Goal: Transaction & Acquisition: Purchase product/service

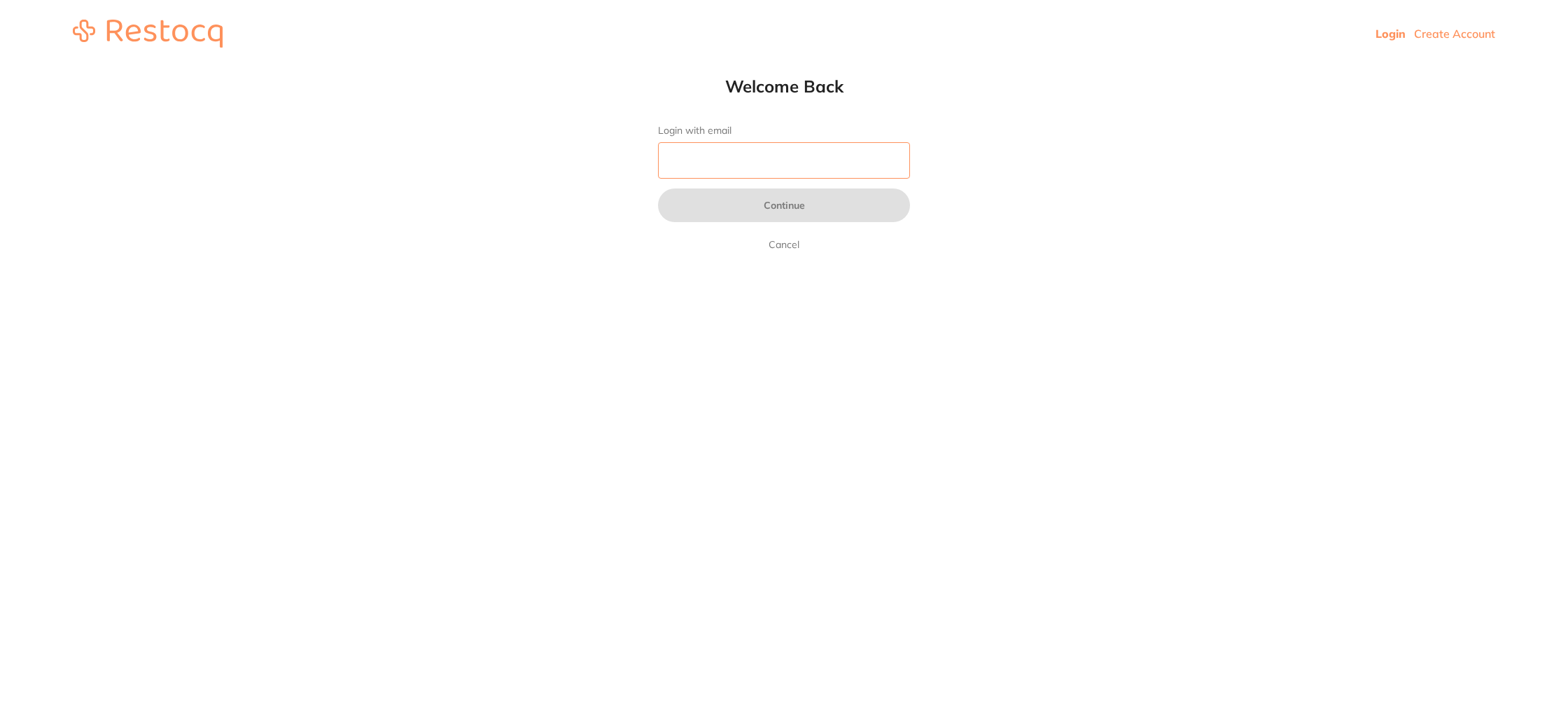
click at [771, 168] on input "Login with email" at bounding box center [784, 161] width 252 height 36
type input "[EMAIL_ADDRESS][DOMAIN_NAME]"
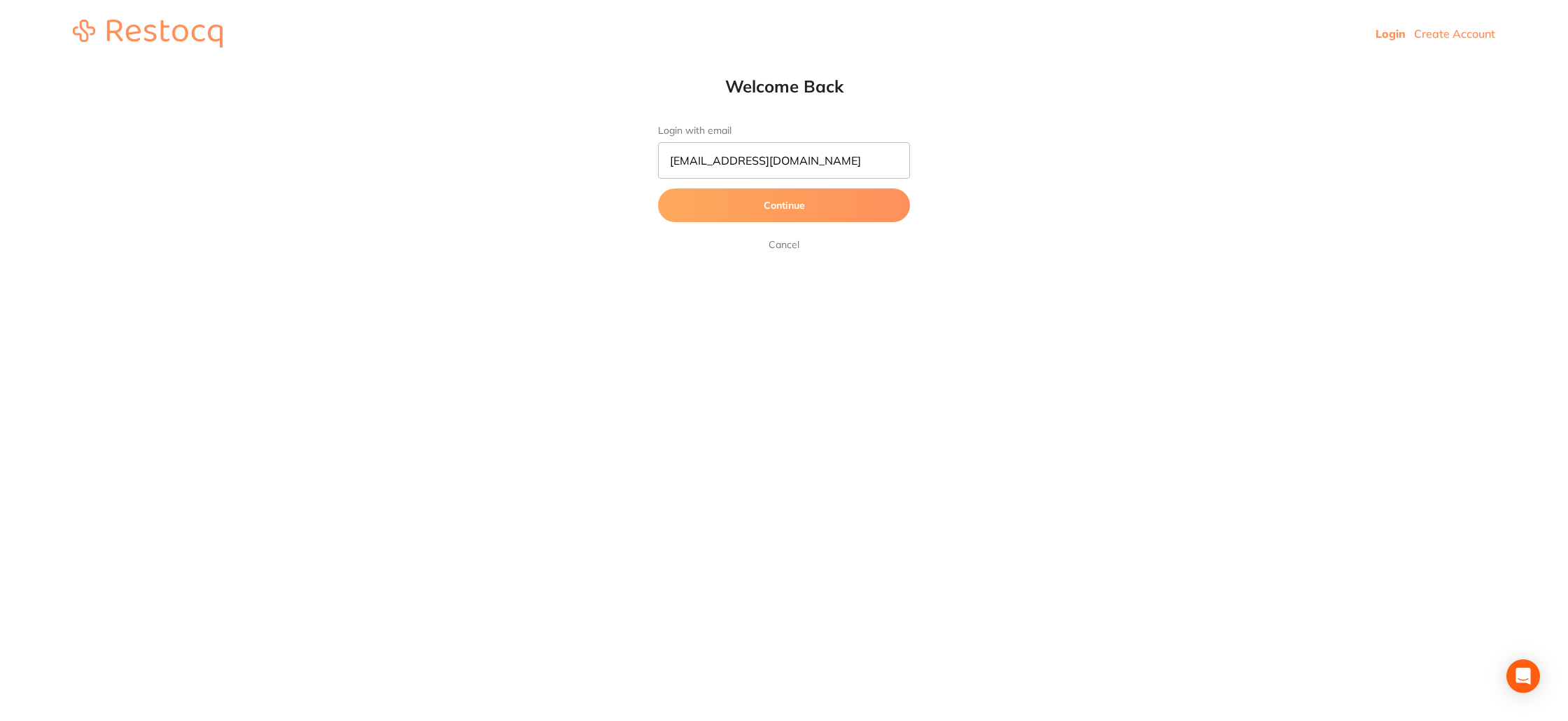
click at [772, 202] on button "Continue" at bounding box center [784, 205] width 252 height 34
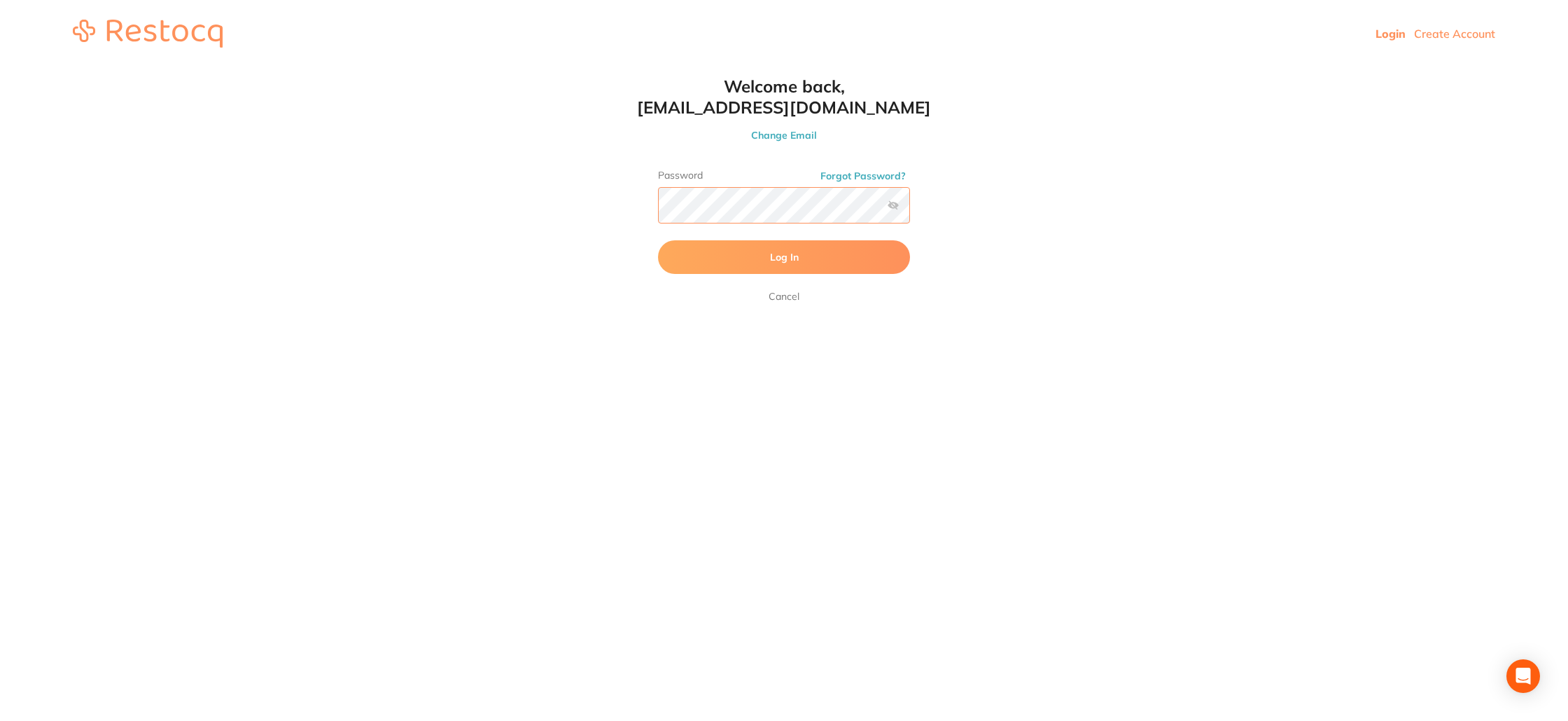
click at [658, 241] on button "Log In" at bounding box center [784, 257] width 252 height 34
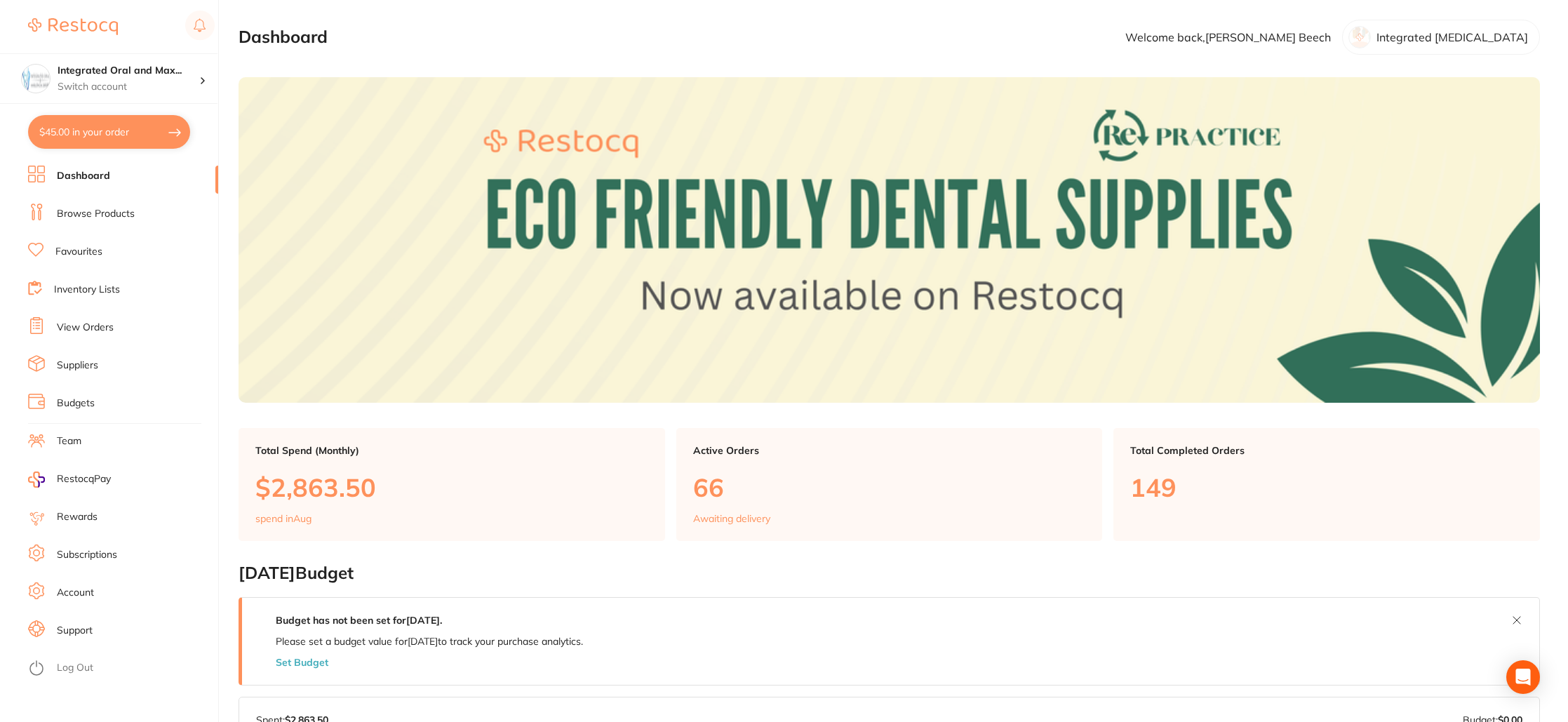
click at [136, 124] on button "$45.00 in your order" at bounding box center [109, 131] width 162 height 34
checkbox input "true"
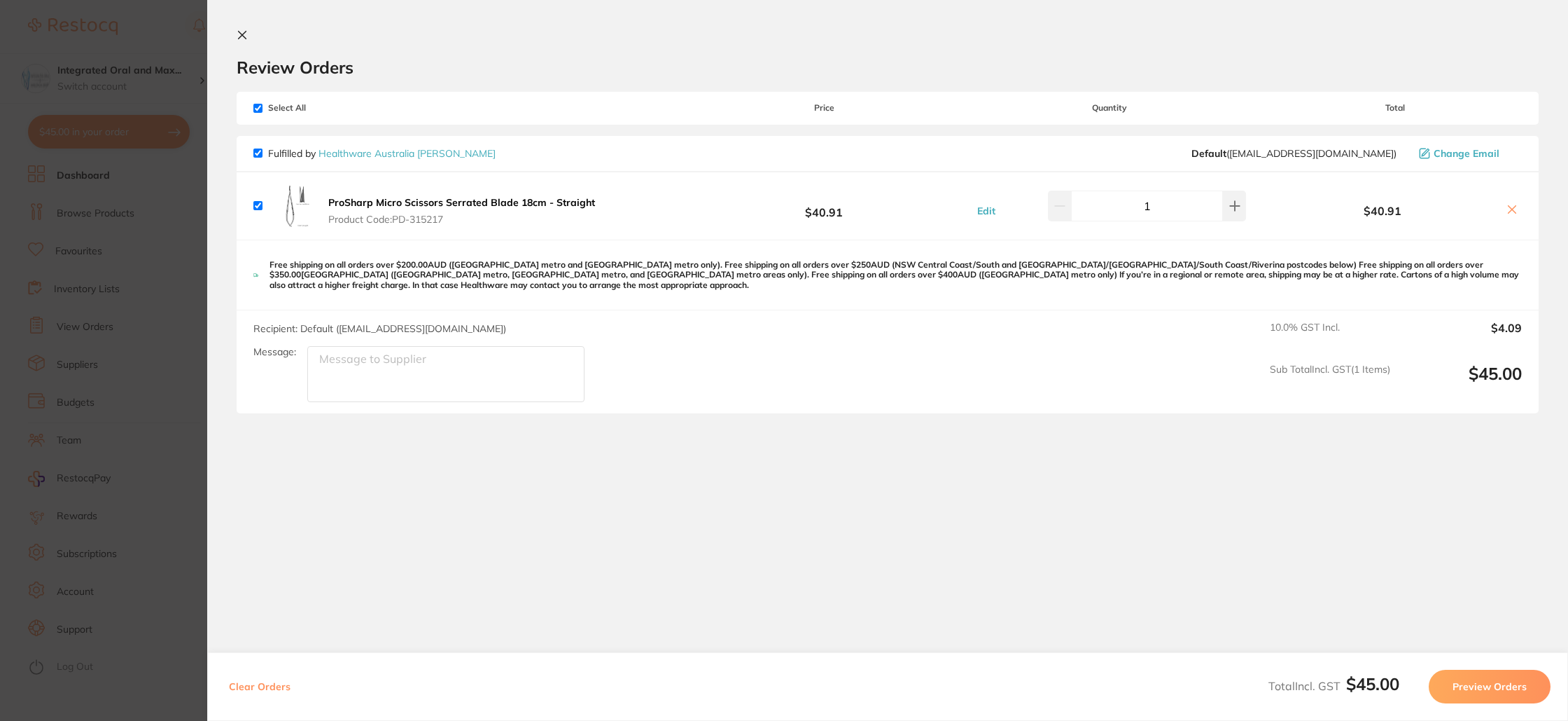
click at [161, 24] on section "Update RRP Set your pre negotiated price for this item. Item Agreed RRP (excl. …" at bounding box center [784, 360] width 1568 height 721
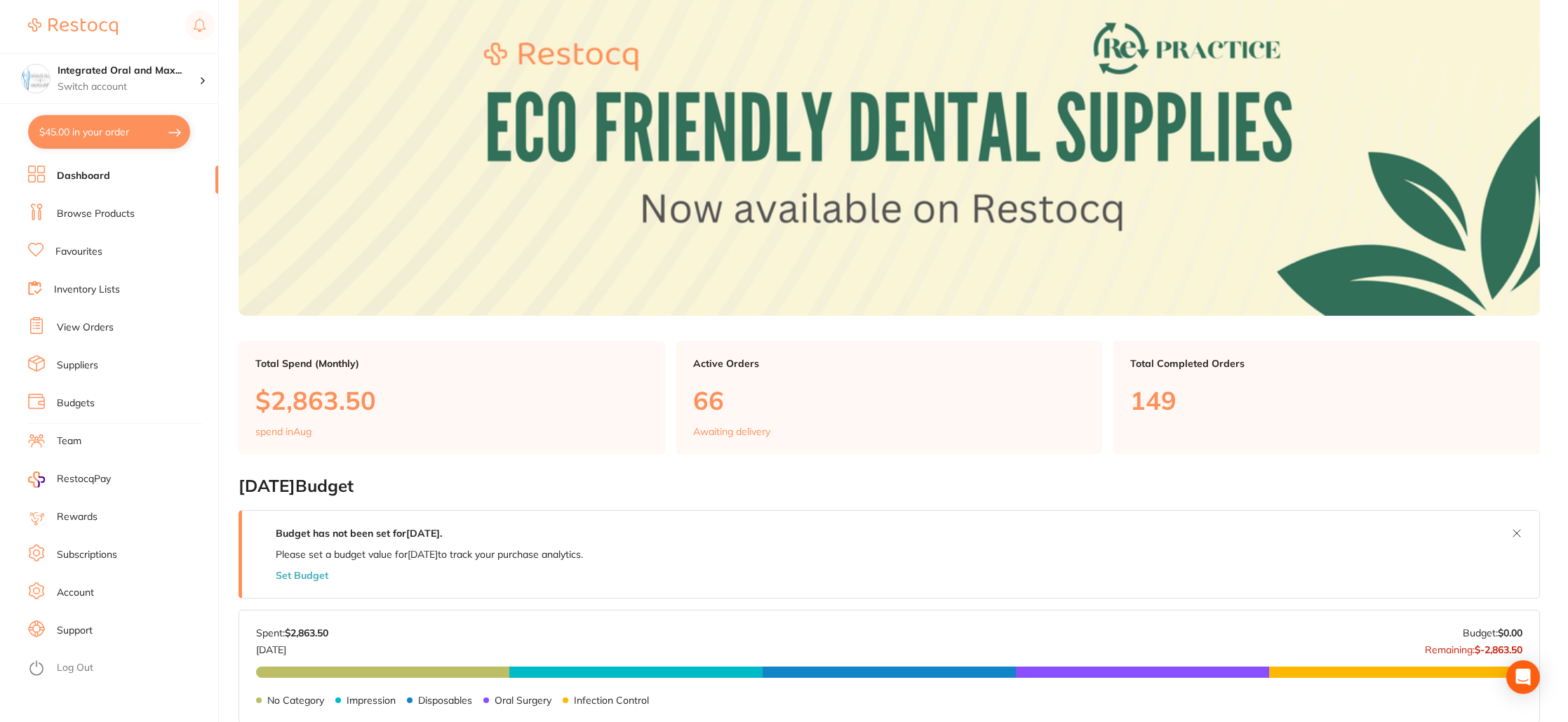
scroll to position [289, 0]
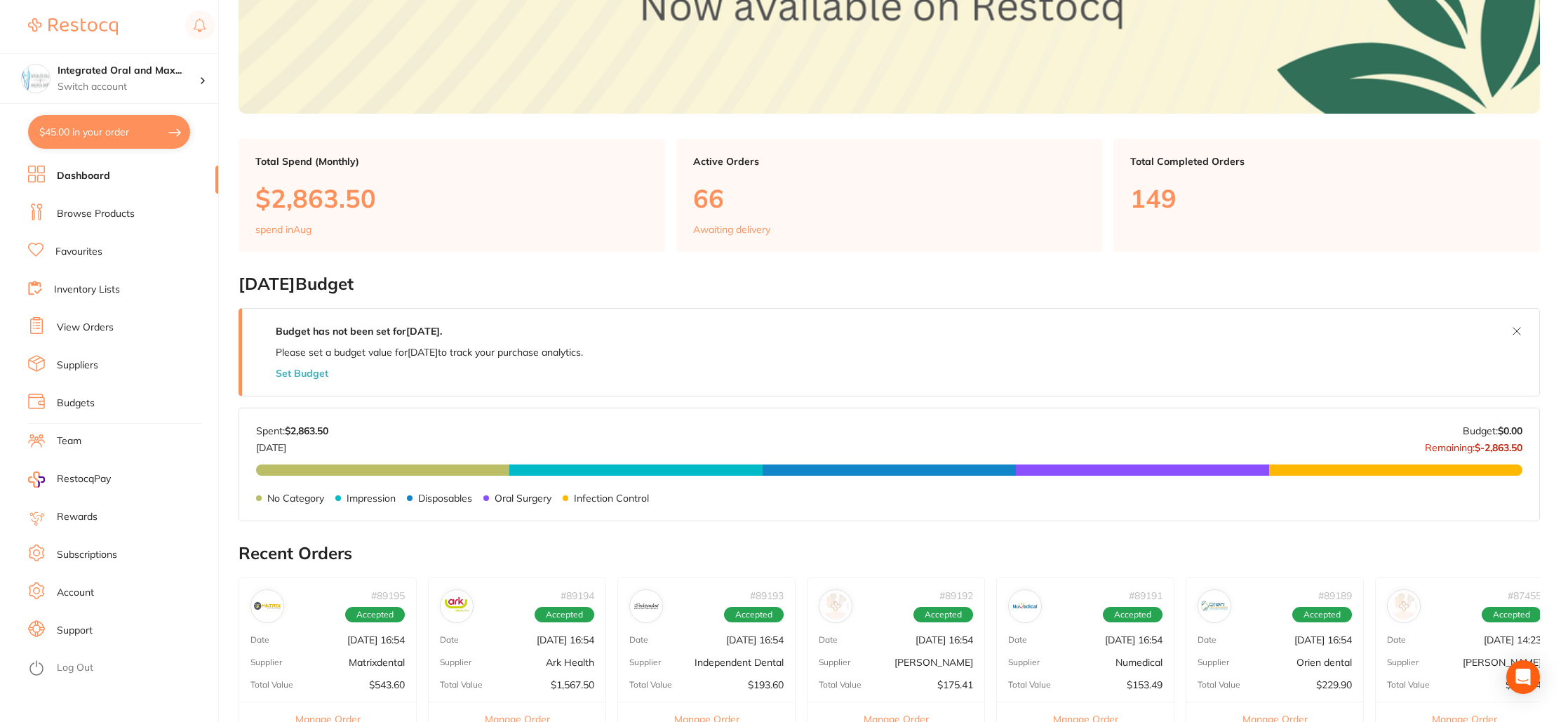
click at [97, 324] on link "View Orders" at bounding box center [84, 327] width 57 height 14
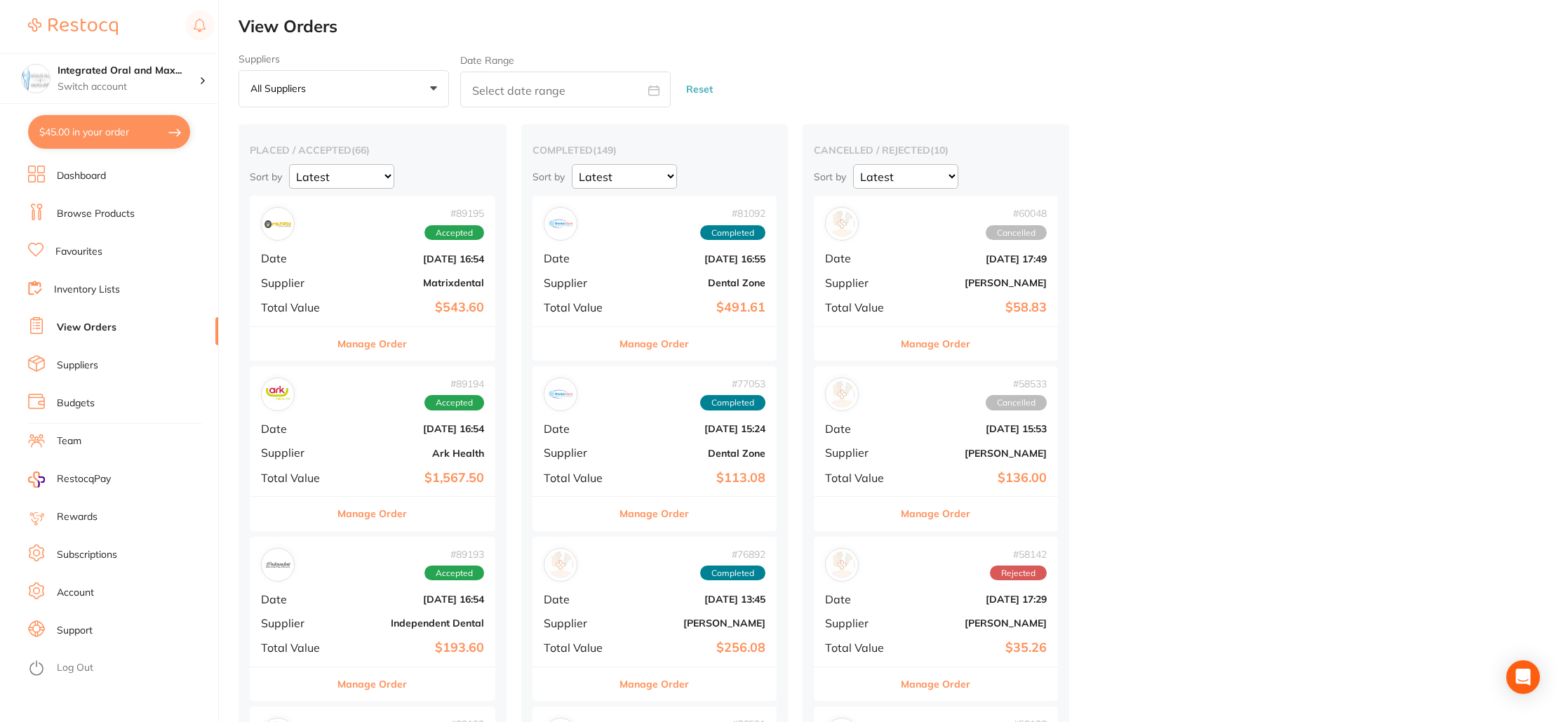
click at [372, 313] on b "$543.60" at bounding box center [413, 307] width 141 height 15
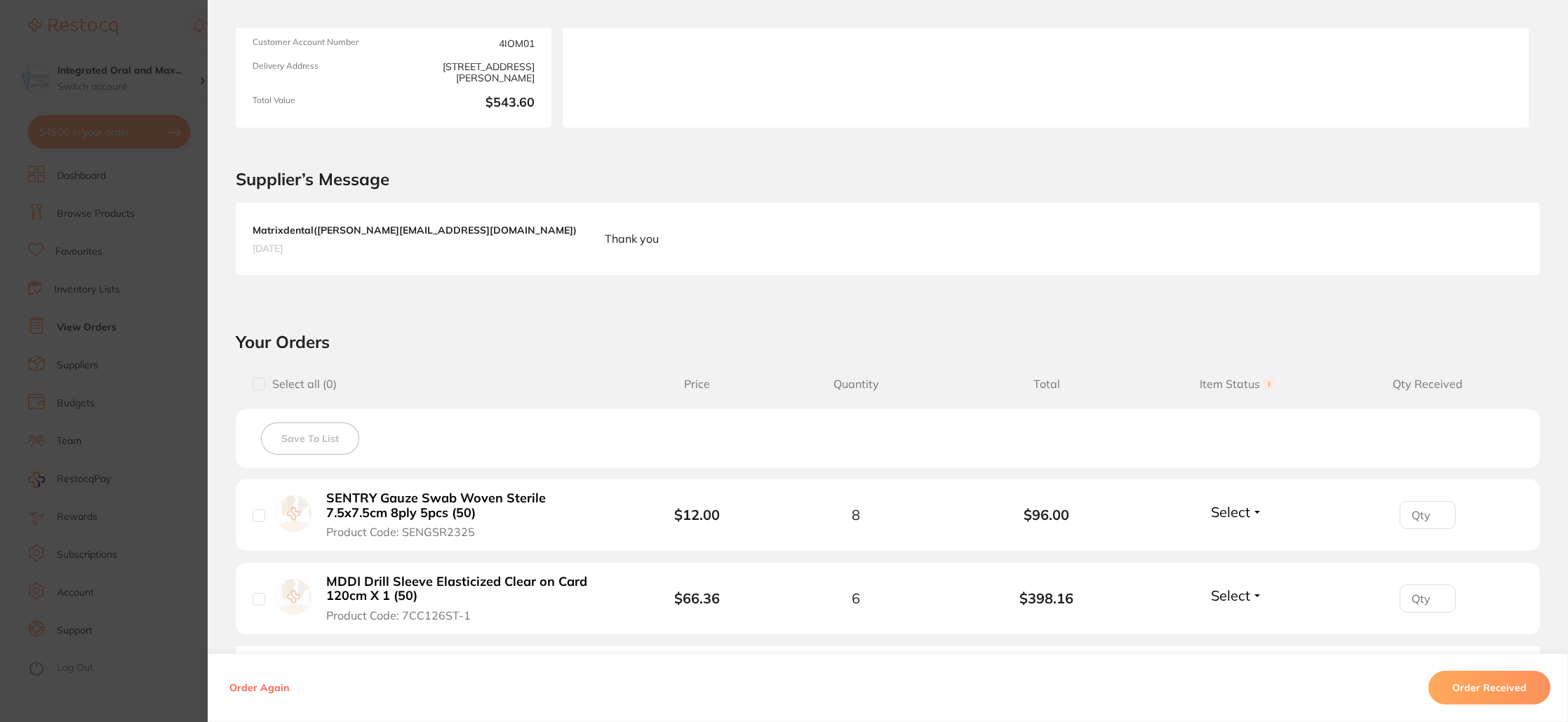
scroll to position [298, 0]
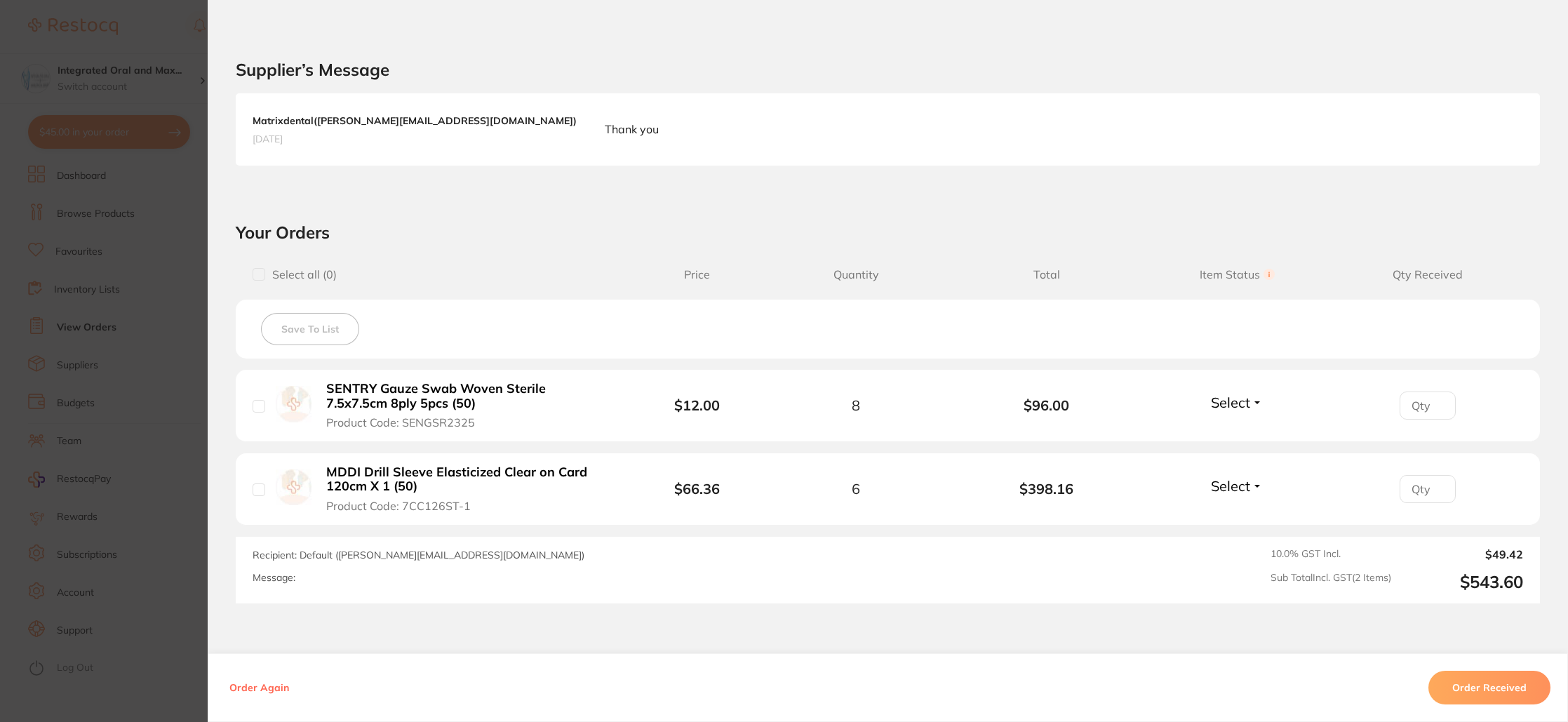
click at [175, 24] on section "Order ID: Restocq- 89195 Order Information Accepted Order Order Date [DATE] 16:…" at bounding box center [784, 361] width 1568 height 722
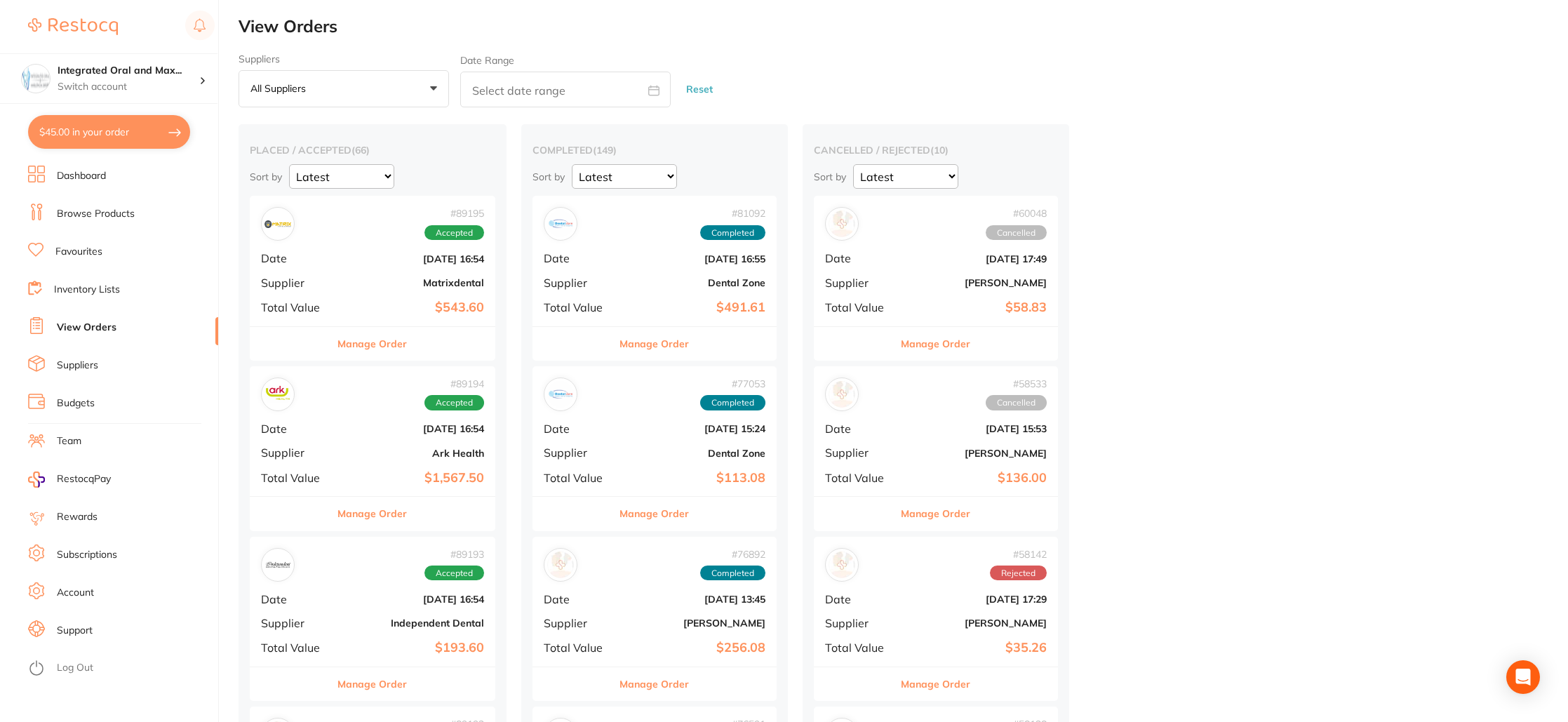
click at [375, 424] on b "[DATE] 16:54" at bounding box center [413, 428] width 141 height 11
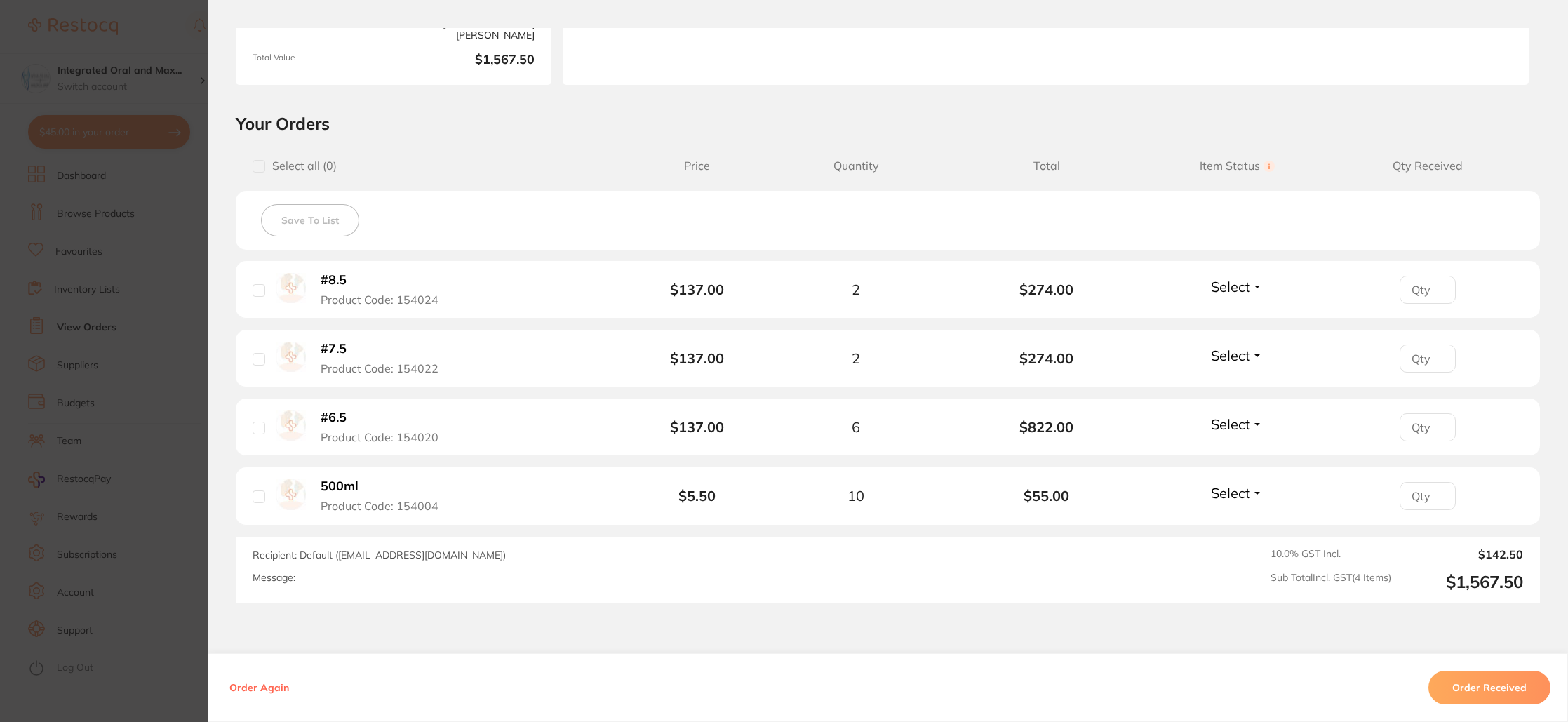
scroll to position [232, 0]
click at [128, 19] on section "Order ID: Restocq- 89194 Order Information Accepted Order Order Date [DATE] 16:…" at bounding box center [784, 361] width 1568 height 722
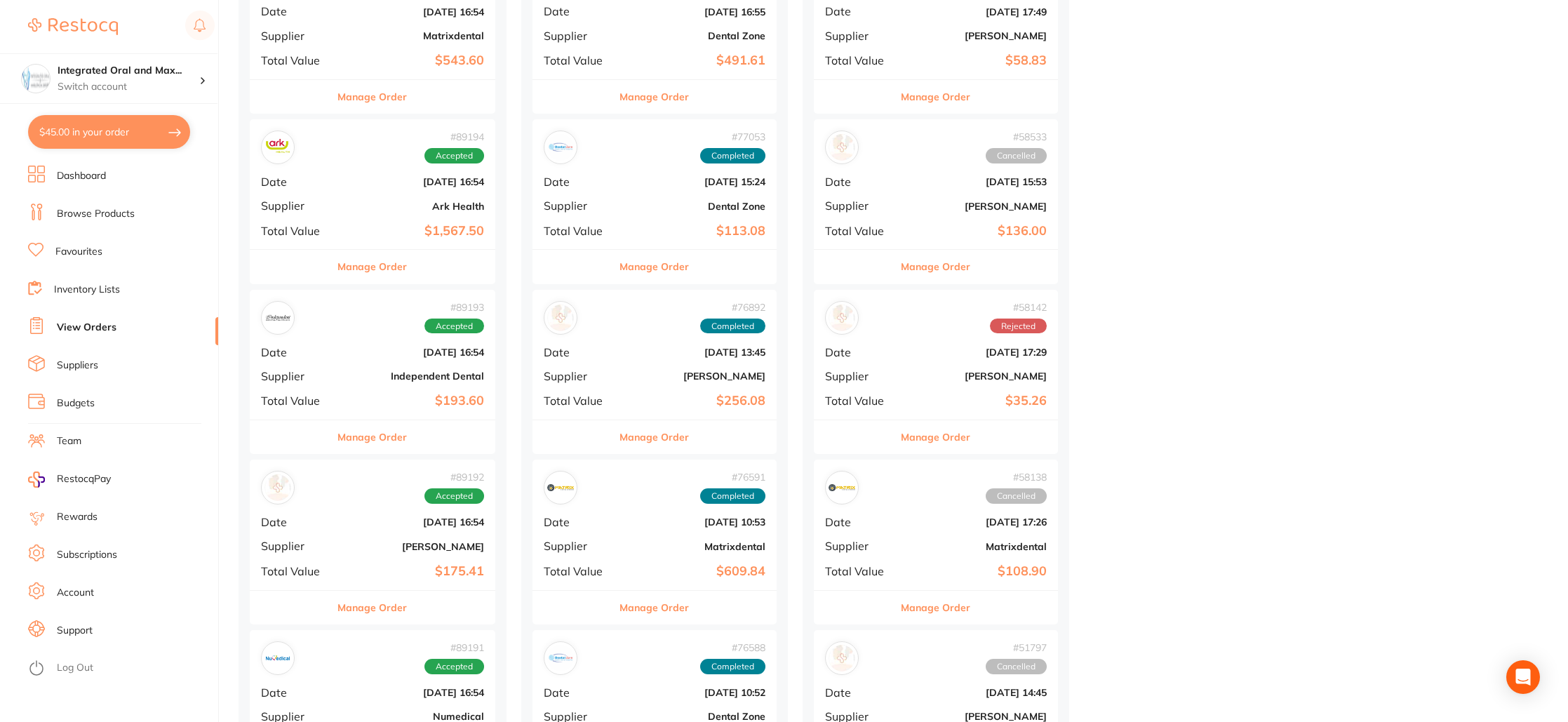
scroll to position [272, 0]
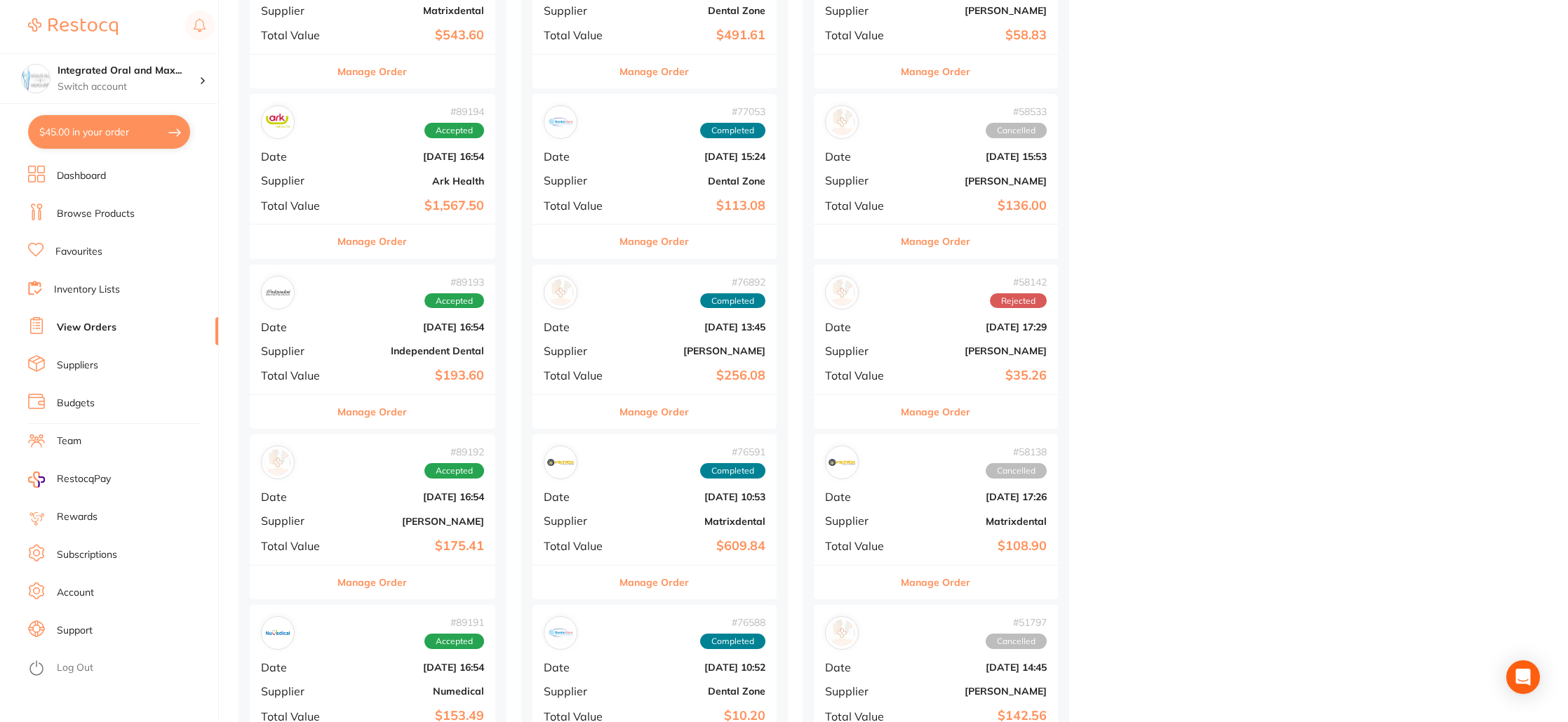
click at [345, 309] on div "# 89193 Accepted" at bounding box center [372, 292] width 223 height 34
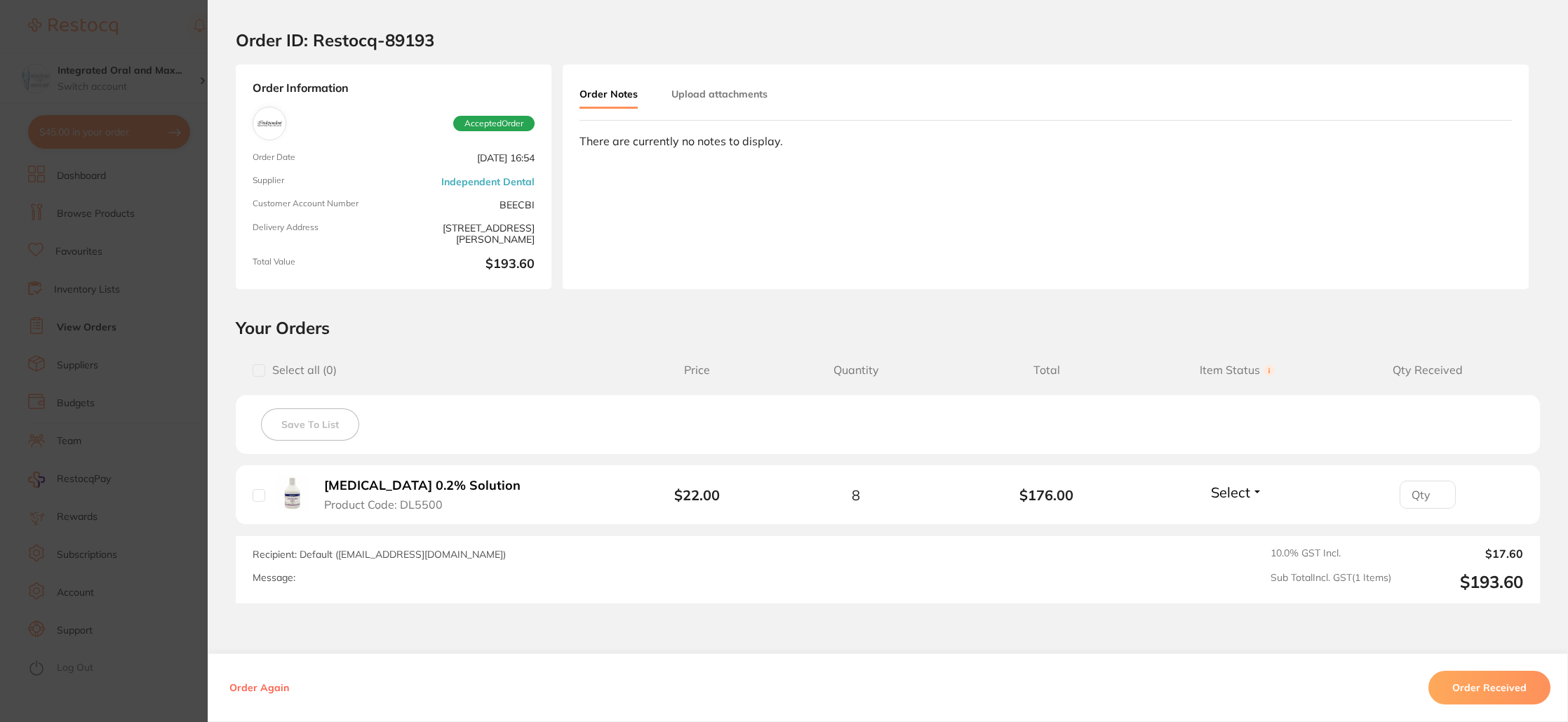
scroll to position [29, 0]
click at [137, 26] on section "Order ID: Restocq- 89193 Order Information Accepted Order Order Date [DATE] 16:…" at bounding box center [784, 361] width 1568 height 722
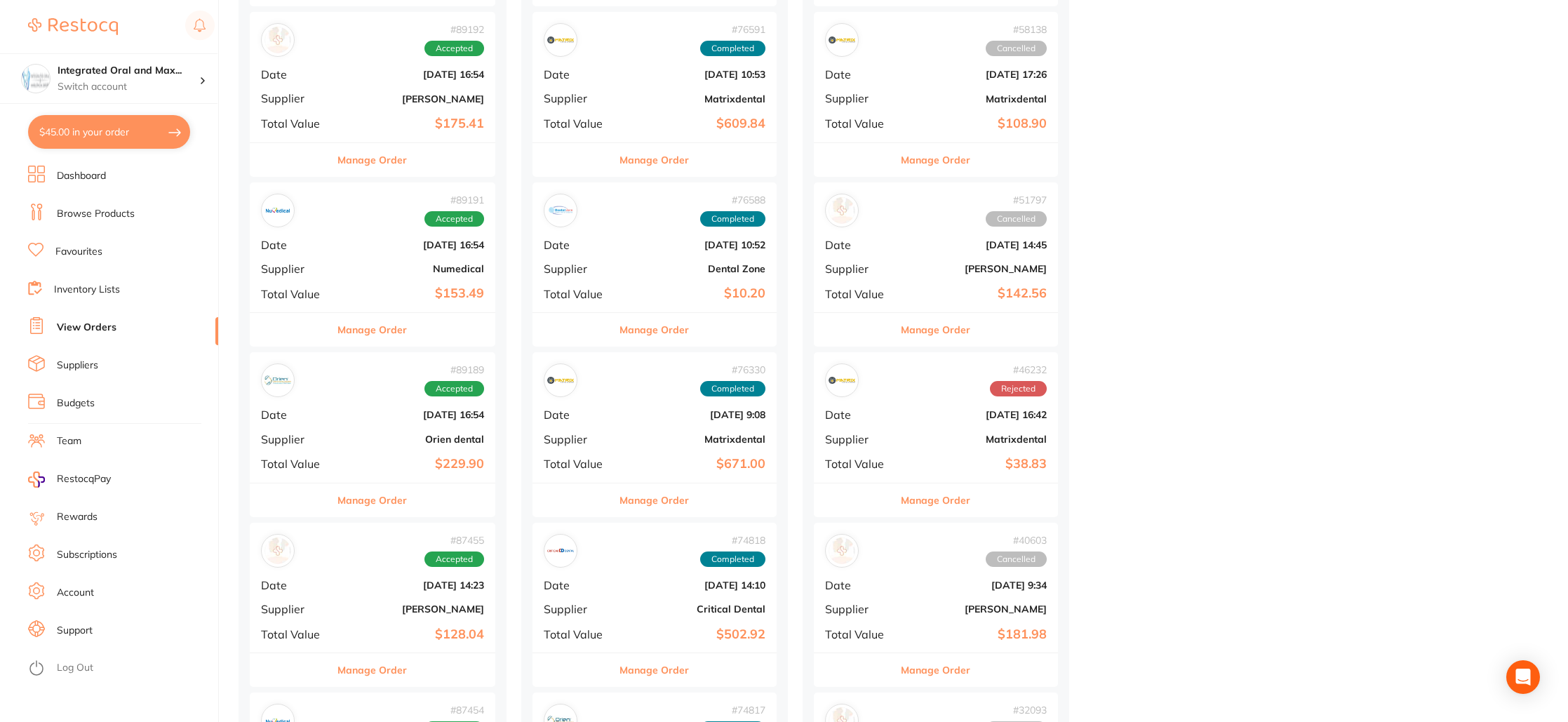
scroll to position [709, 0]
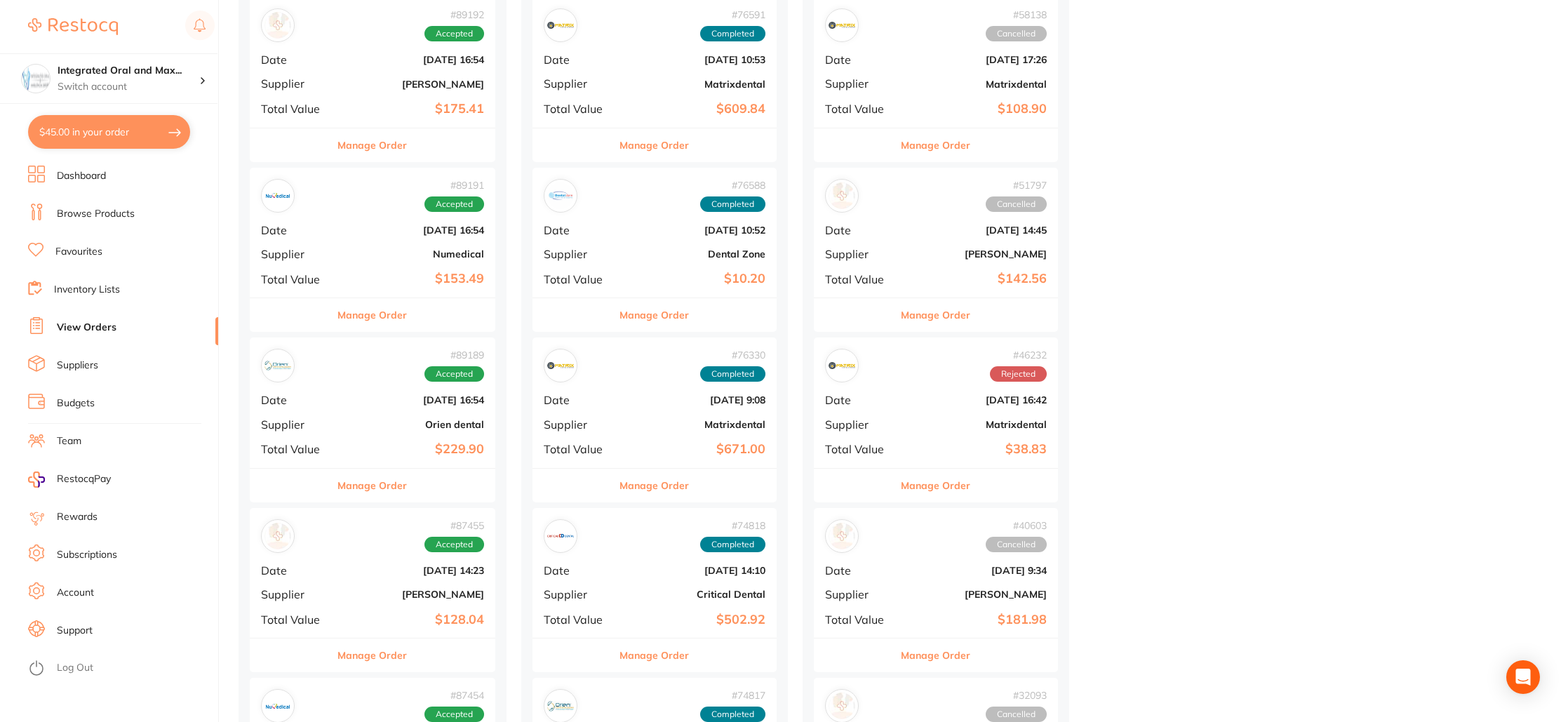
click at [372, 86] on b "[PERSON_NAME]" at bounding box center [413, 84] width 141 height 11
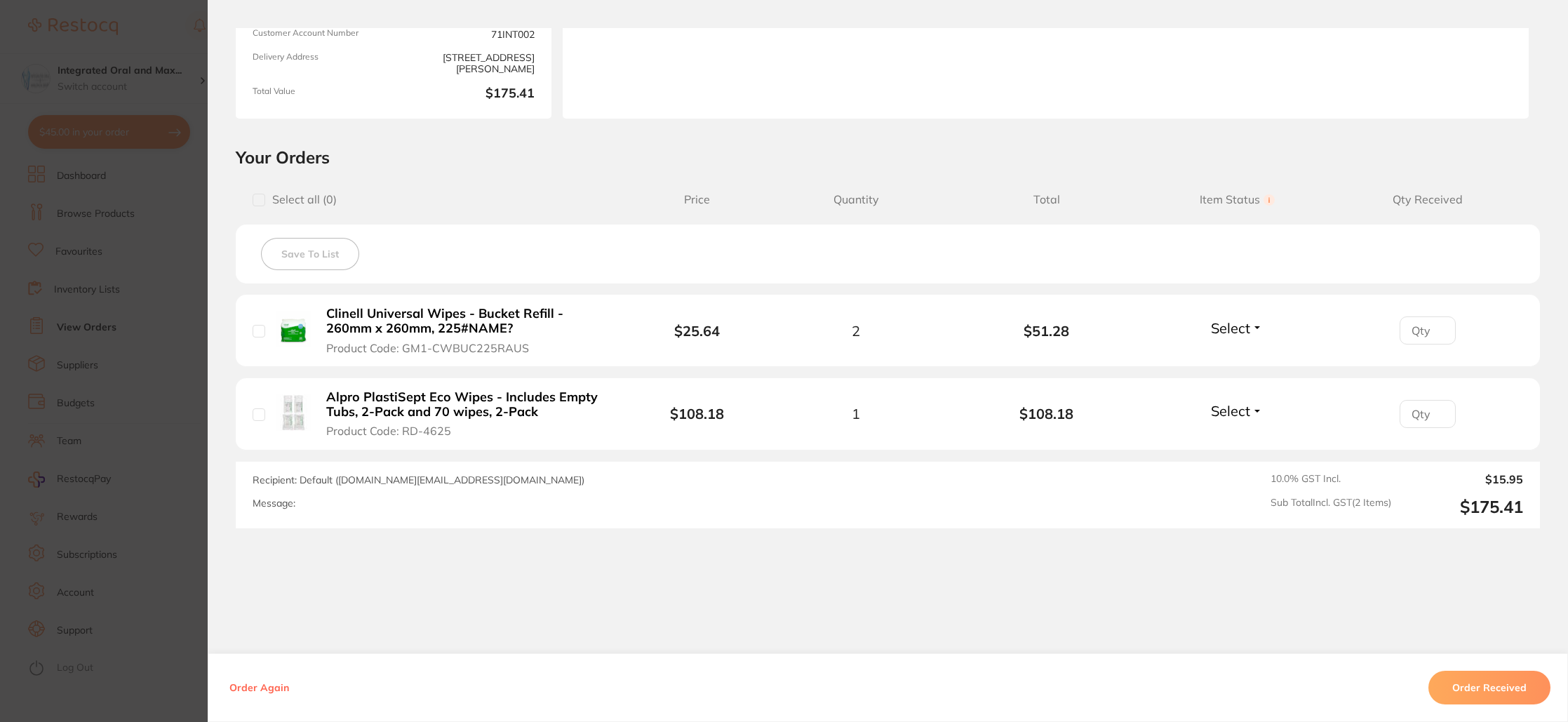
scroll to position [213, 0]
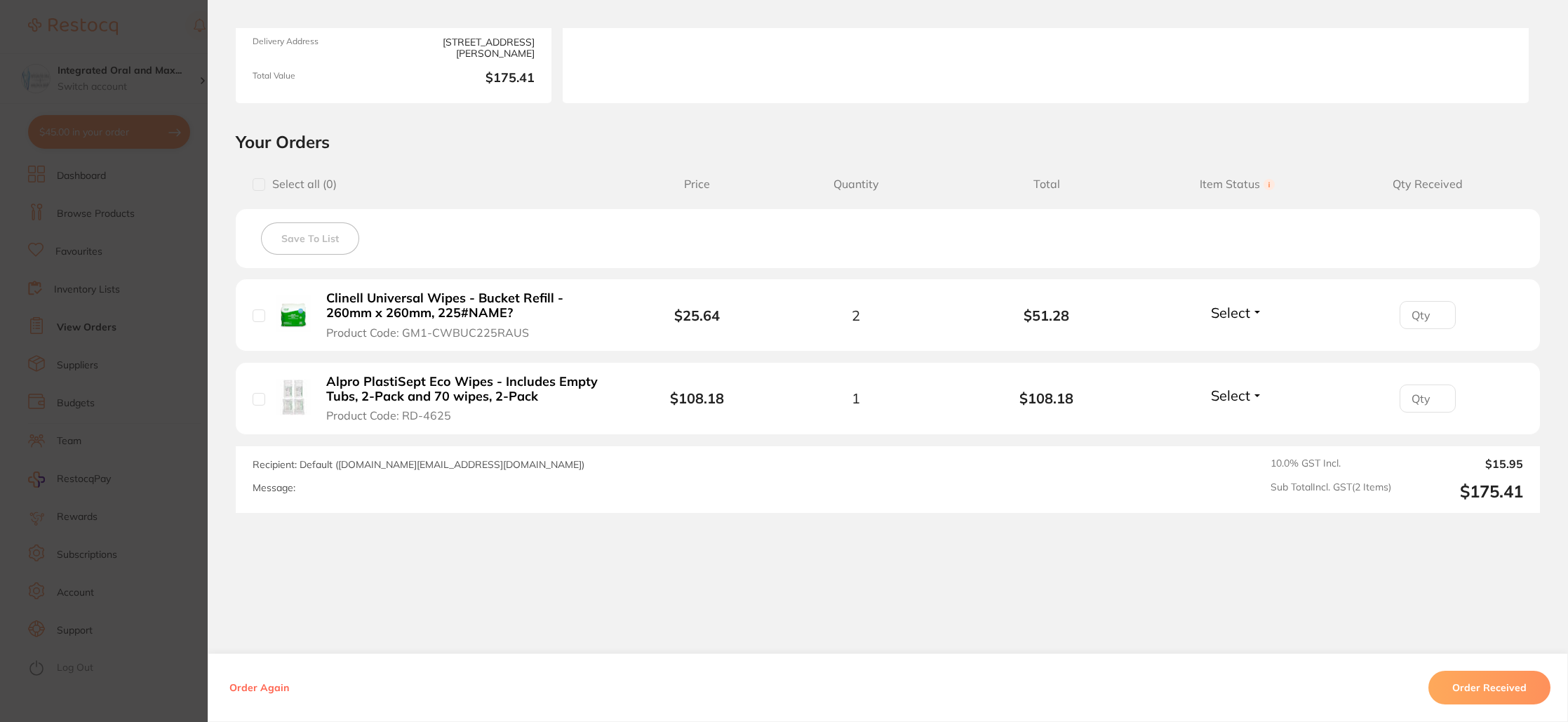
click at [157, 29] on section "Order ID: Restocq- 89192 Order Information Accepted Order Order Date [DATE] 16:…" at bounding box center [784, 361] width 1568 height 722
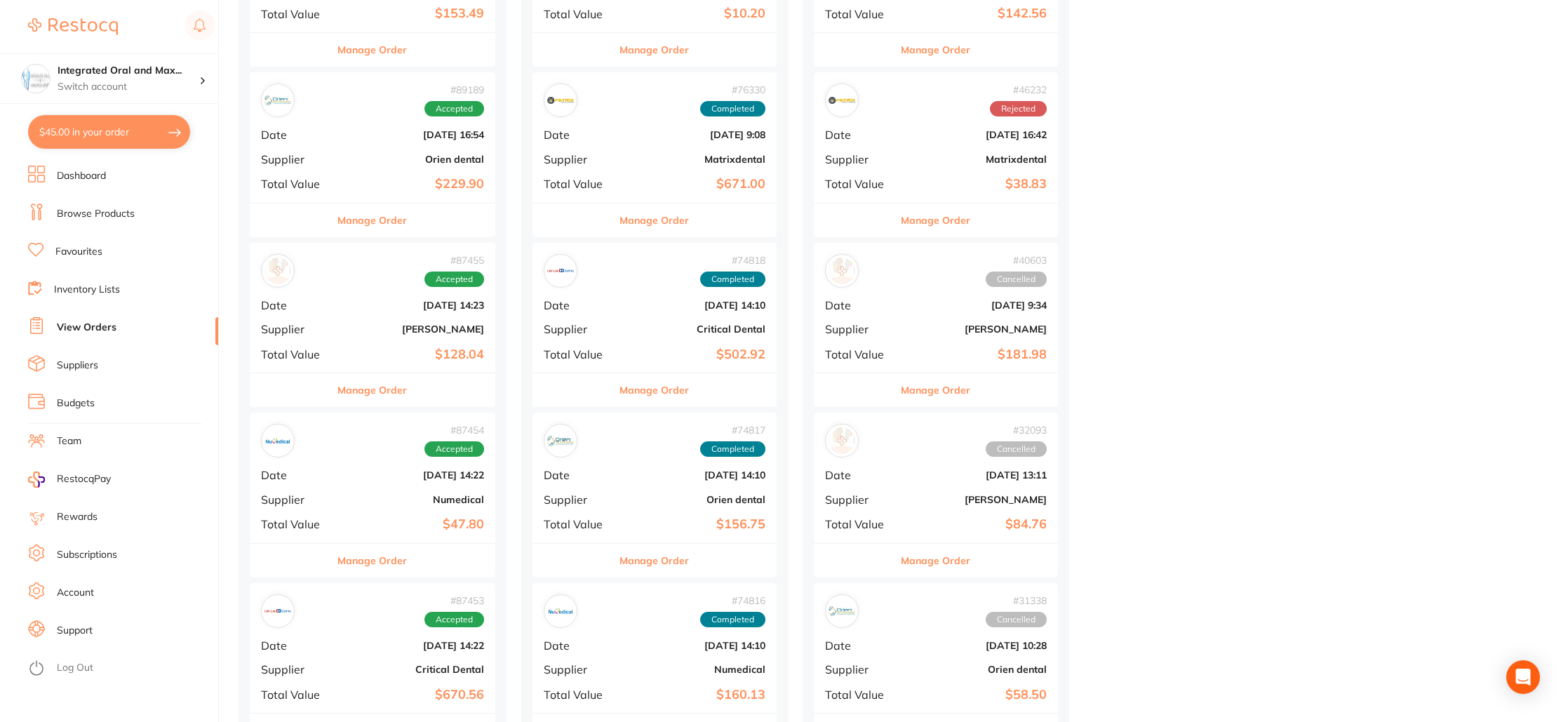
scroll to position [1015, 0]
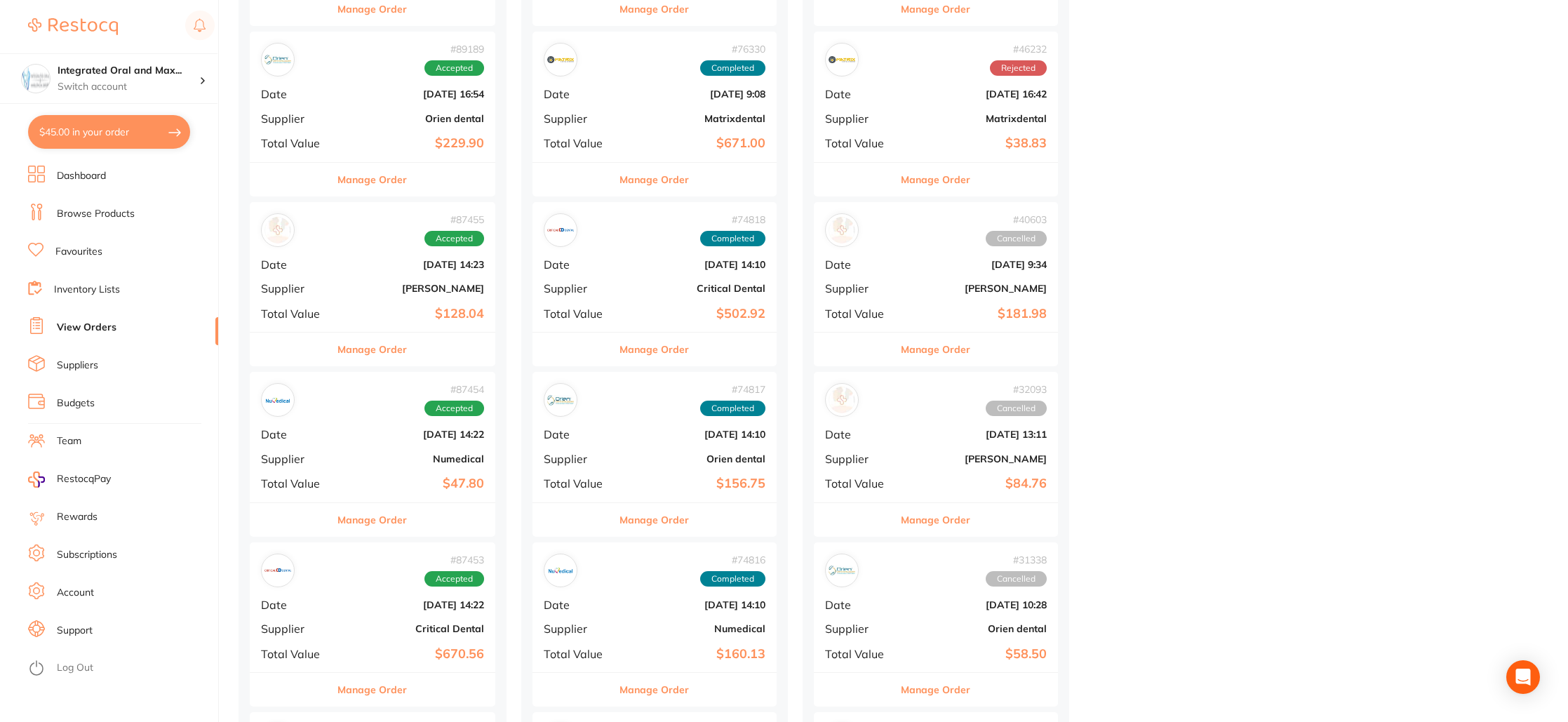
click at [366, 296] on div "# 87455 Accepted Date [DATE] 14:23 Supplier [PERSON_NAME] Total Value $128.04" at bounding box center [372, 266] width 245 height 130
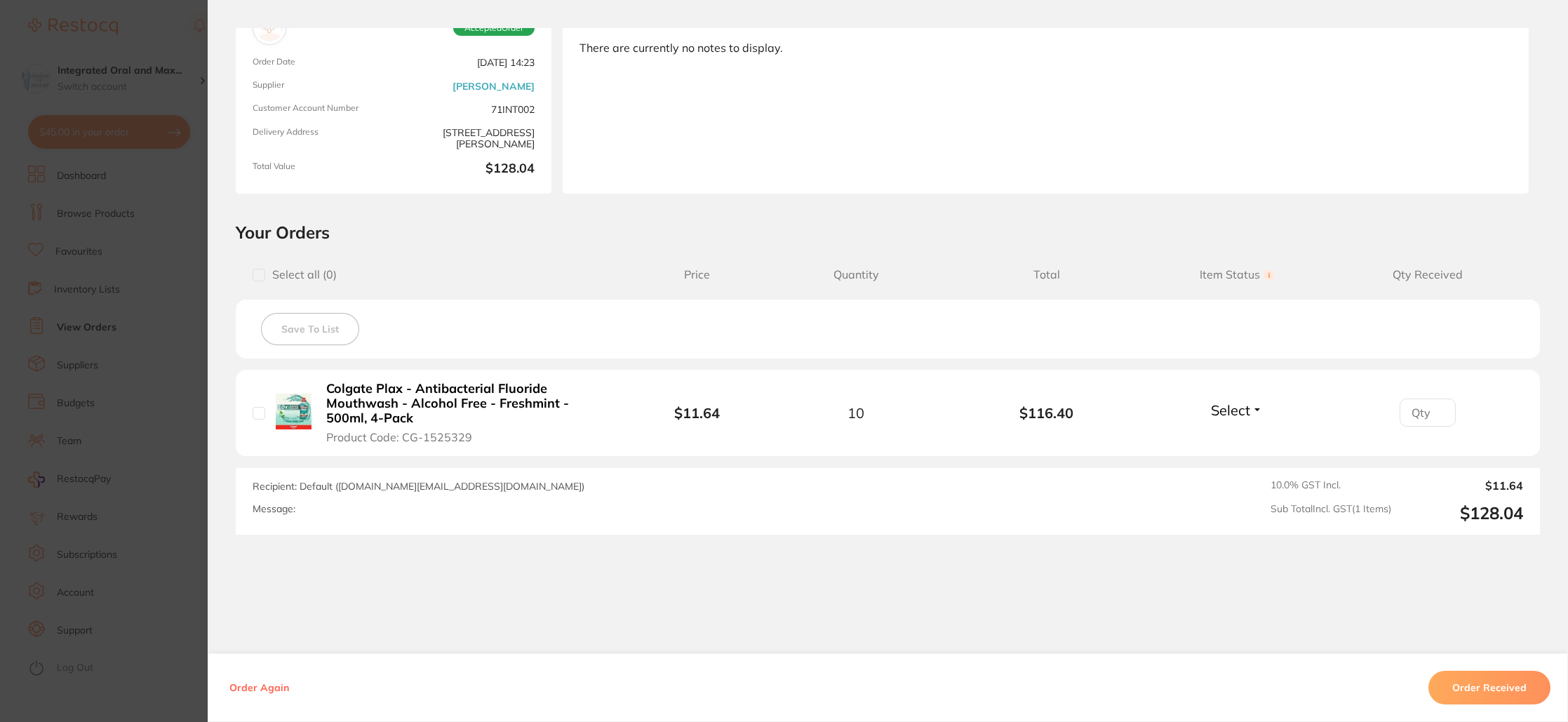
scroll to position [121, 0]
click at [164, 30] on section "Order ID: Restocq- 87455 Order Information Accepted Order Order Date [DATE] 14:…" at bounding box center [784, 361] width 1568 height 722
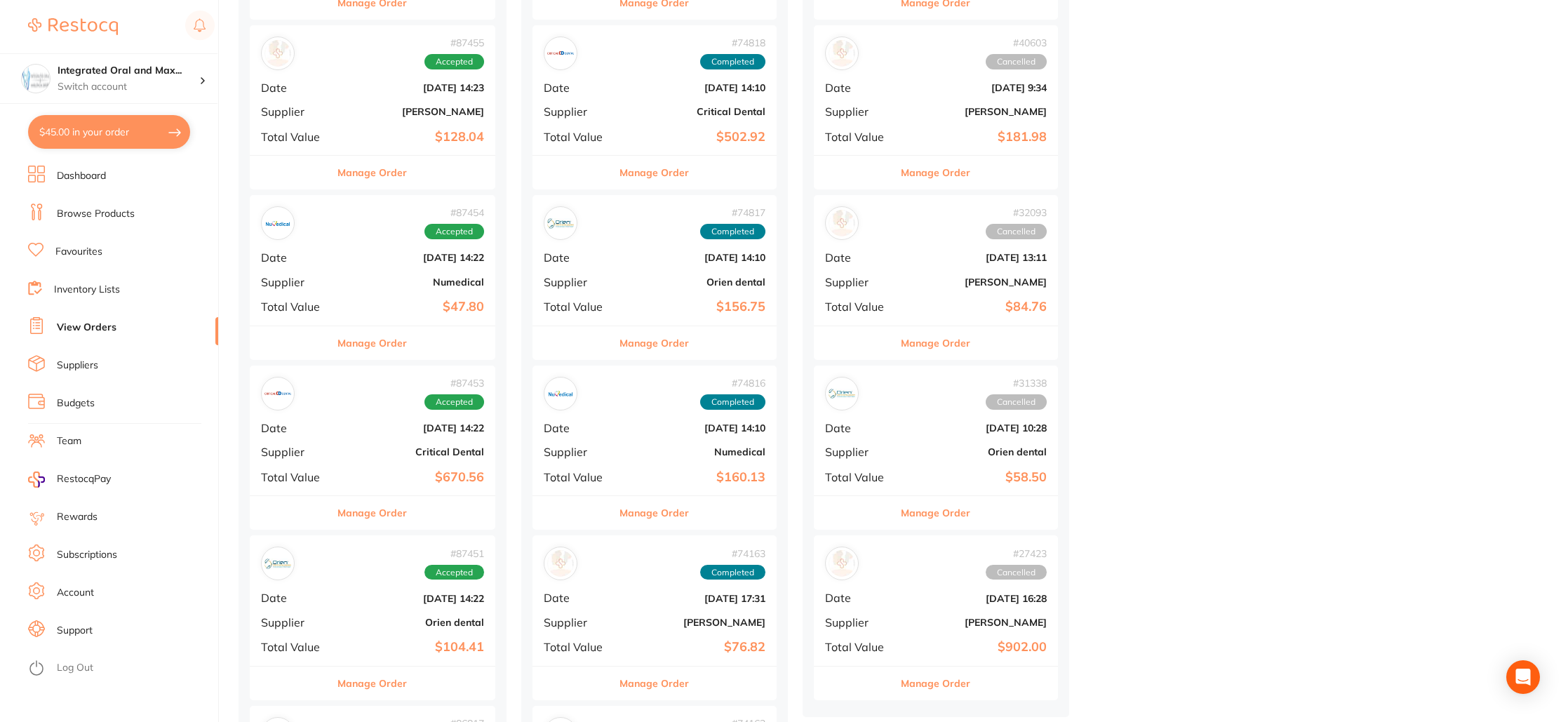
scroll to position [1288, 0]
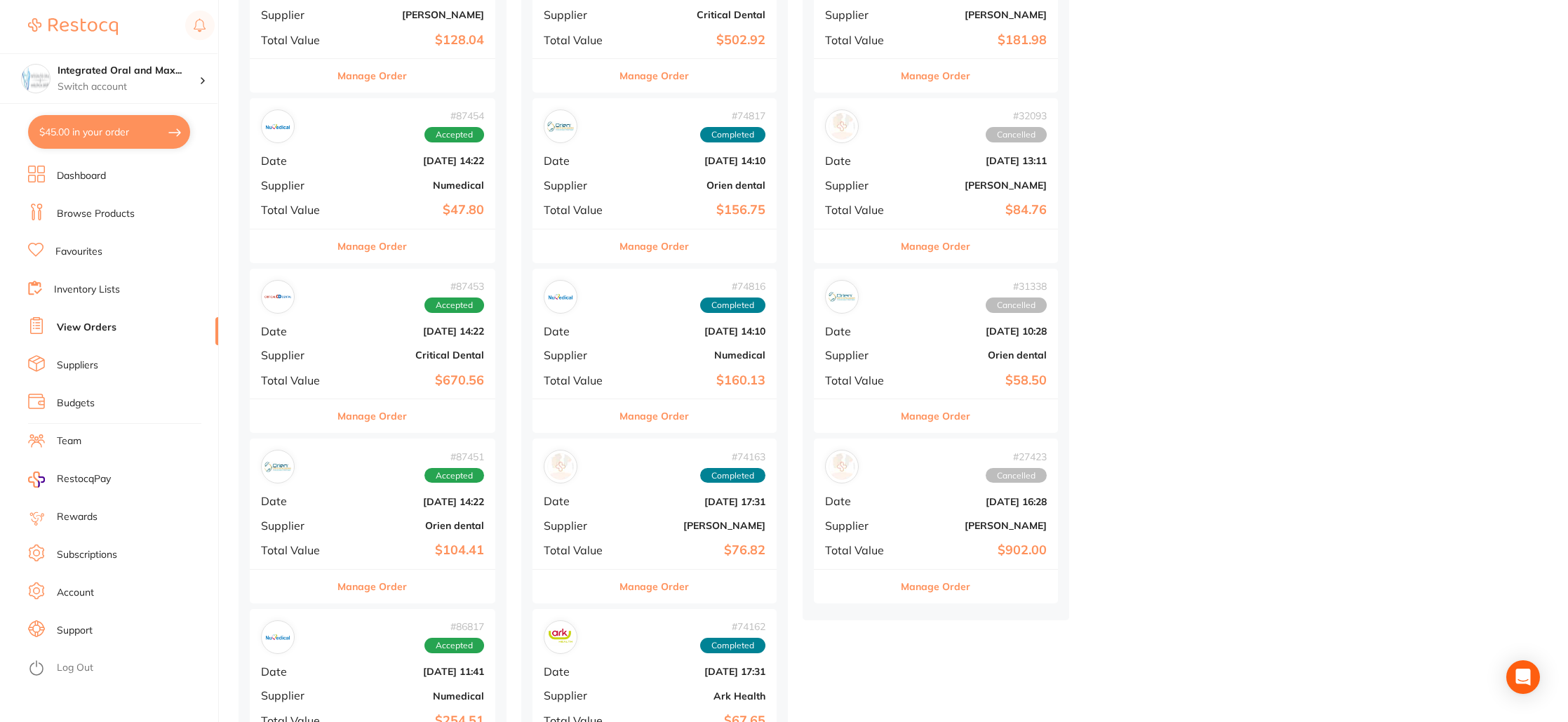
click at [332, 219] on div "# 87454 Accepted Date [DATE] 14:22 Supplier Numedical Total Value $47.80" at bounding box center [372, 163] width 245 height 130
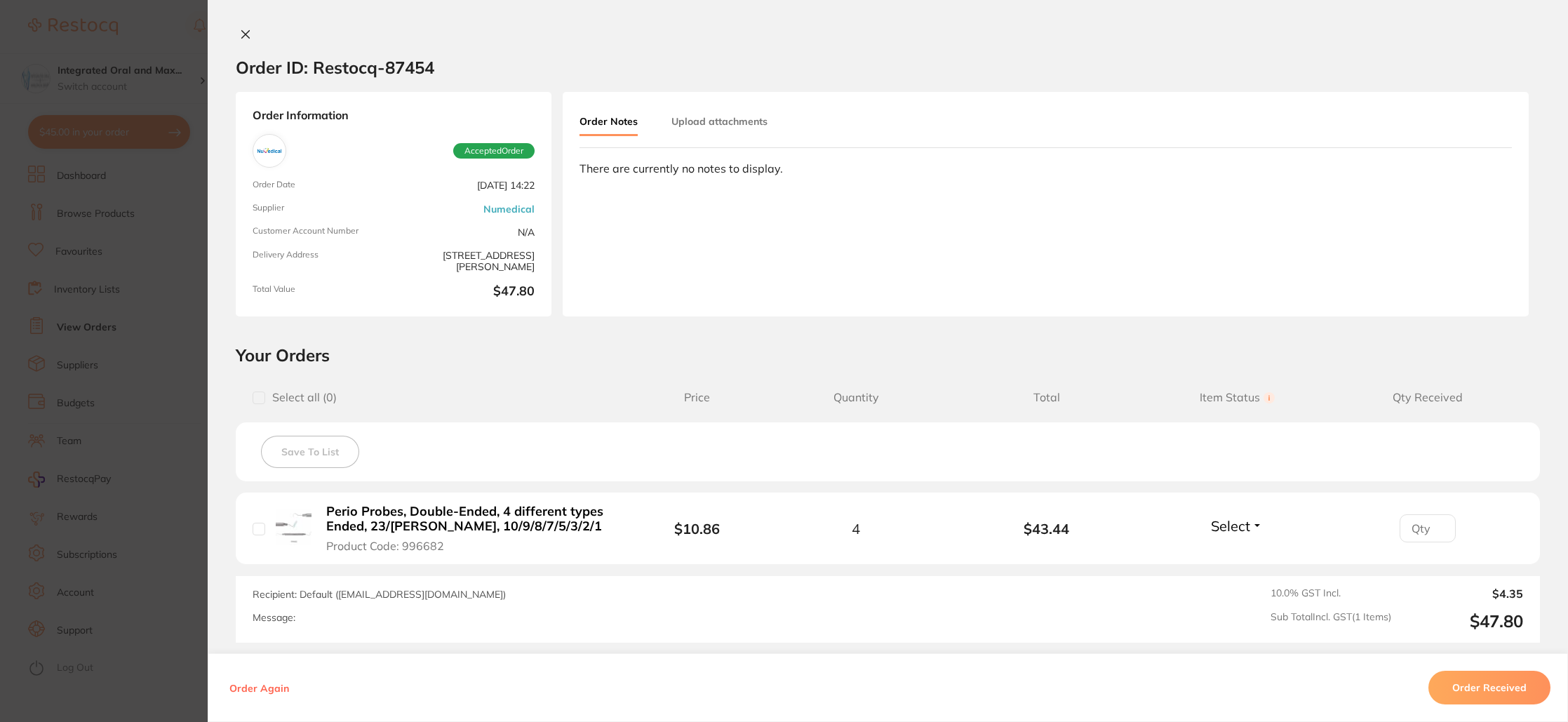
scroll to position [130, 0]
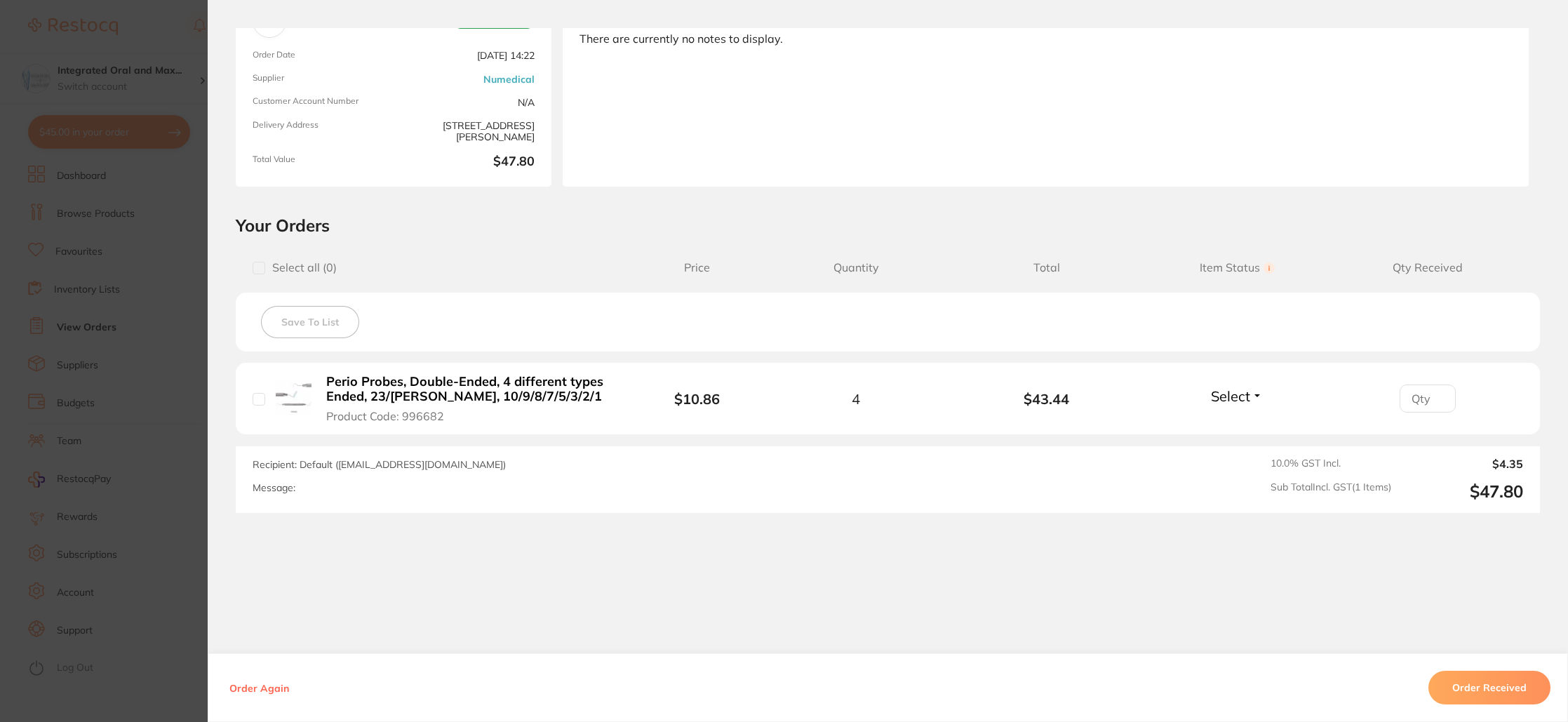
click at [159, 25] on section "Order ID: Restocq- 87454 Order Information Accepted Order Order Date [DATE] 14:…" at bounding box center [784, 361] width 1568 height 722
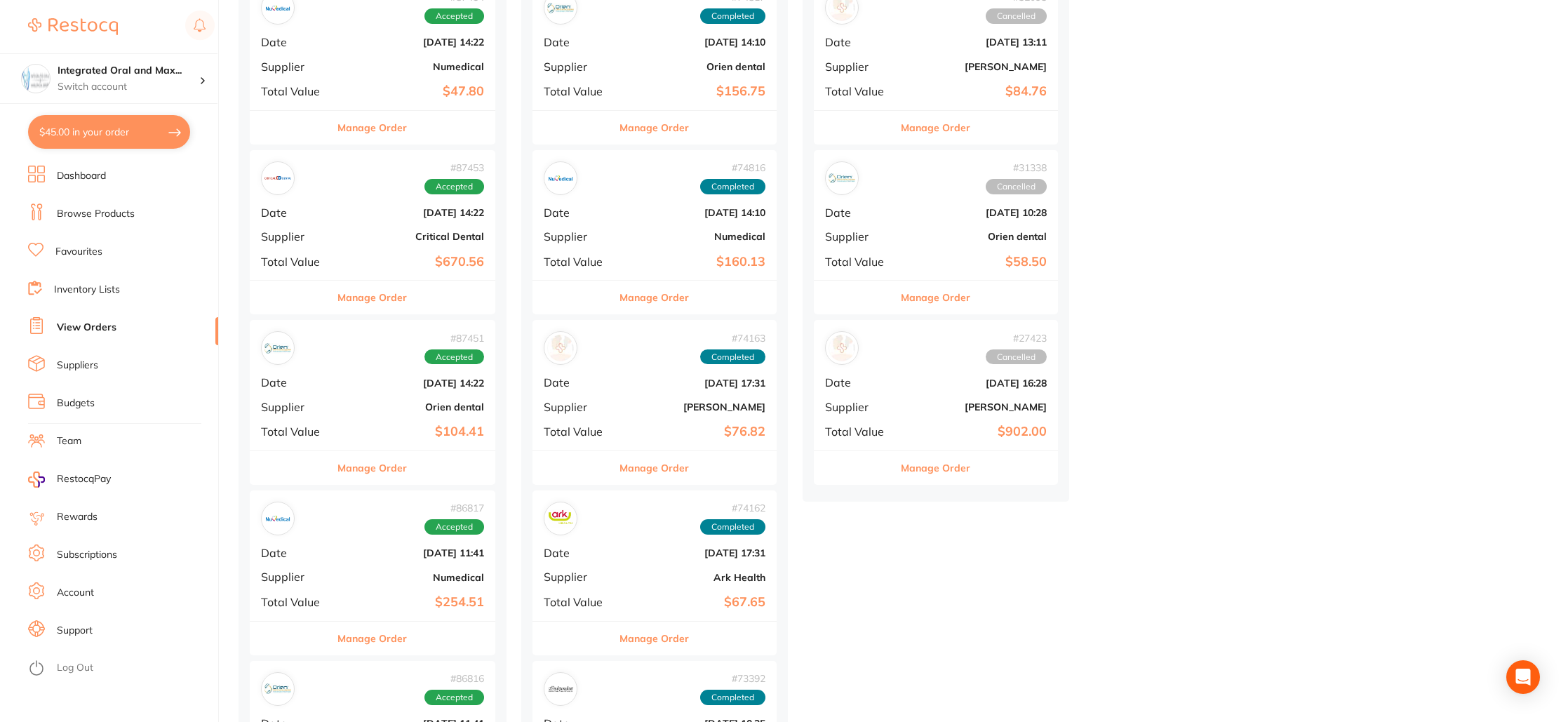
scroll to position [1409, 0]
click at [412, 241] on div "# 87453 Accepted Date [DATE] 14:22 Supplier Critical Dental Total Value $670.56" at bounding box center [372, 212] width 245 height 130
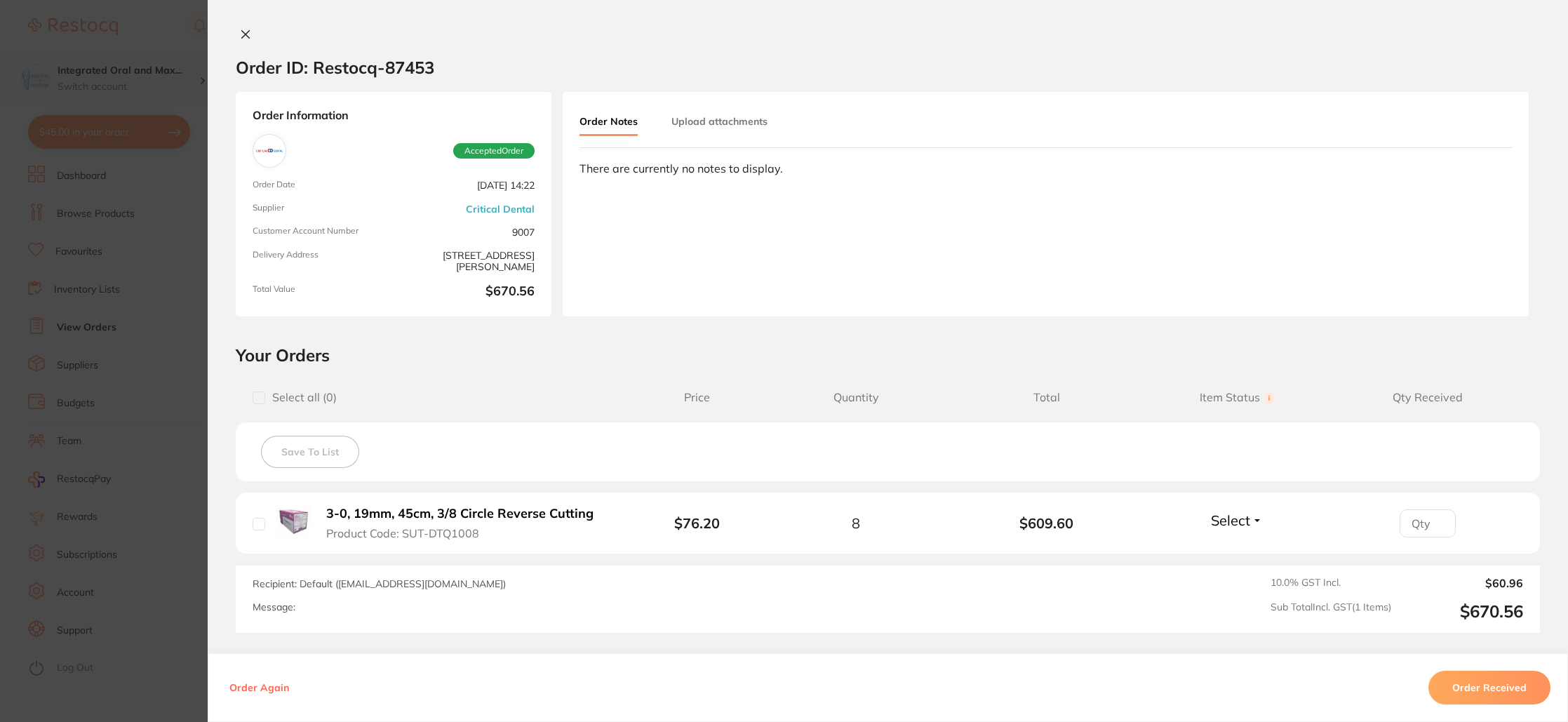
drag, startPoint x: 178, startPoint y: 24, endPoint x: 201, endPoint y: 54, distance: 37.8
click at [178, 23] on section "Order ID: Restocq- 87453 Order Information Accepted Order Order Date [DATE] 14:…" at bounding box center [784, 361] width 1568 height 722
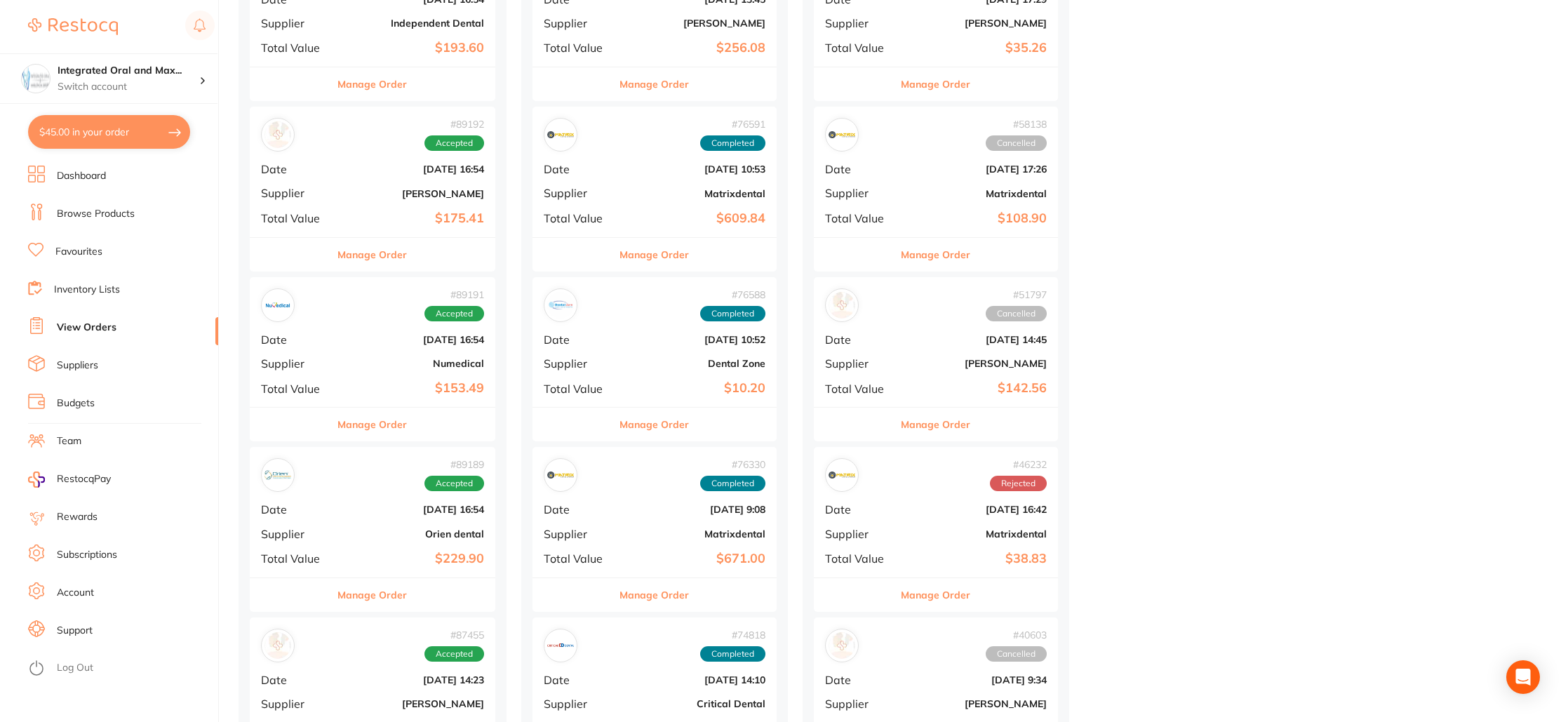
scroll to position [620, 0]
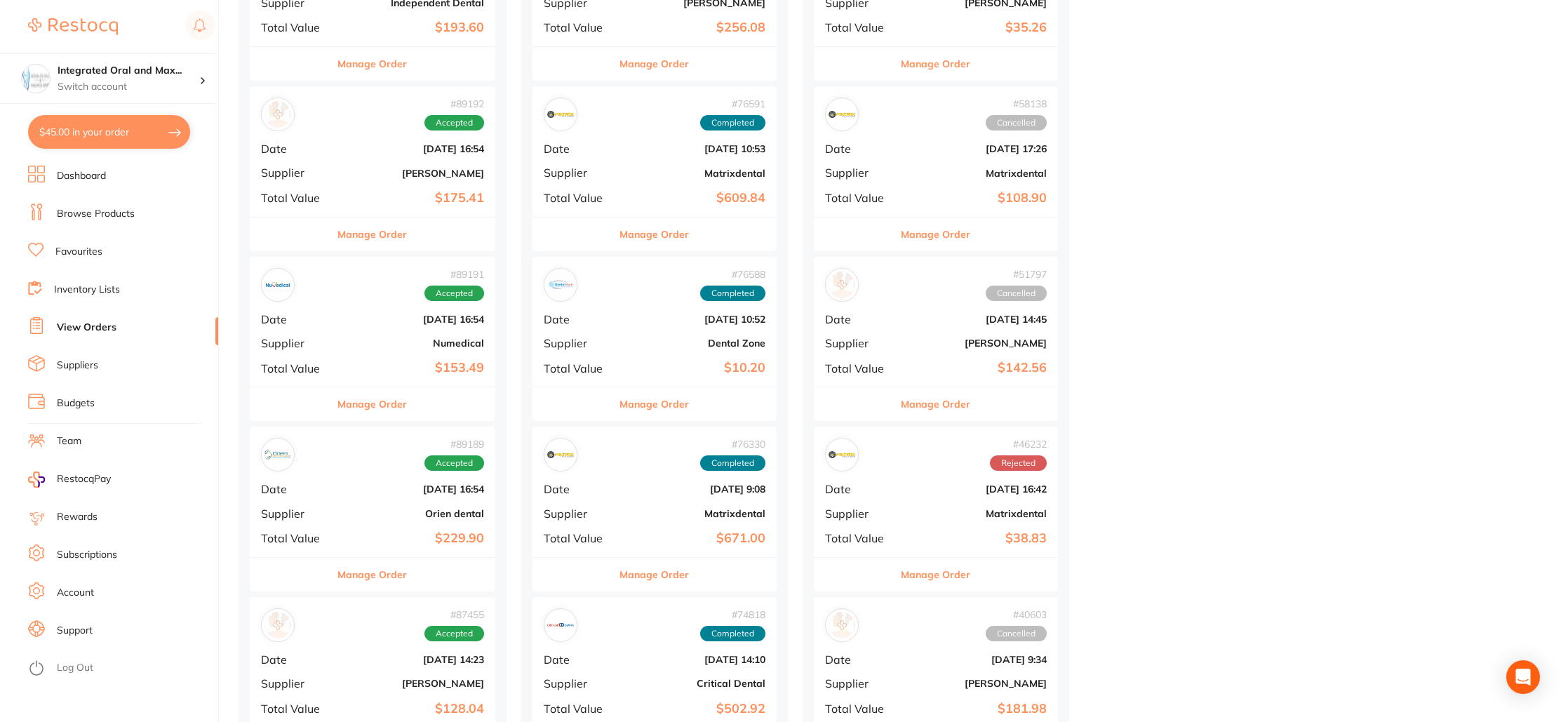
drag, startPoint x: 338, startPoint y: 355, endPoint x: 672, endPoint y: 421, distance: 340.5
click at [337, 355] on div "# 89191 Accepted Date [DATE] 16:54 Supplier Numedical Total Value $153.49" at bounding box center [372, 321] width 245 height 130
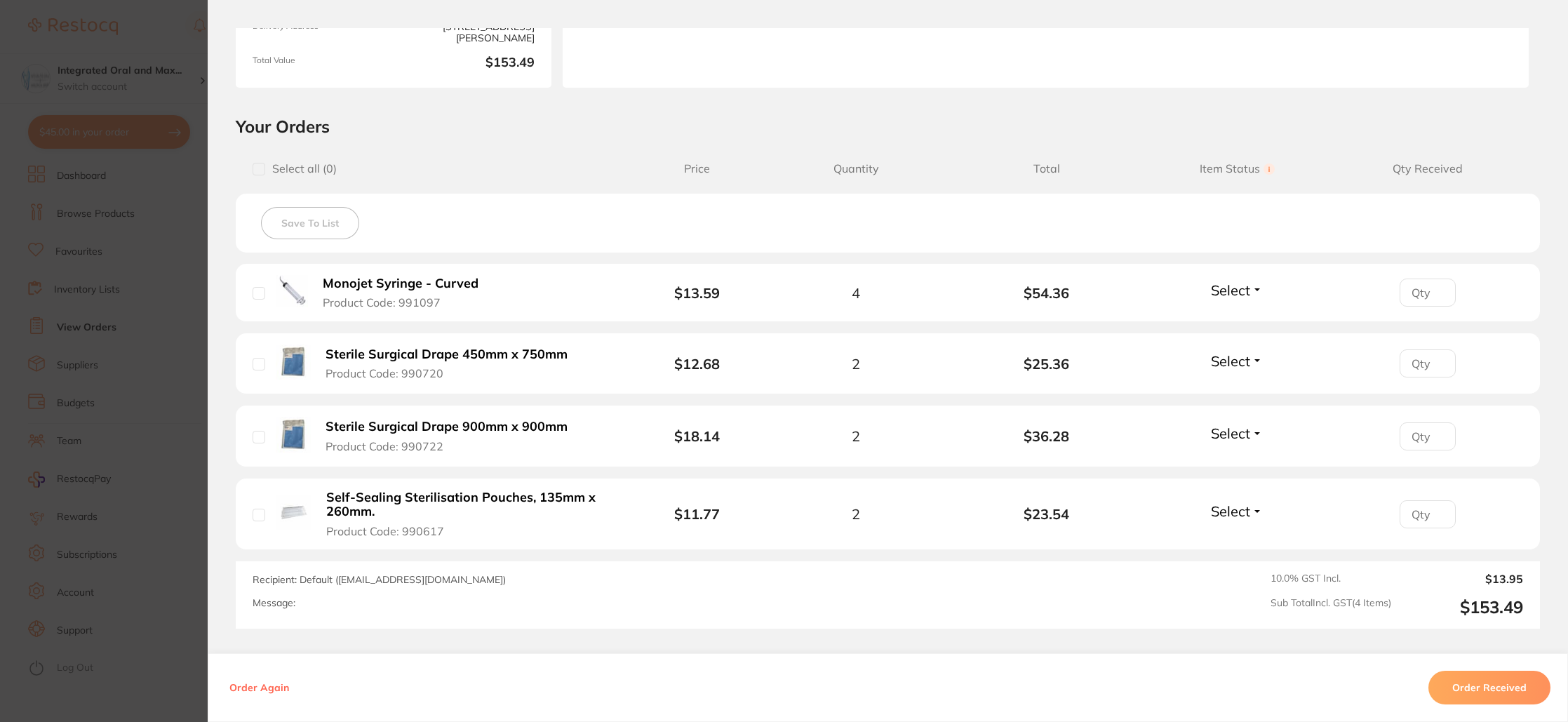
scroll to position [267, 0]
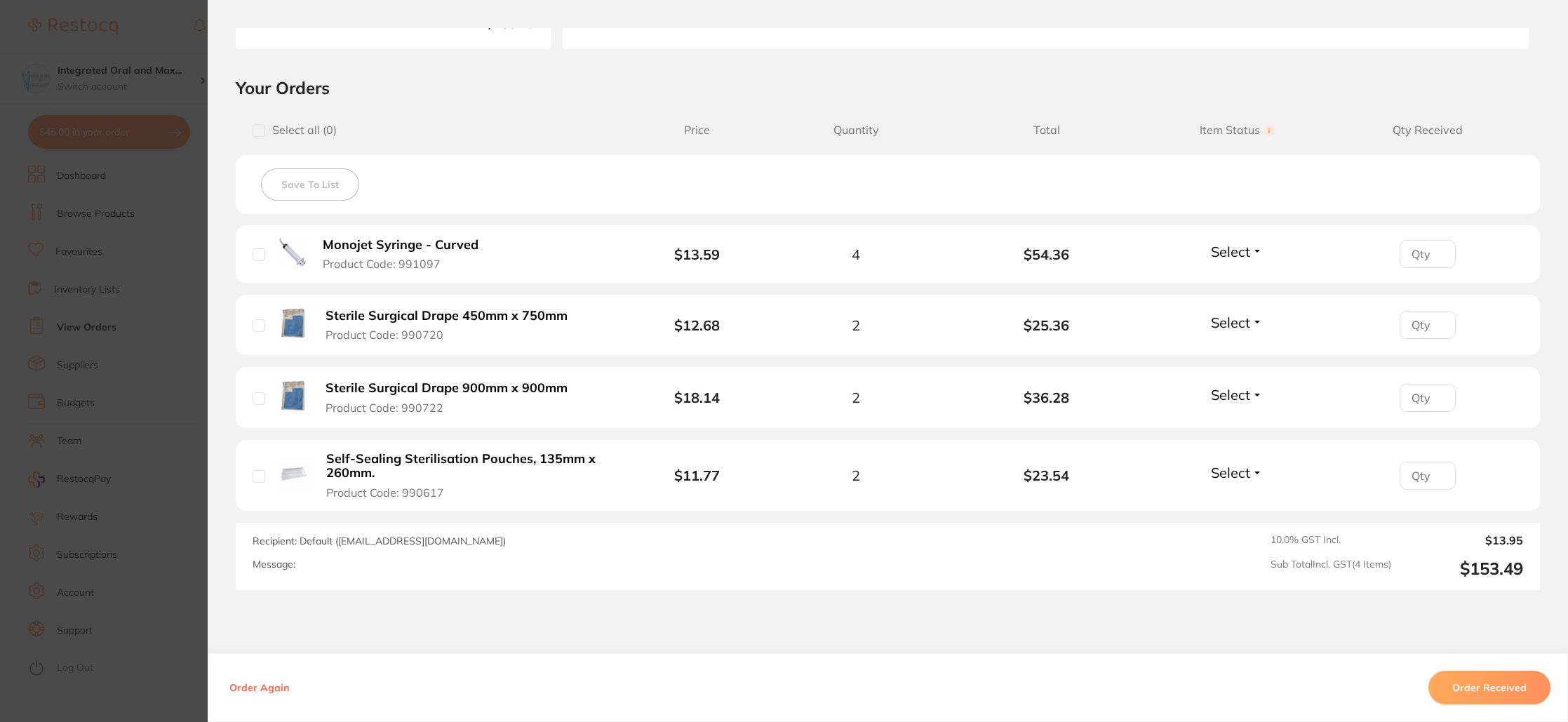
click at [151, 25] on section "Order ID: Restocq- 89191 Order Information Accepted Order Order Date [DATE] 16:…" at bounding box center [784, 361] width 1568 height 722
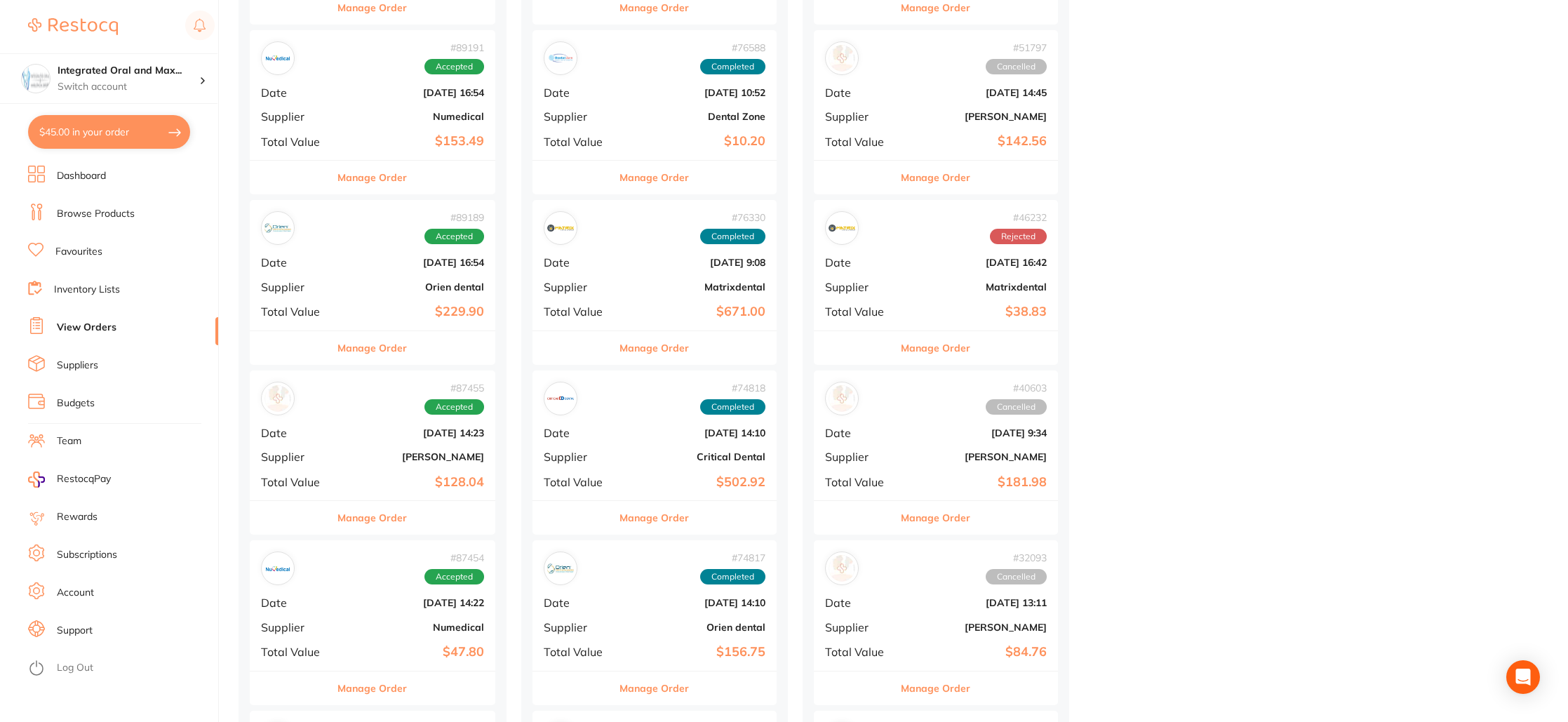
scroll to position [1093, 0]
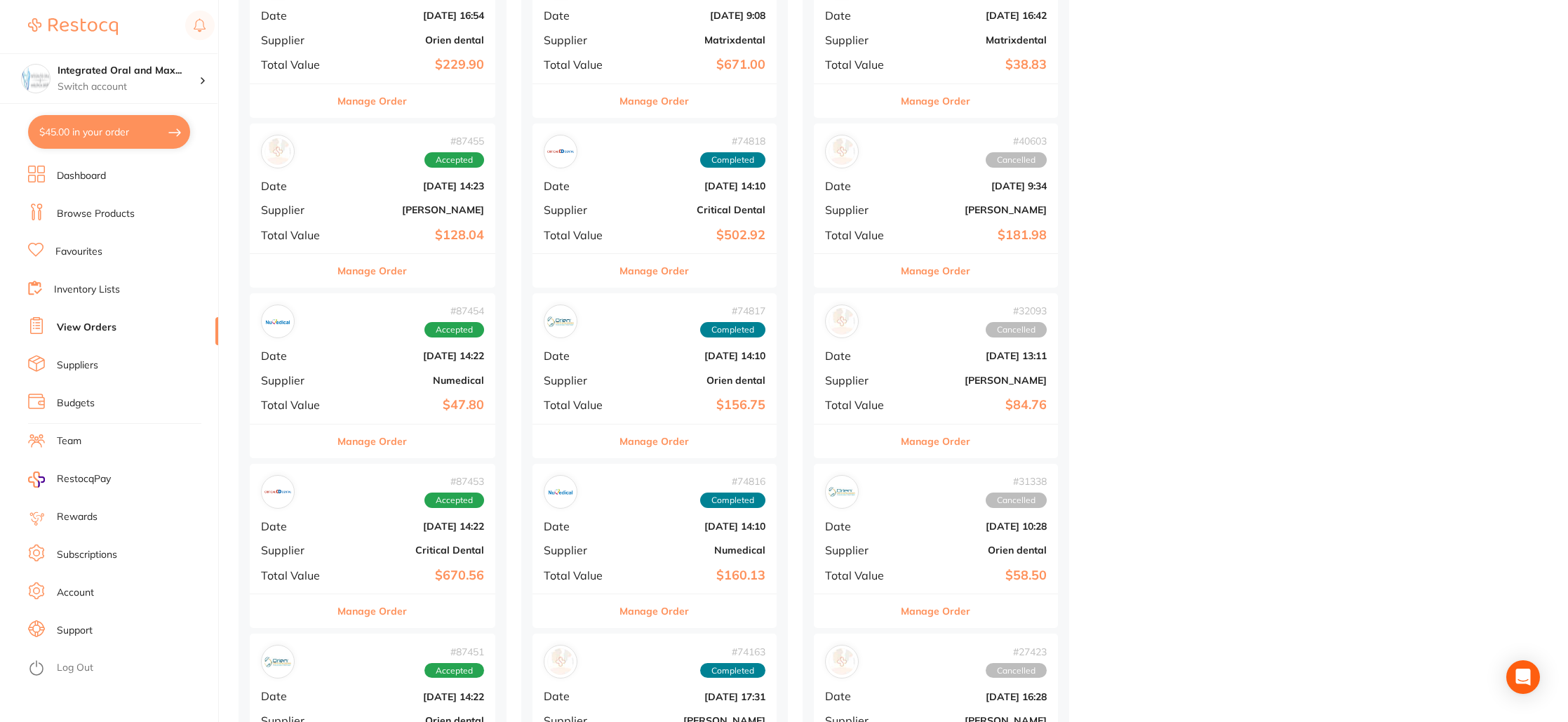
drag, startPoint x: 379, startPoint y: 392, endPoint x: 418, endPoint y: 396, distance: 39.2
click at [379, 392] on div "# 87454 Accepted Date [DATE] 14:22 Supplier Numedical Total Value $47.80" at bounding box center [372, 358] width 245 height 130
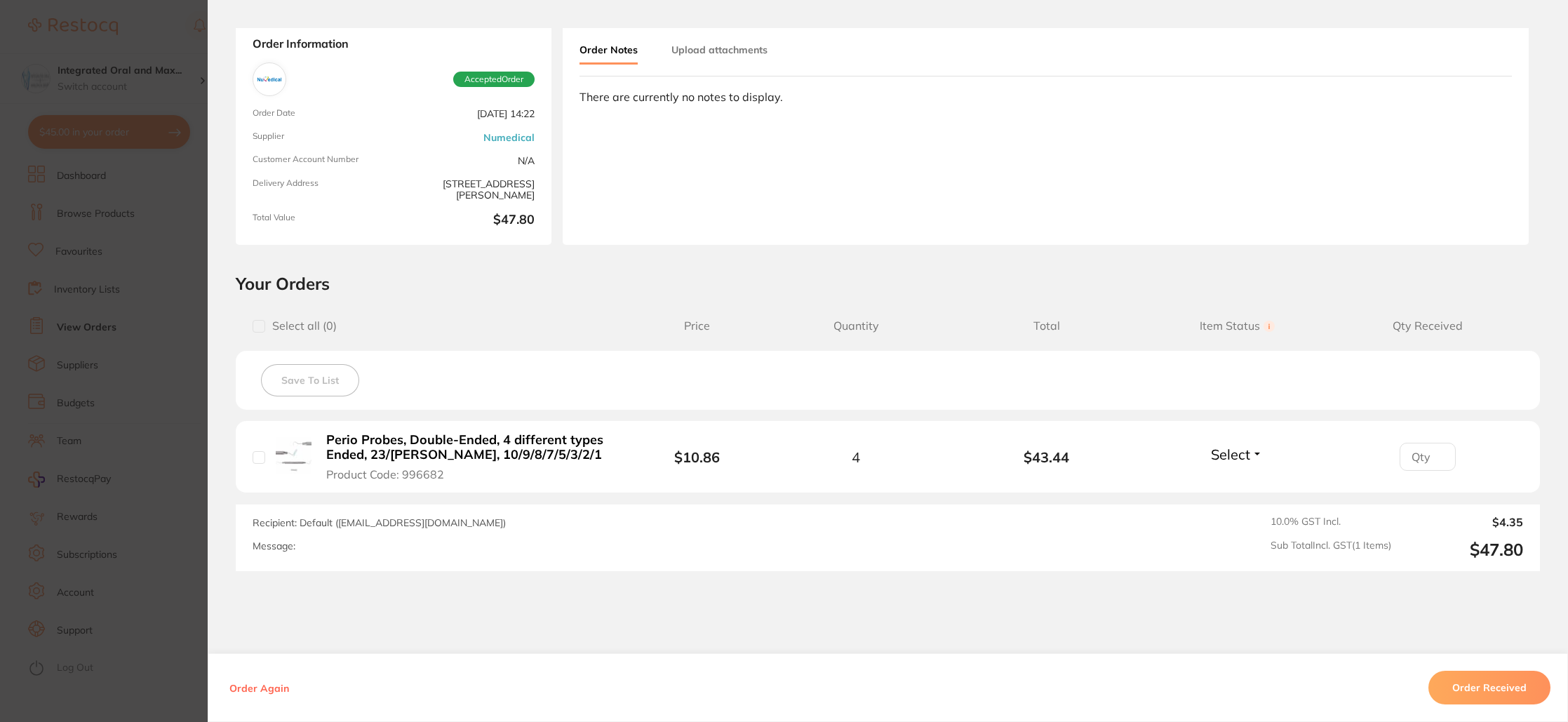
scroll to position [74, 0]
click at [1234, 437] on li "Perio Probes, Double-Ended, 4 different types Ended, 23/[PERSON_NAME], 10/9/8/7…" at bounding box center [888, 454] width 1304 height 72
click at [1422, 446] on input "number" at bounding box center [1428, 454] width 57 height 28
click at [1234, 445] on span "Select" at bounding box center [1230, 452] width 39 height 17
click at [1101, 525] on div "Recipient: Default ( [EMAIL_ADDRESS][DOMAIN_NAME] ) Message: 10.0 % GST Incl. $…" at bounding box center [888, 535] width 1304 height 67
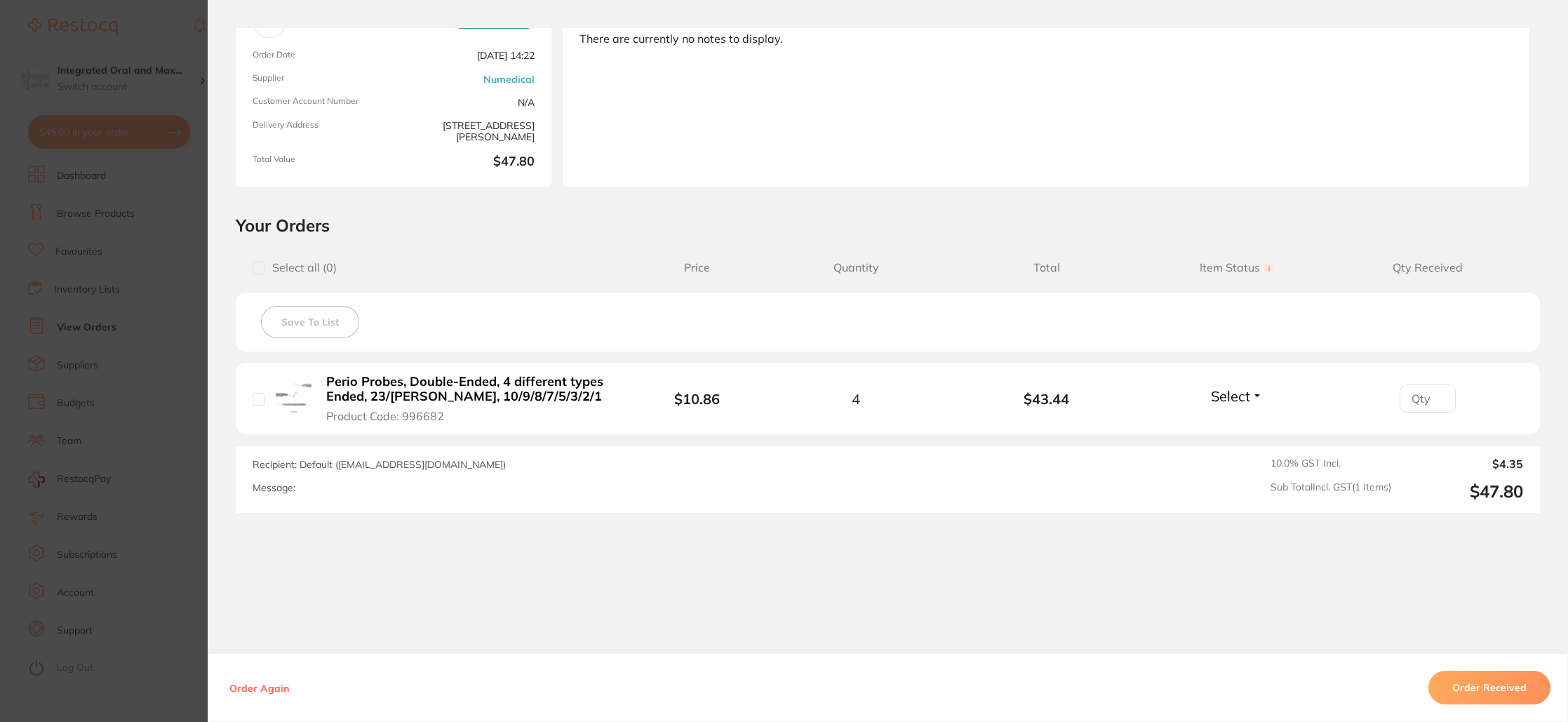
scroll to position [0, 0]
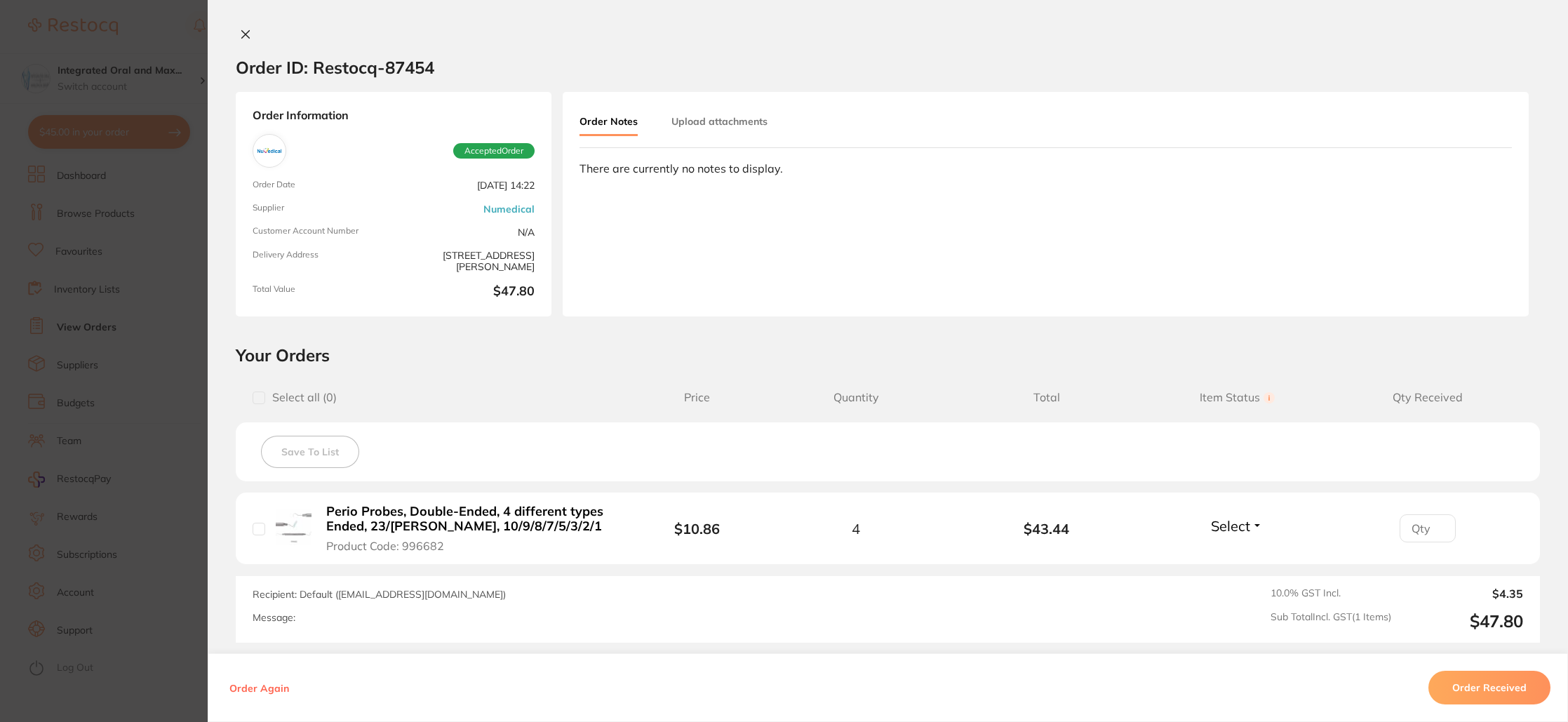
click at [249, 38] on button at bounding box center [245, 35] width 20 height 15
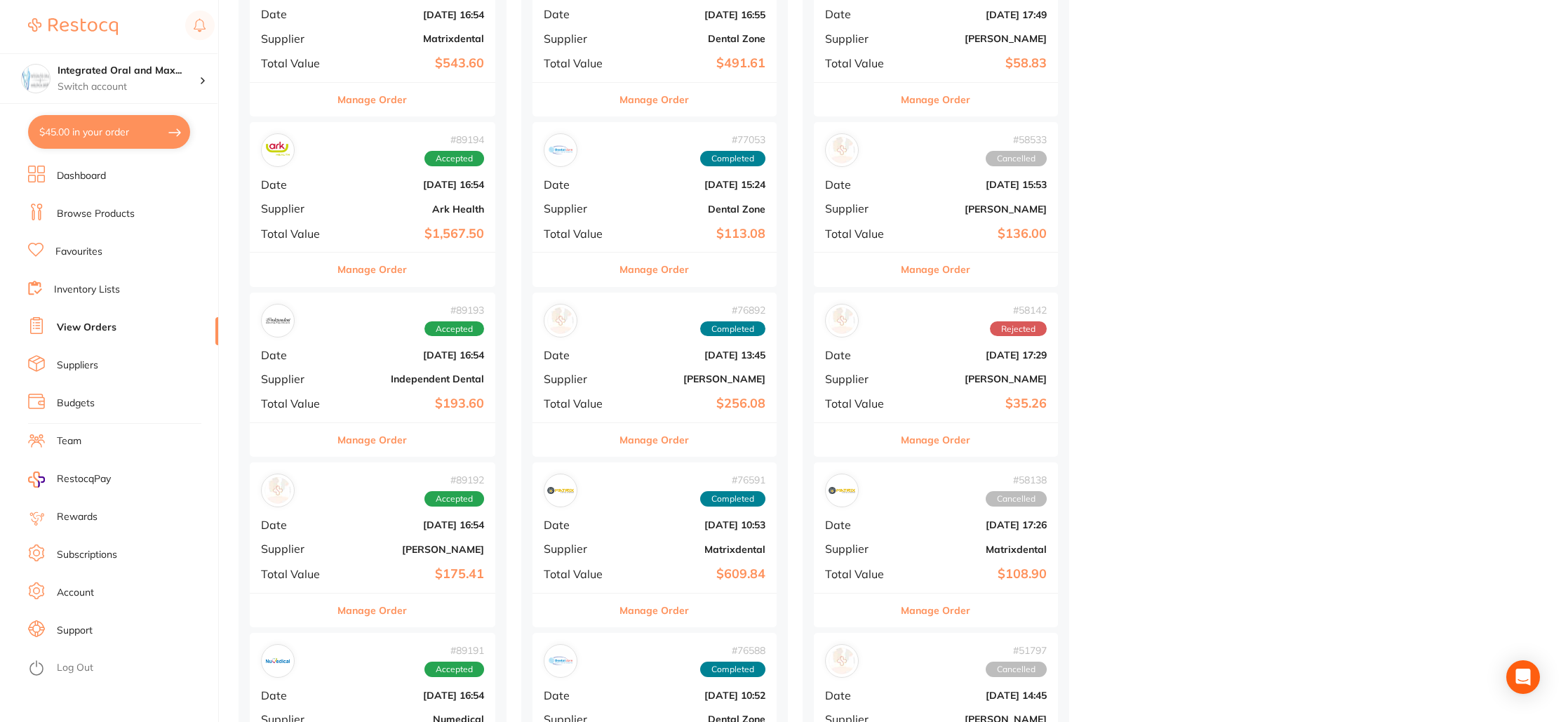
scroll to position [538, 0]
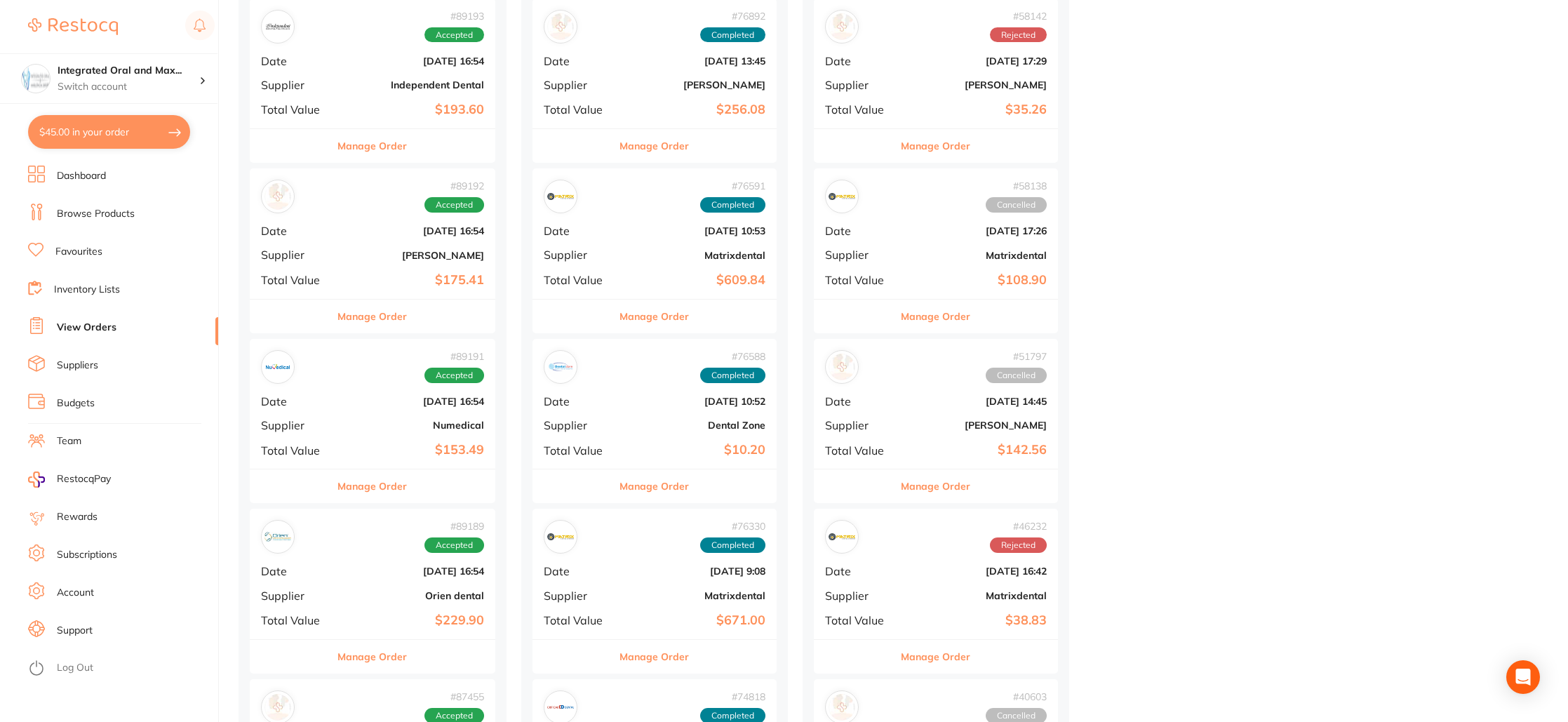
click at [407, 409] on div "# 89191 Accepted Date [DATE] 16:54 Supplier Numedical Total Value $153.49" at bounding box center [372, 403] width 245 height 130
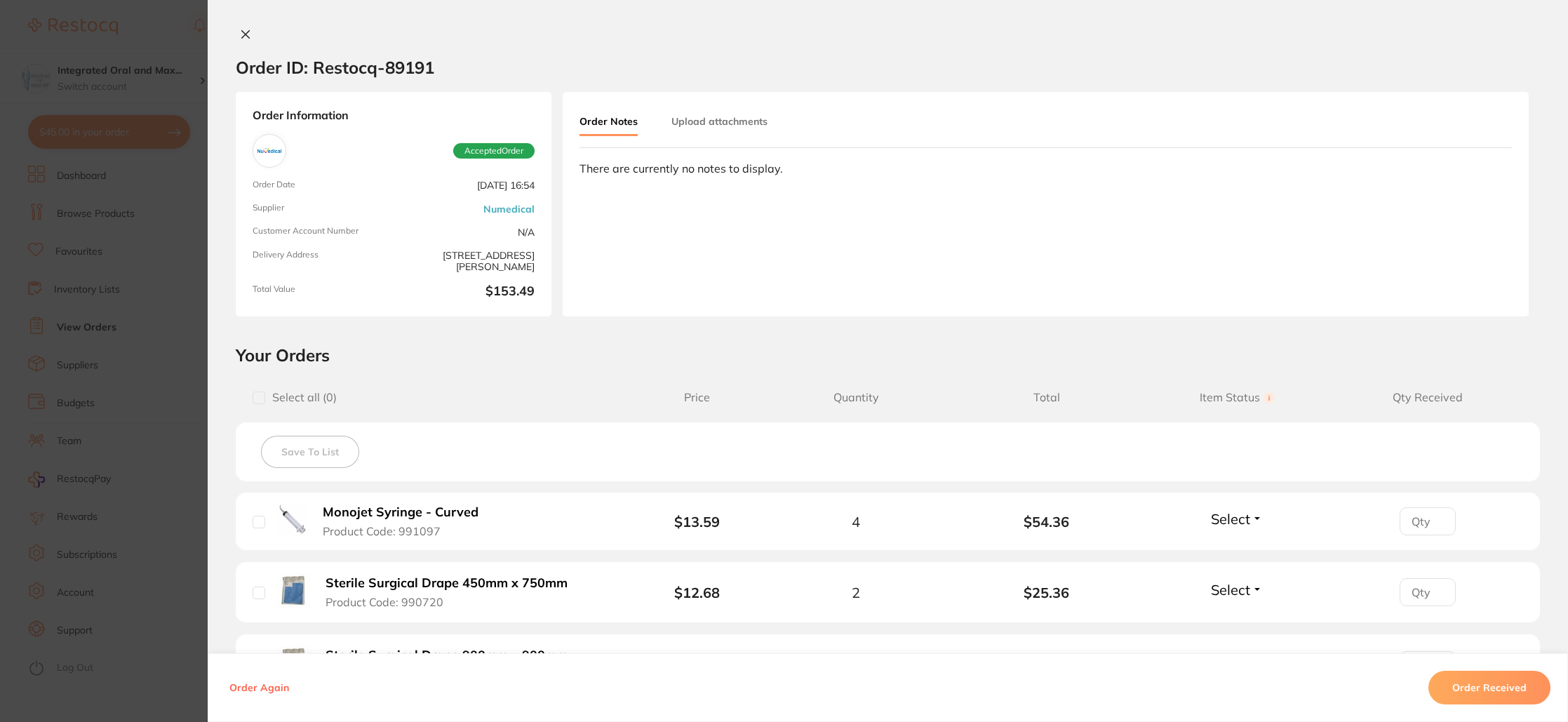
click at [242, 29] on icon at bounding box center [245, 34] width 11 height 11
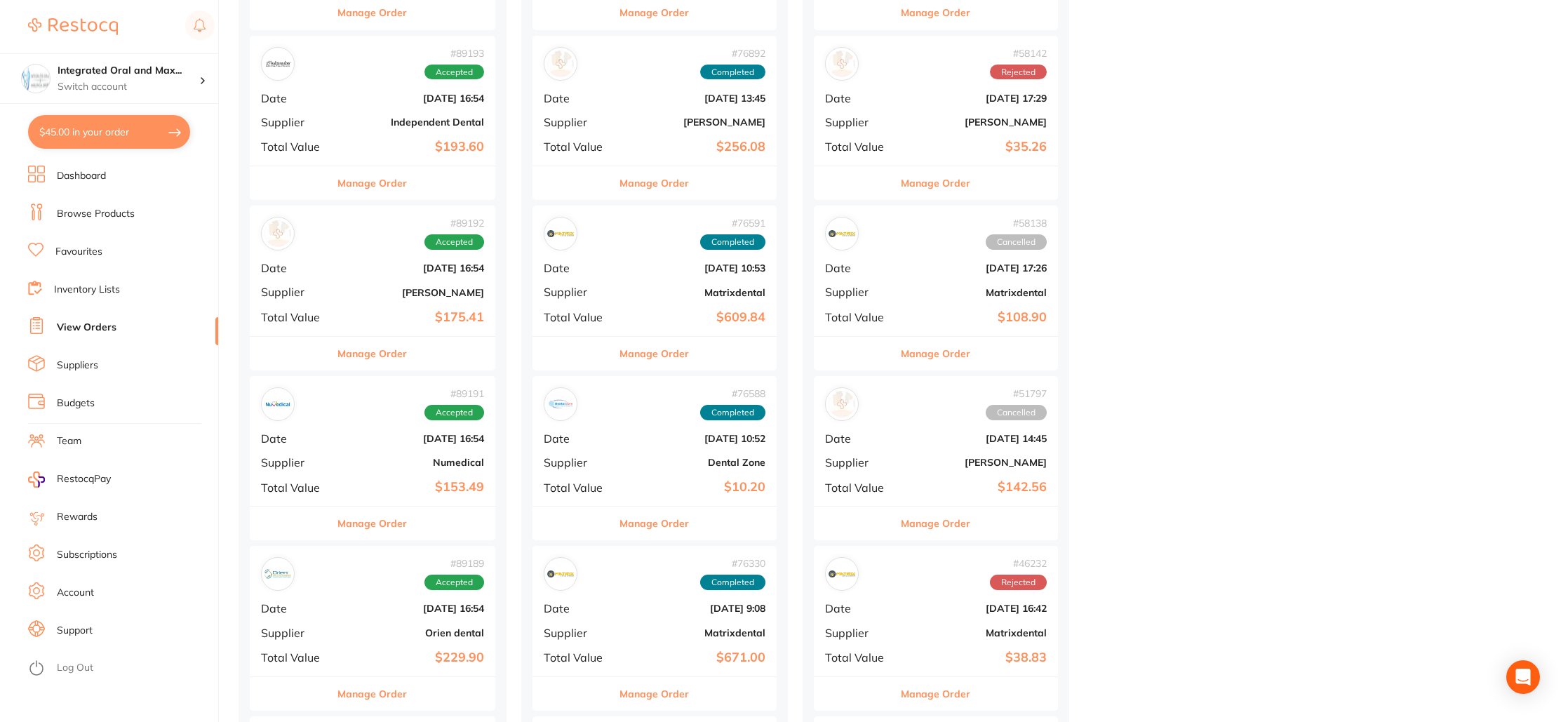
scroll to position [495, 0]
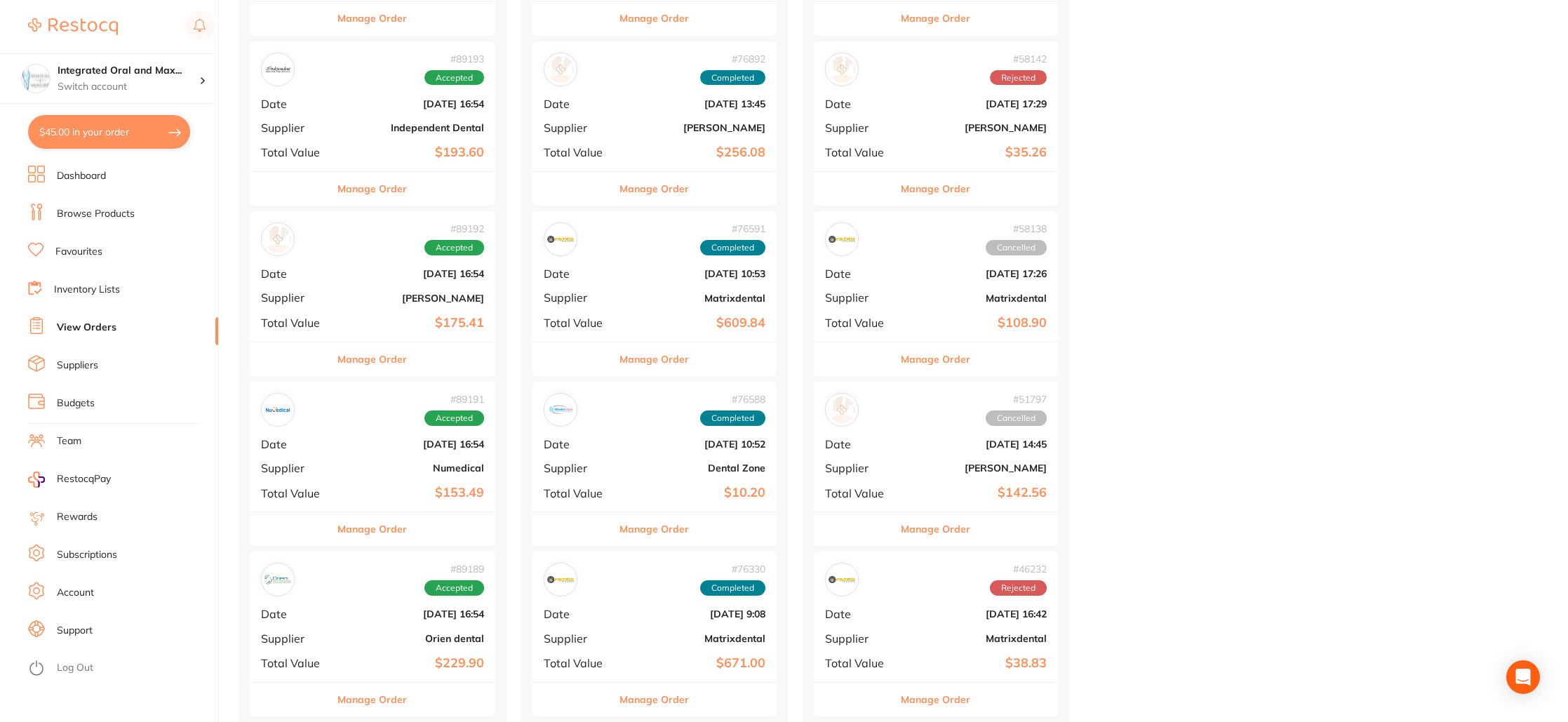
click at [79, 172] on link "Dashboard" at bounding box center [81, 176] width 49 height 14
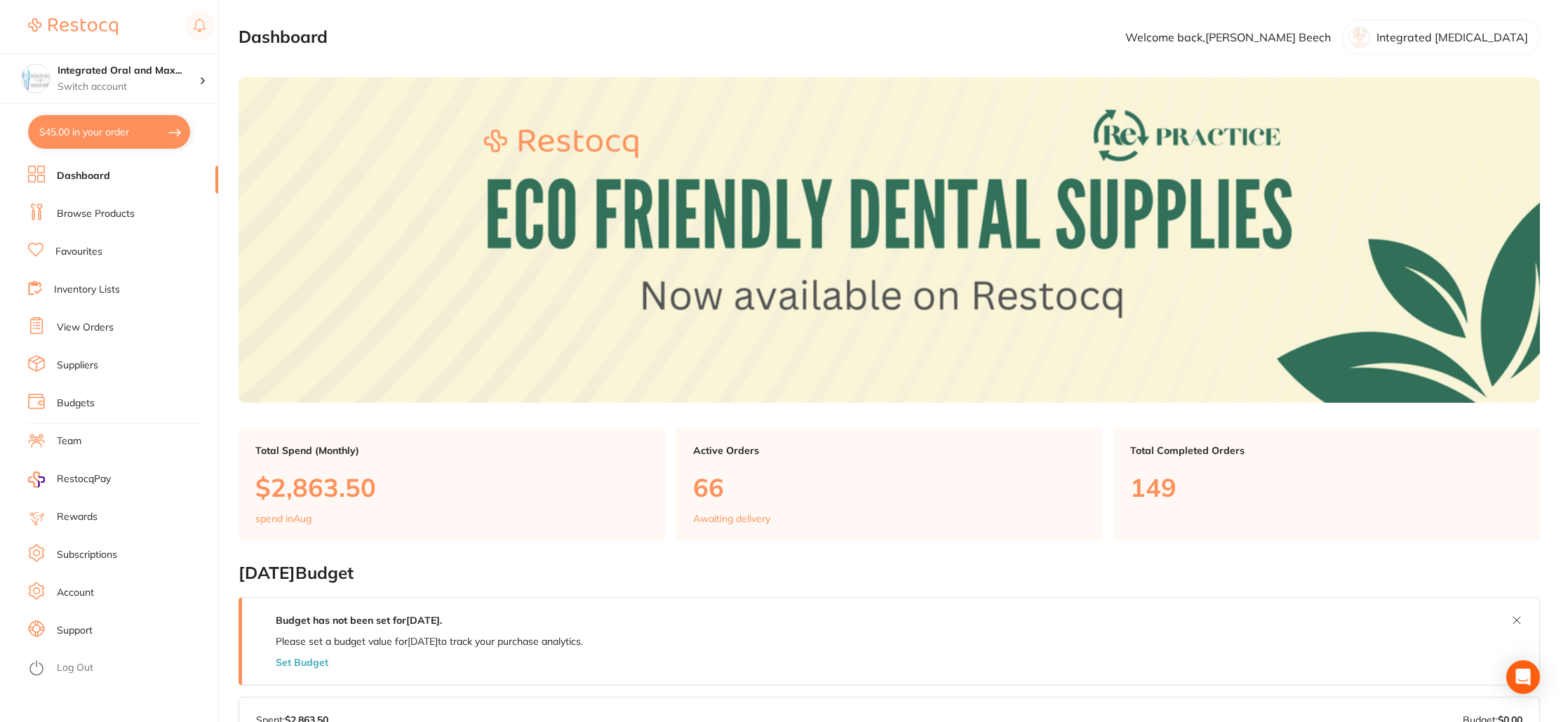
click at [96, 220] on link "Browse Products" at bounding box center [95, 214] width 77 height 14
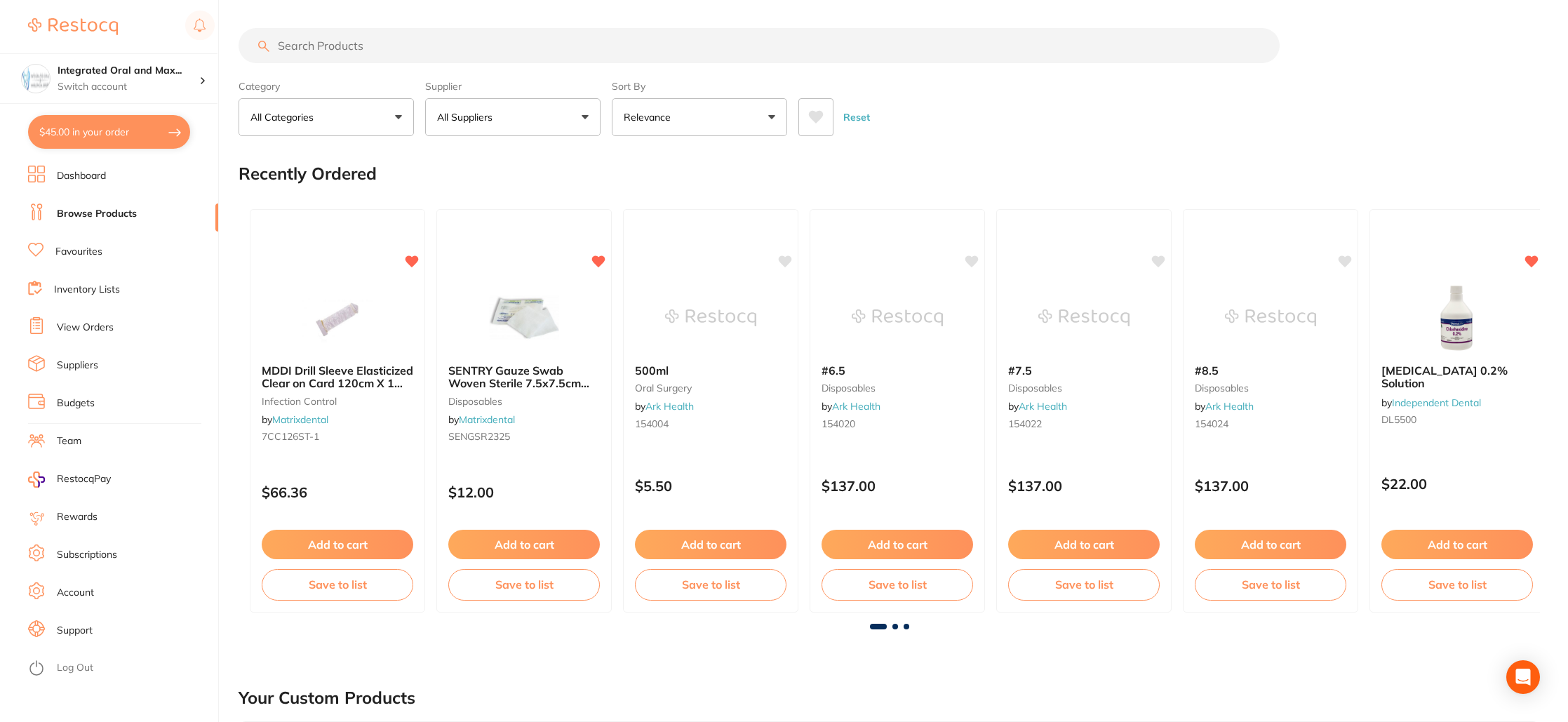
click at [371, 53] on input "search" at bounding box center [759, 45] width 1042 height 35
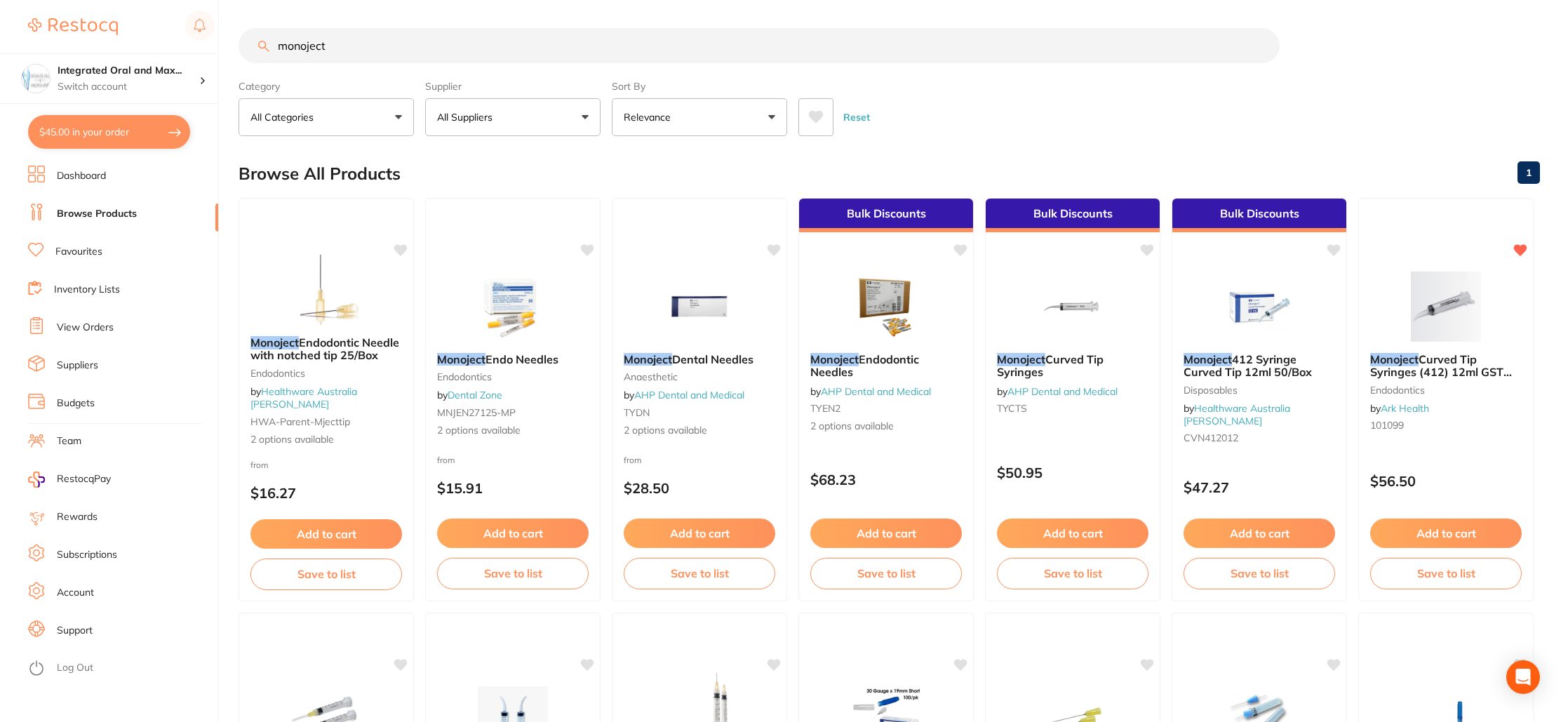
type input "monoject"
click at [493, 116] on p "All Suppliers" at bounding box center [467, 117] width 61 height 14
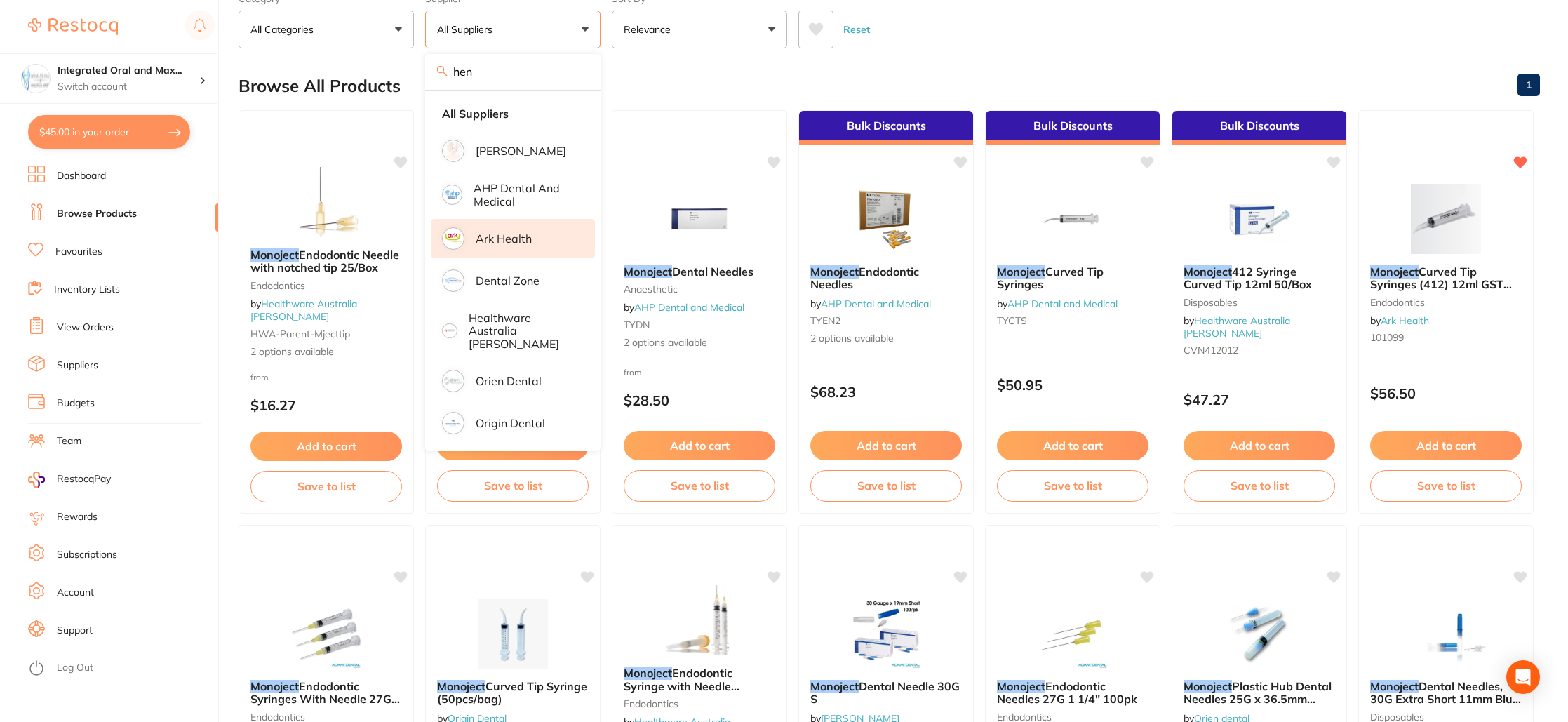
scroll to position [113, 0]
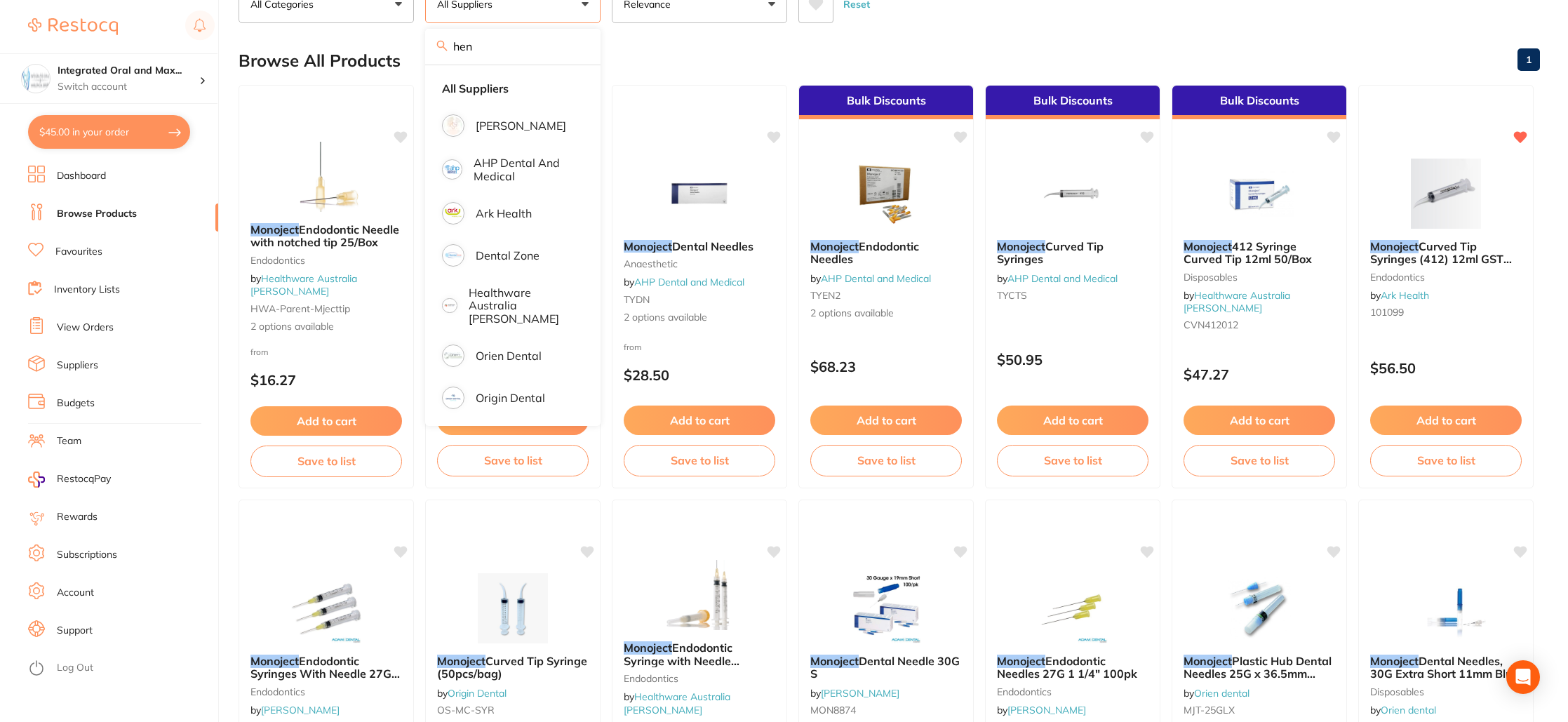
type input "hen"
click at [906, 43] on div "Browse All Products 1" at bounding box center [889, 61] width 1302 height 47
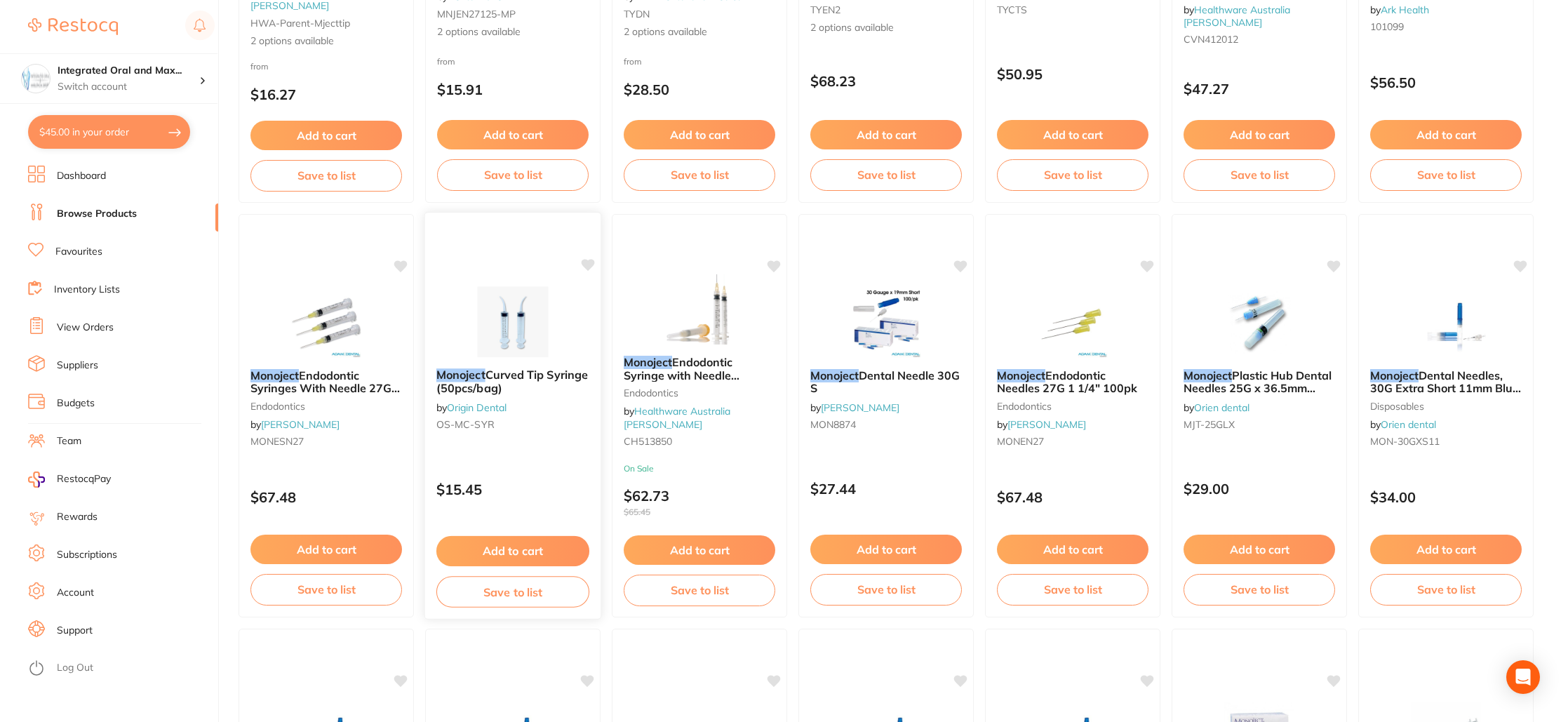
scroll to position [413, 0]
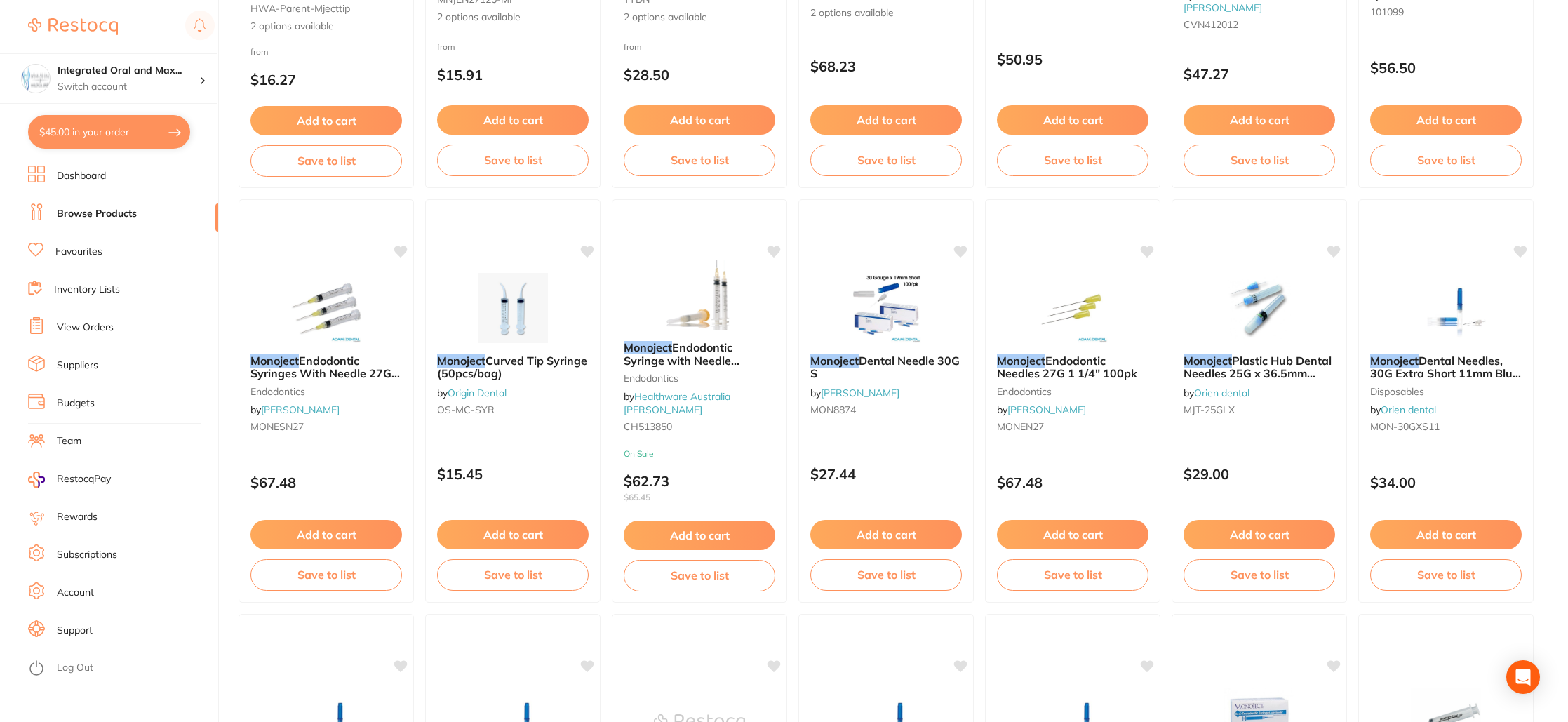
click at [527, 530] on button "Add to cart" at bounding box center [513, 534] width 151 height 30
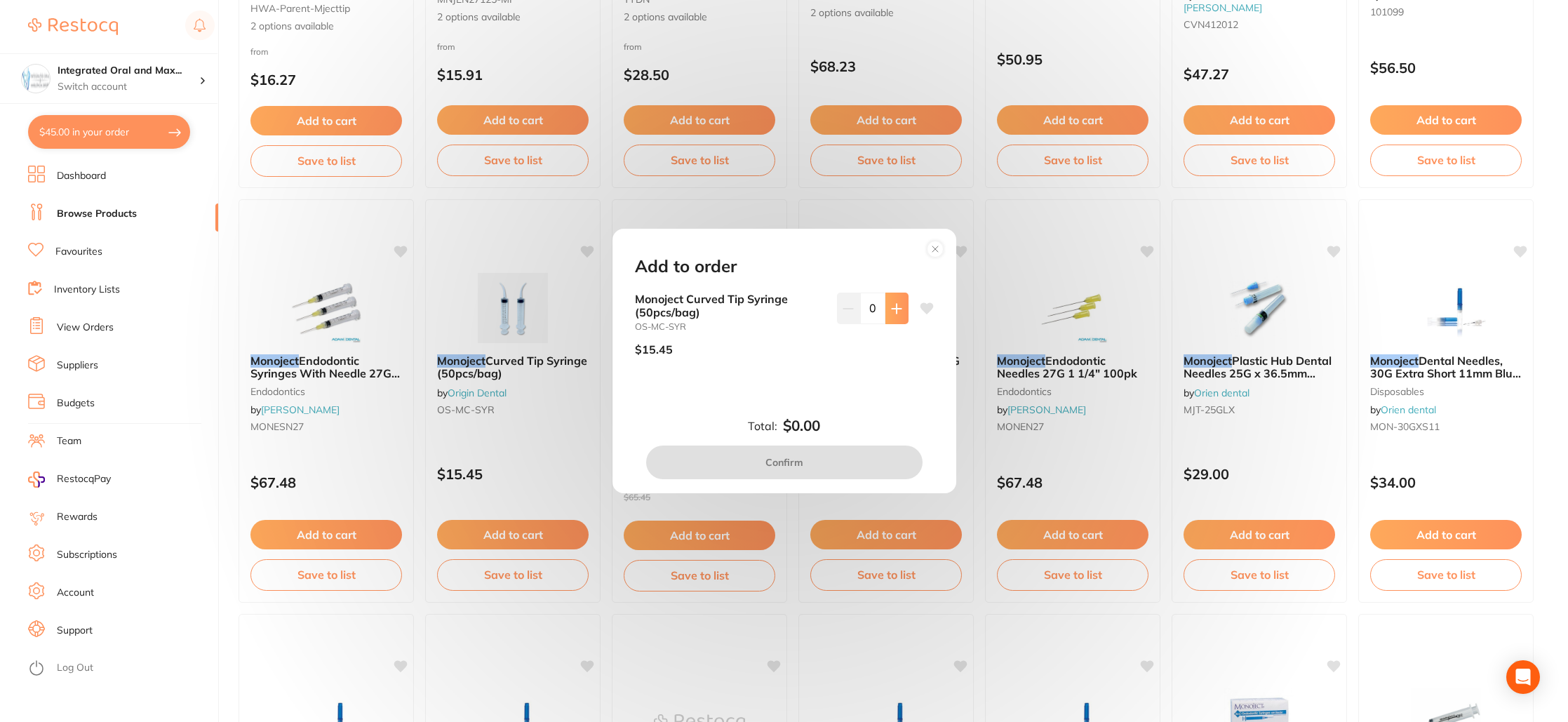
click at [899, 309] on button at bounding box center [897, 307] width 23 height 30
click at [899, 306] on button at bounding box center [897, 307] width 23 height 30
type input "4"
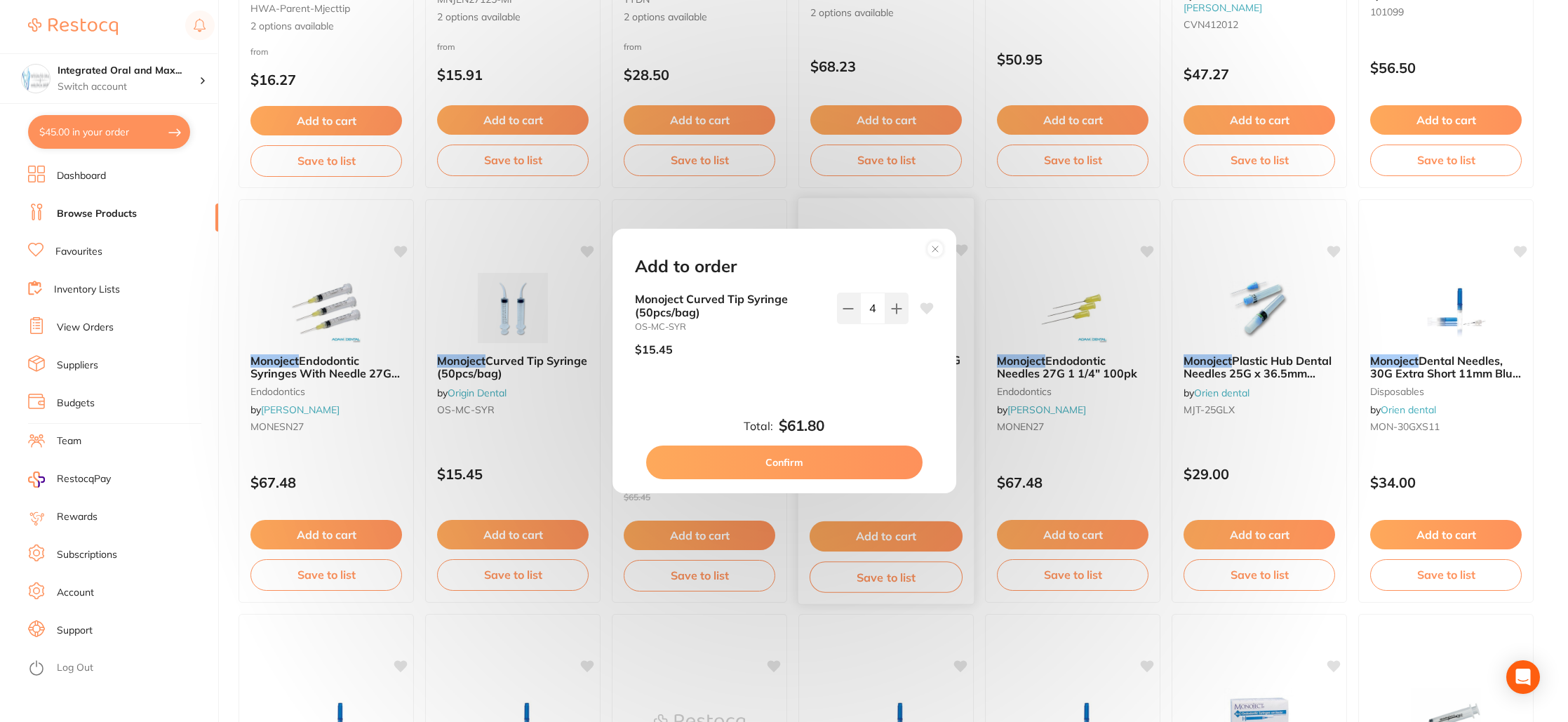
click at [817, 452] on button "Confirm" at bounding box center [785, 462] width 277 height 34
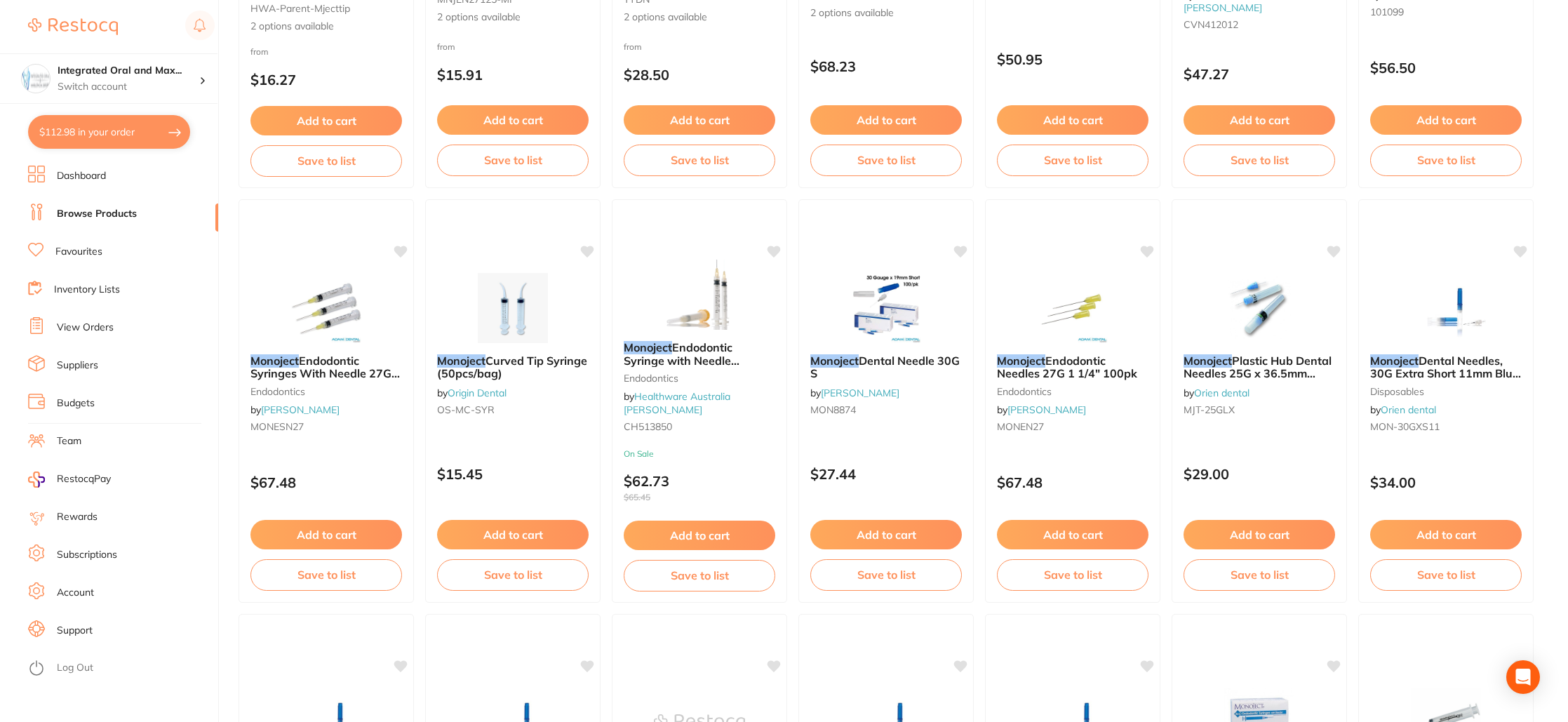
click at [97, 131] on button "$112.98 in your order" at bounding box center [109, 131] width 162 height 34
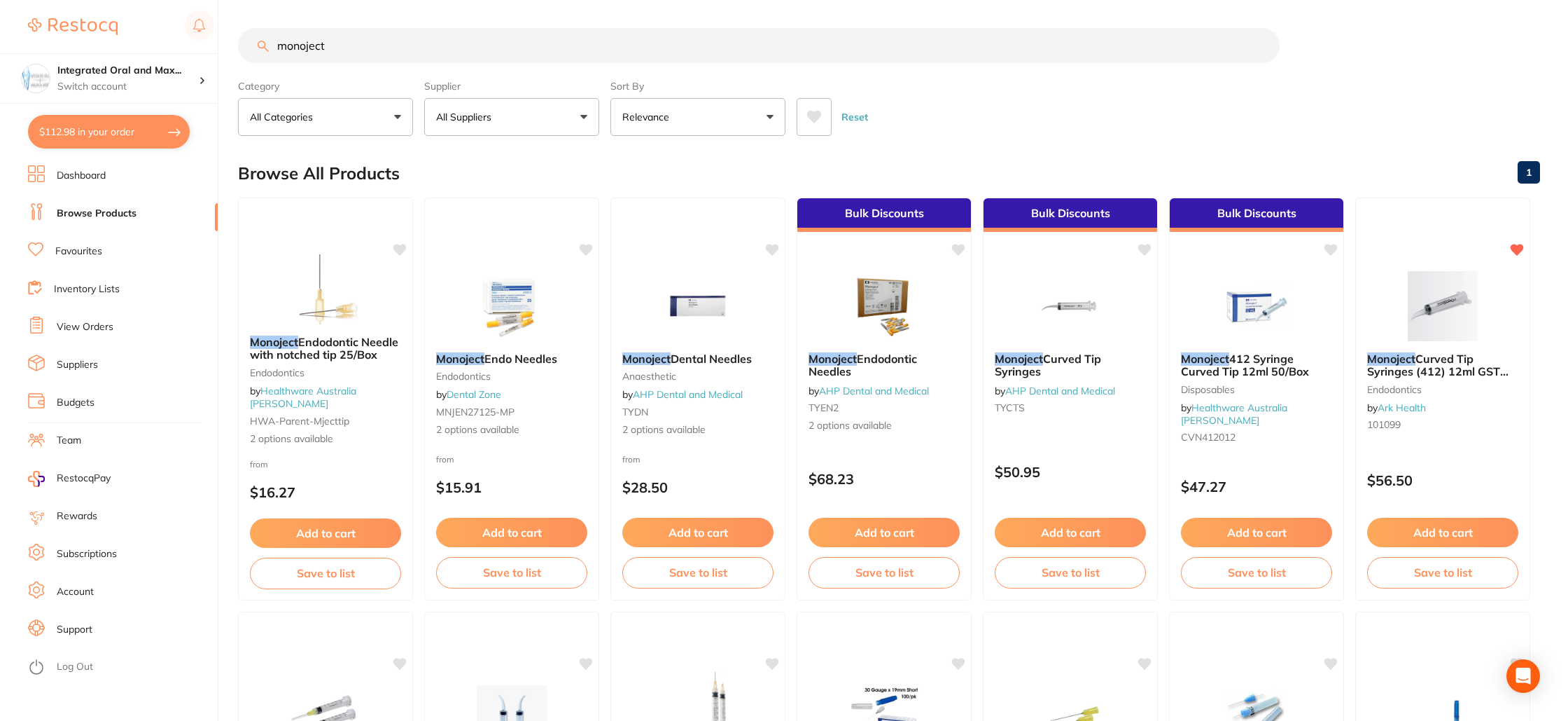
checkbox input "true"
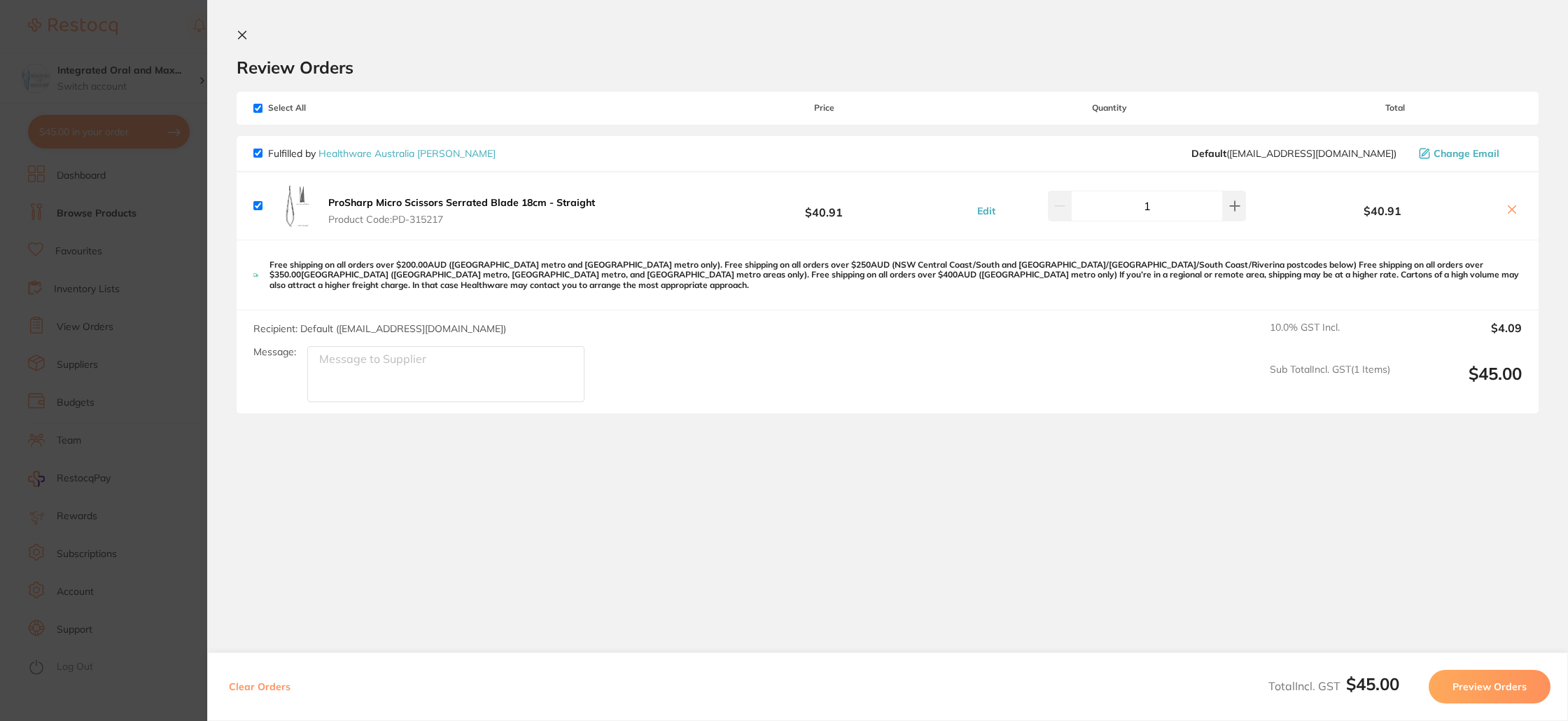
click at [88, 11] on section "Update RRP Set your pre negotiated price for this item. Item Agreed RRP (excl. …" at bounding box center [784, 360] width 1568 height 721
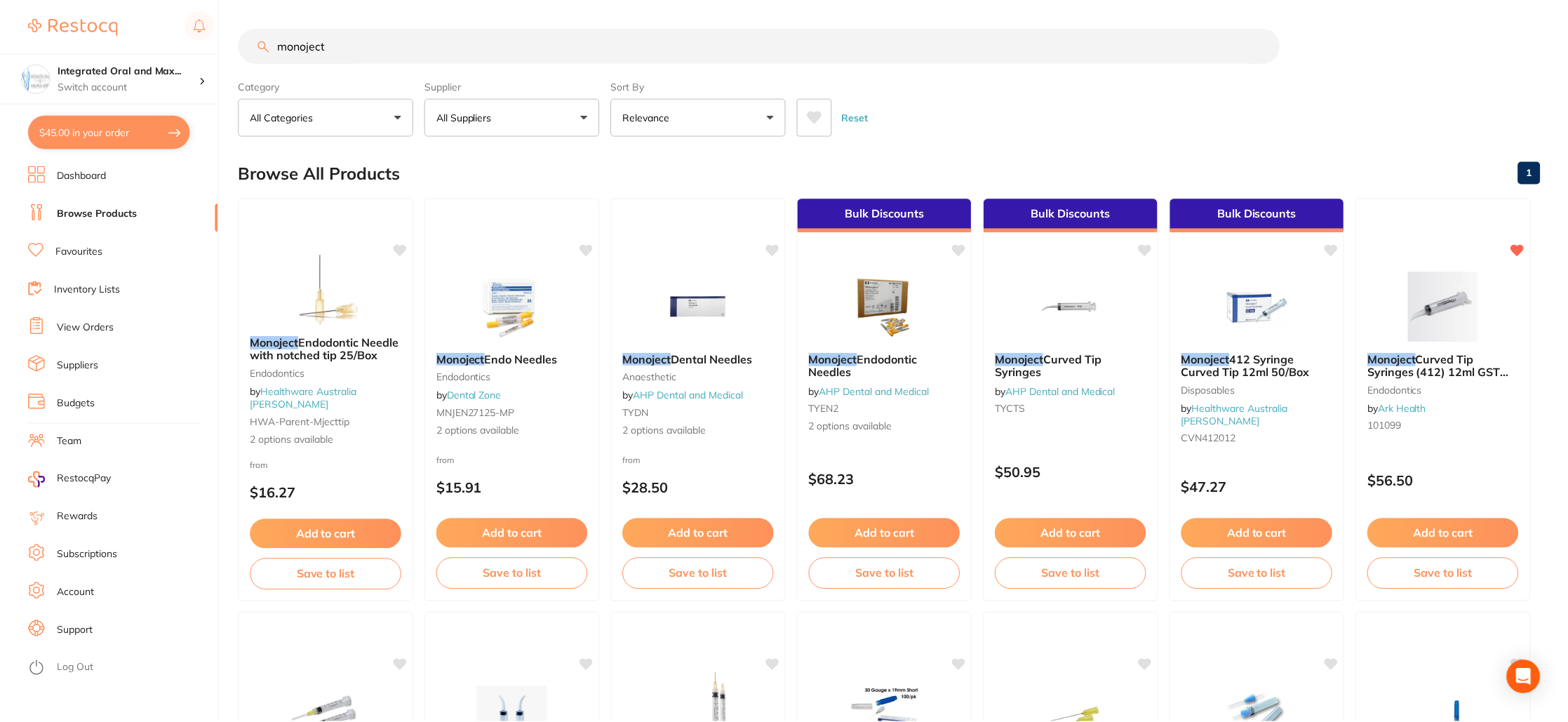
scroll to position [413, 0]
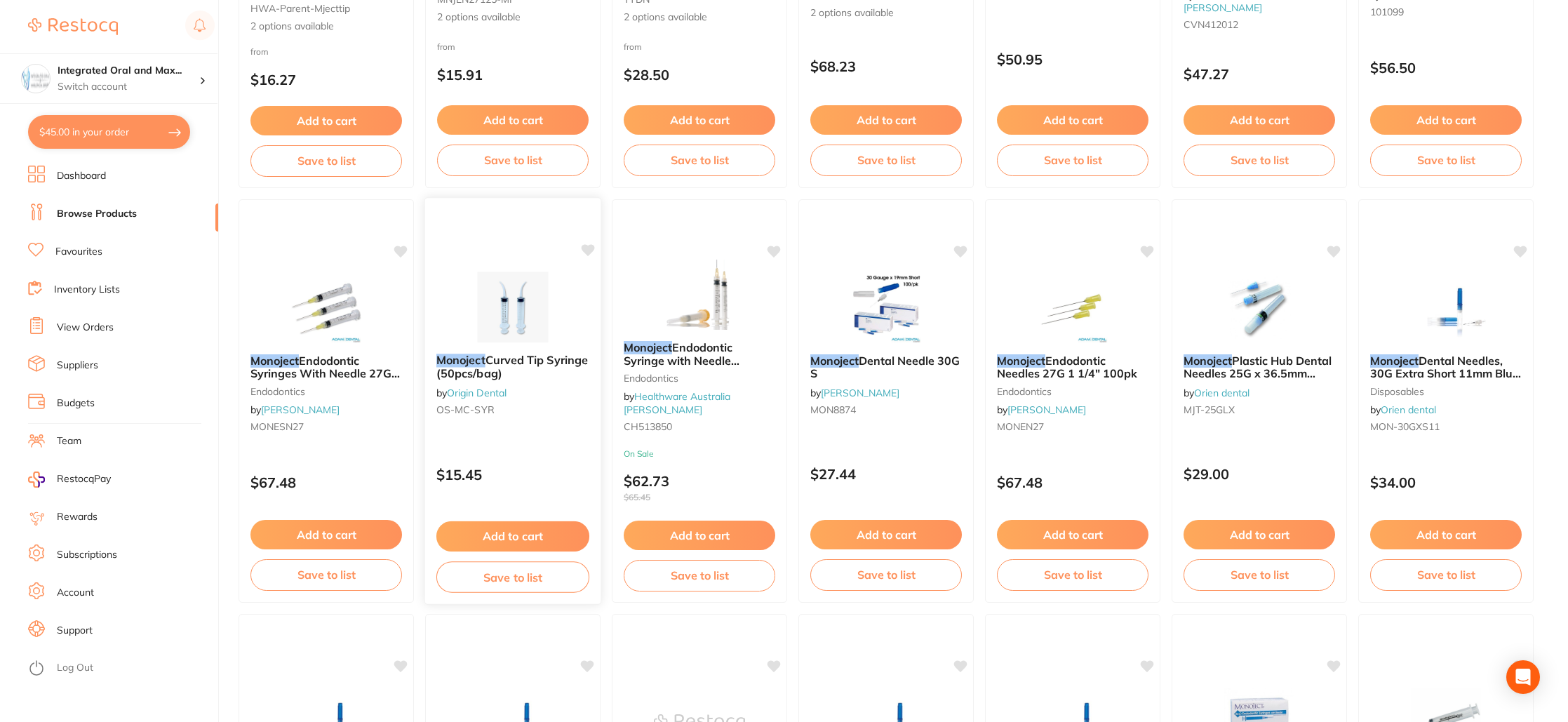
click at [560, 519] on div "Add to cart Save to list" at bounding box center [513, 557] width 176 height 94
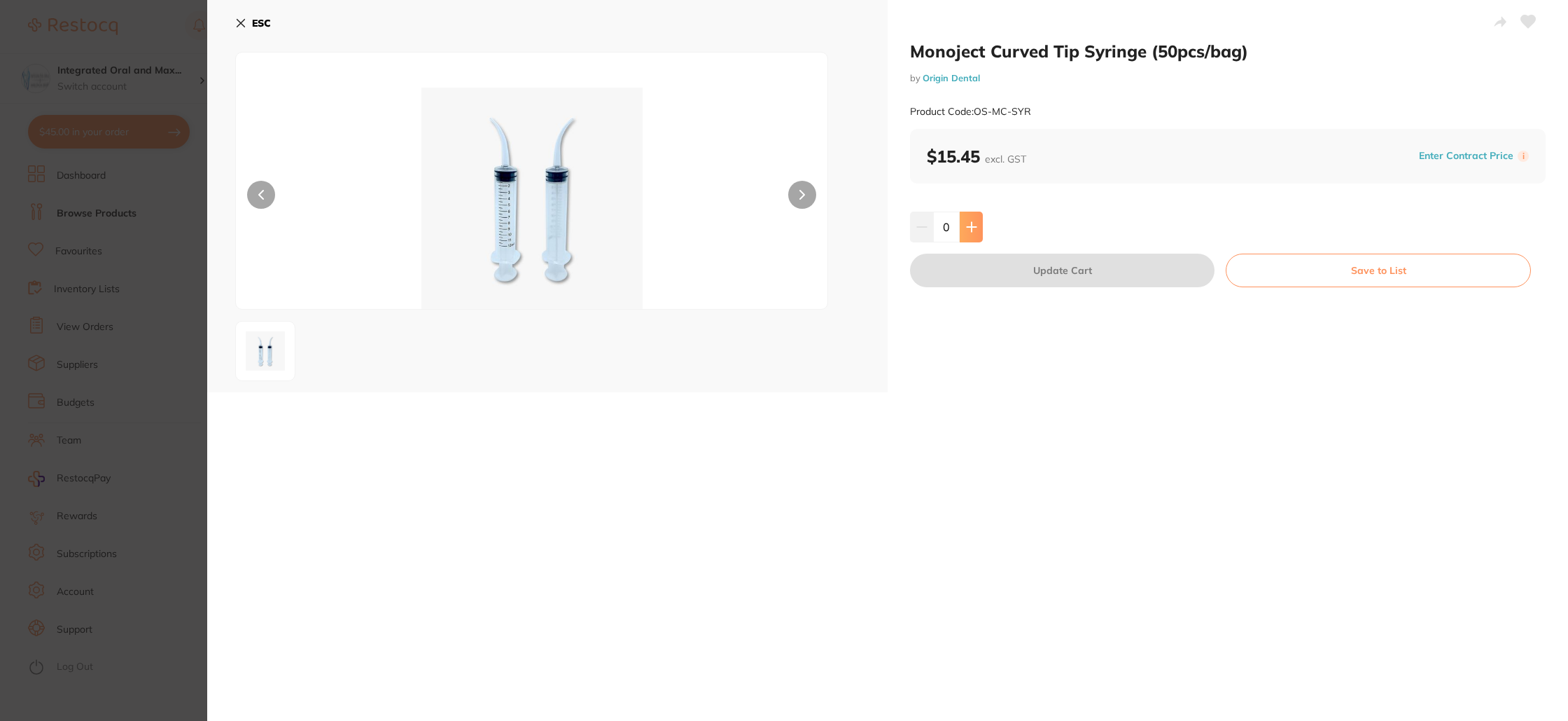
click at [959, 222] on button at bounding box center [971, 226] width 23 height 30
type input "4"
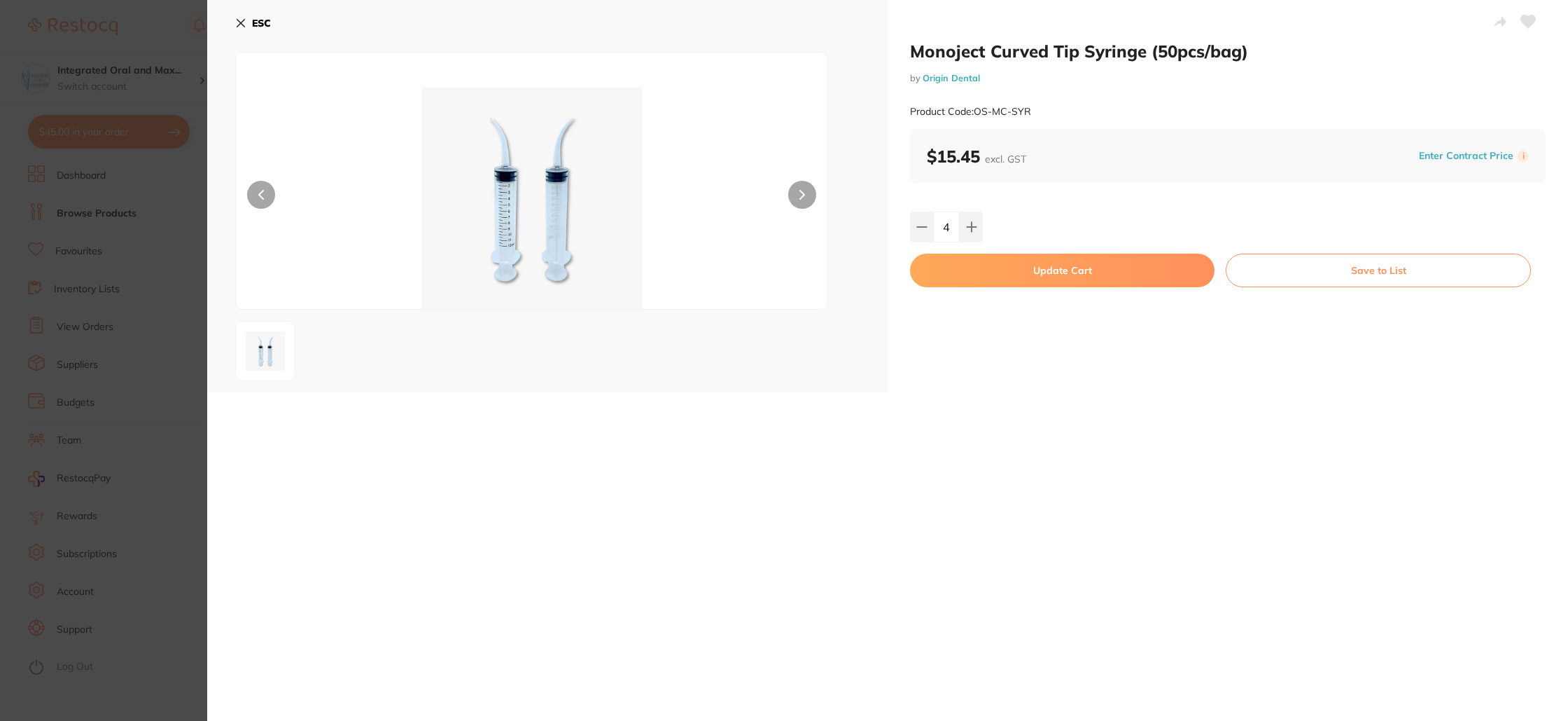
click at [1170, 272] on button "Update Cart" at bounding box center [1062, 270] width 305 height 34
checkbox input "false"
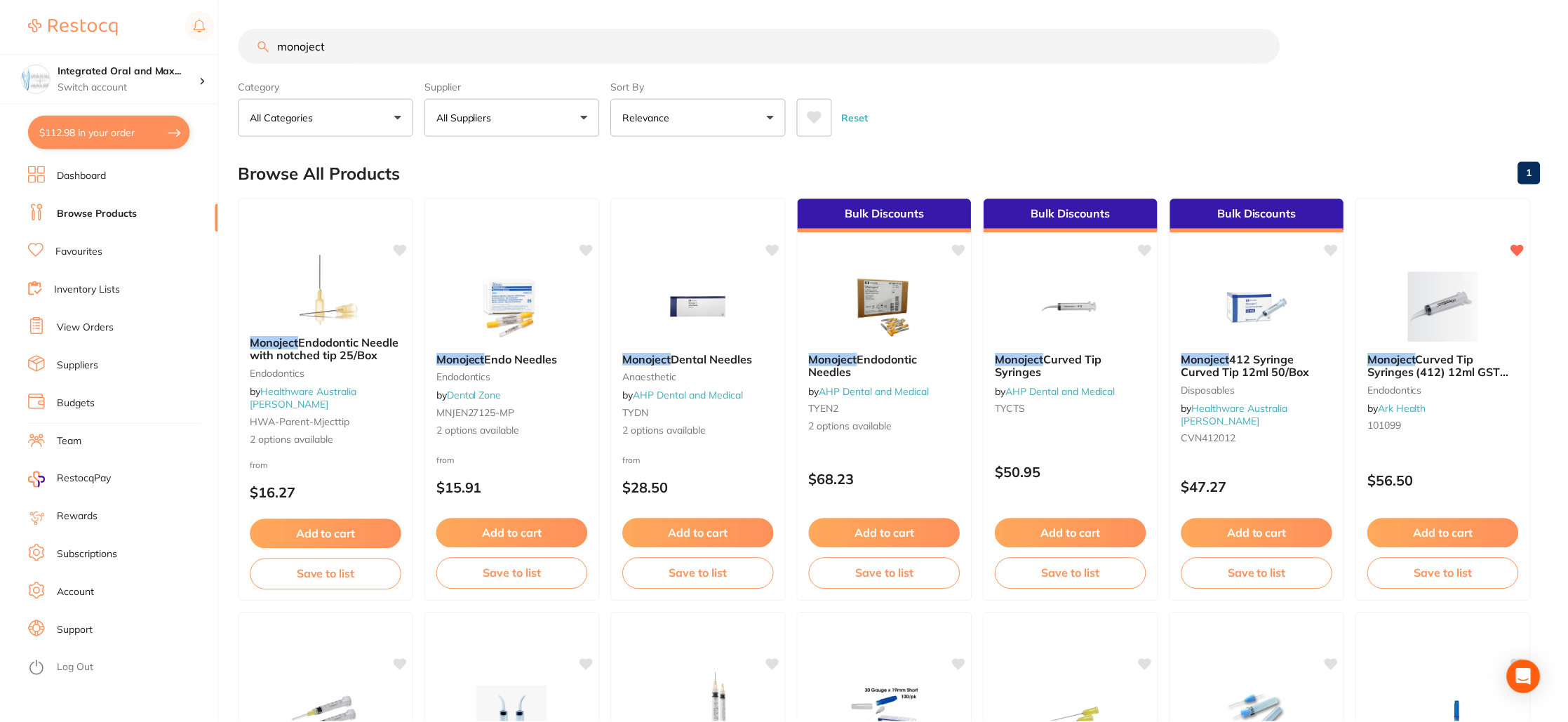
scroll to position [413, 0]
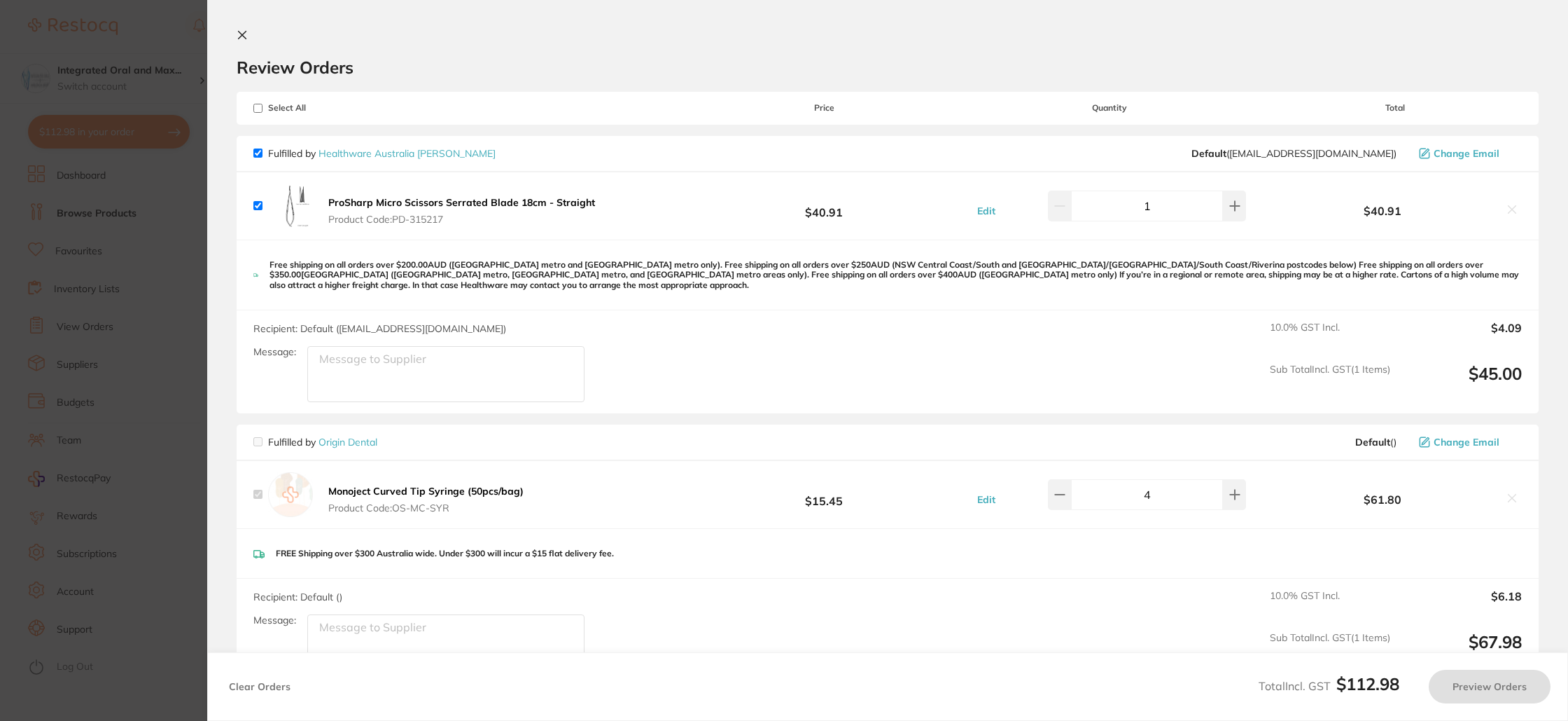
checkbox input "true"
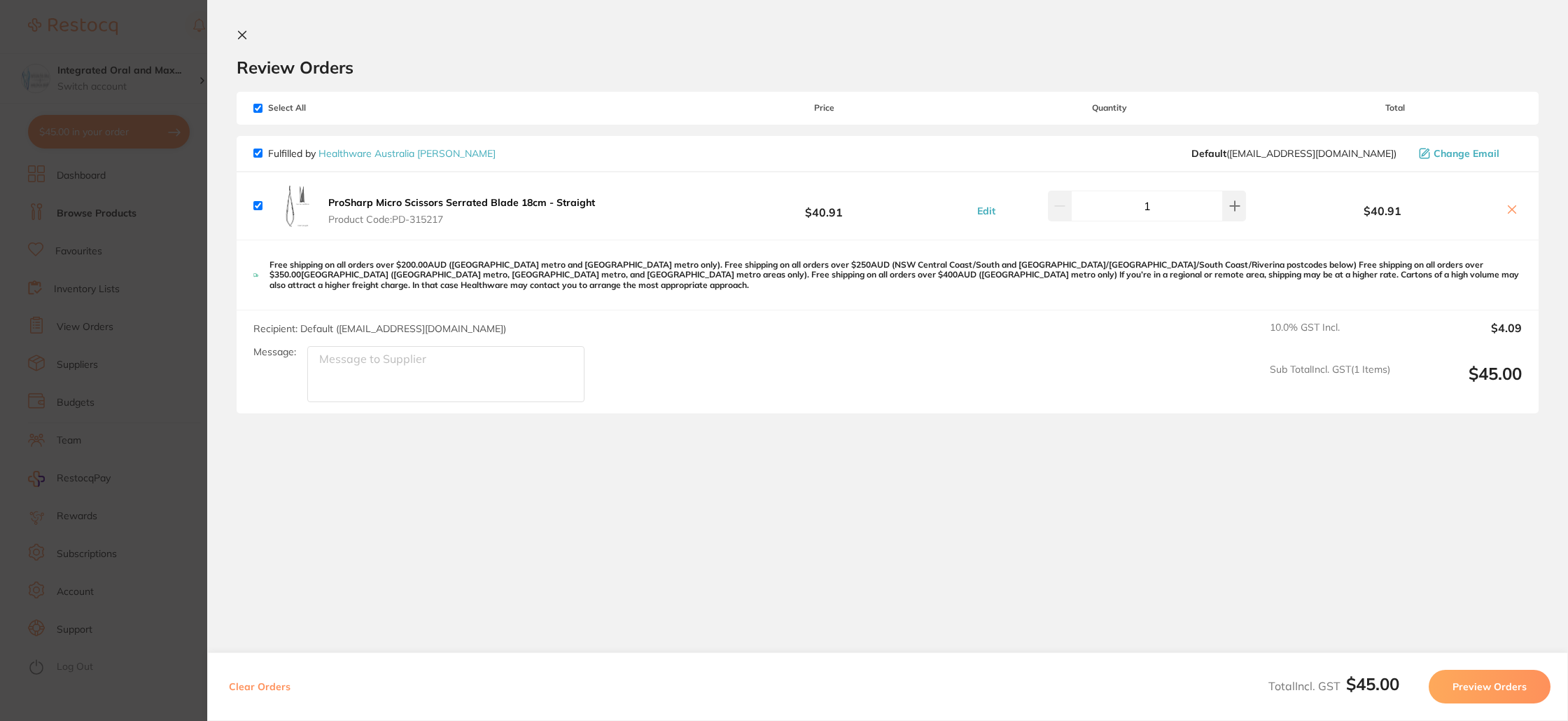
click at [70, 131] on section "Update RRP Set your pre negotiated price for this item. Item Agreed RRP (excl. …" at bounding box center [784, 360] width 1568 height 721
click at [70, 131] on button "$45.00 in your order" at bounding box center [109, 131] width 161 height 34
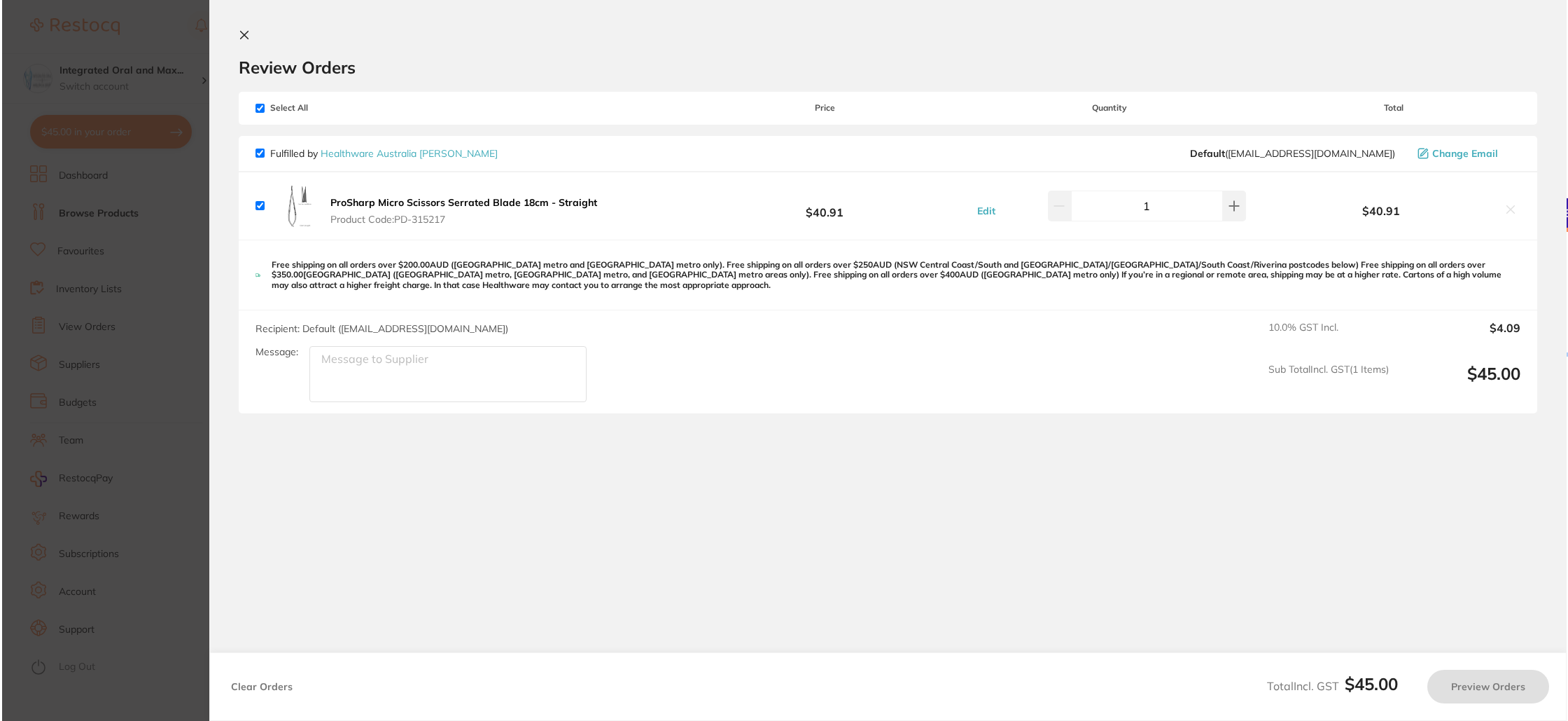
scroll to position [0, 0]
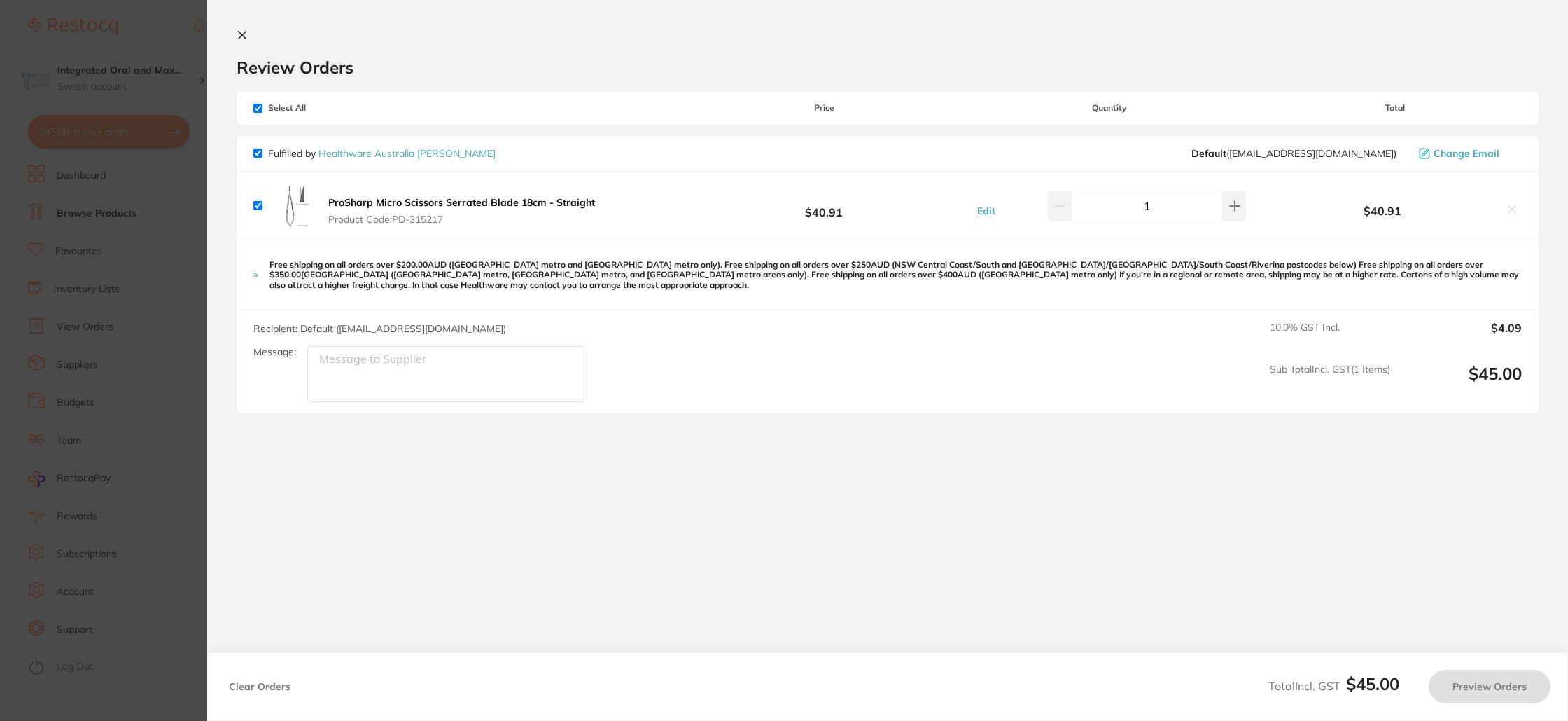
click at [70, 131] on section "Update RRP Set your pre negotiated price for this item. Item Agreed RRP (excl. …" at bounding box center [784, 360] width 1568 height 721
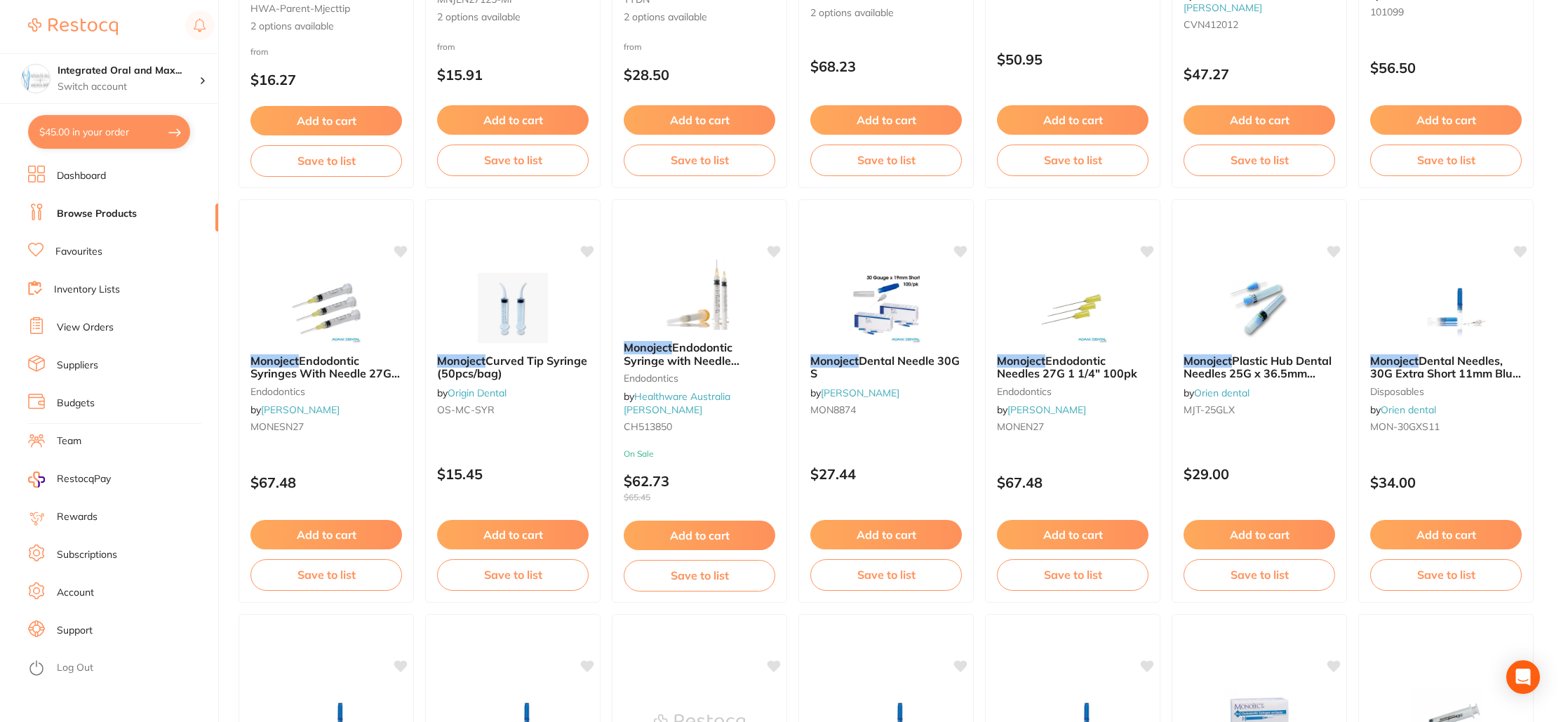
click at [70, 131] on button "$45.00 in your order" at bounding box center [109, 131] width 162 height 34
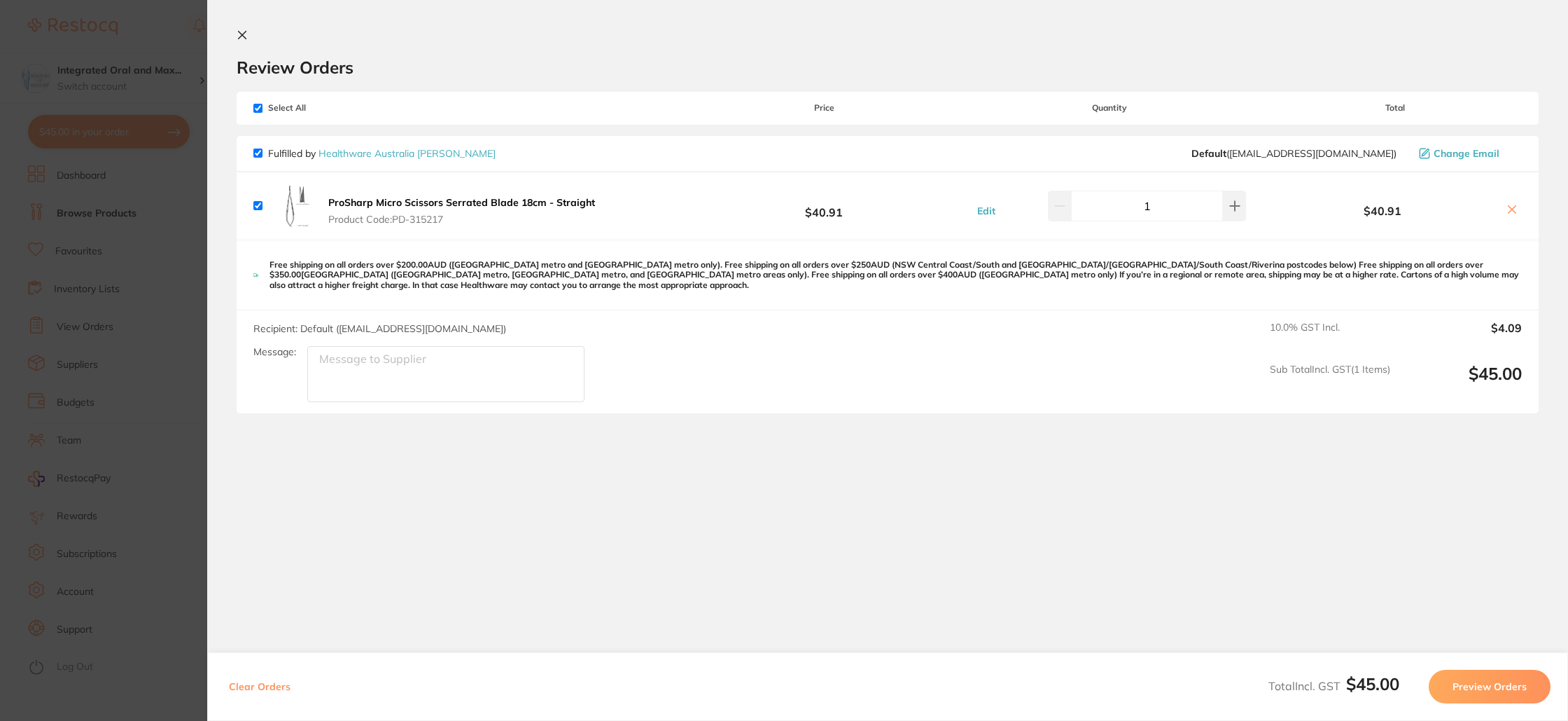
click at [385, 367] on textarea "Message:" at bounding box center [445, 374] width 277 height 56
click at [1490, 680] on button "Preview Orders" at bounding box center [1490, 686] width 122 height 34
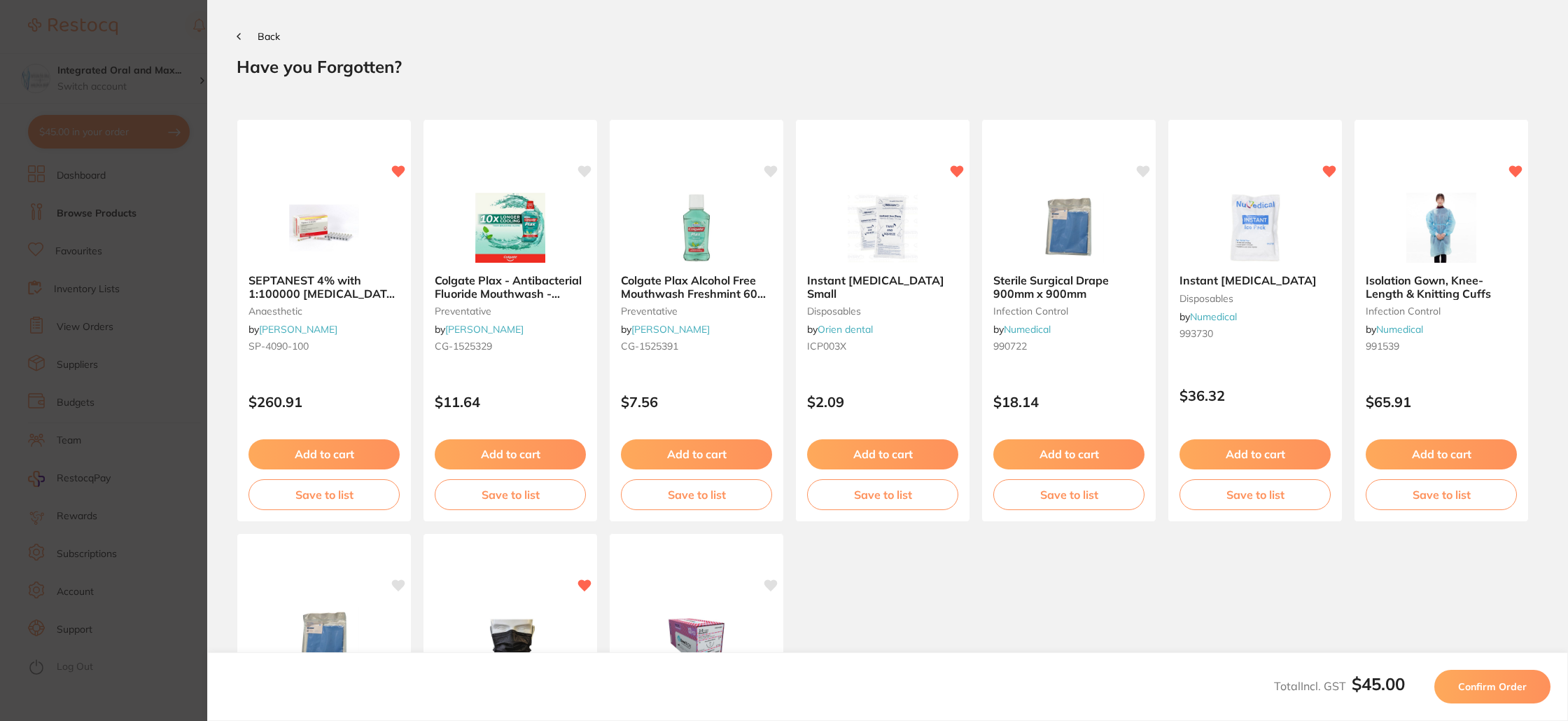
click at [1469, 679] on button "Confirm Order" at bounding box center [1492, 686] width 116 height 34
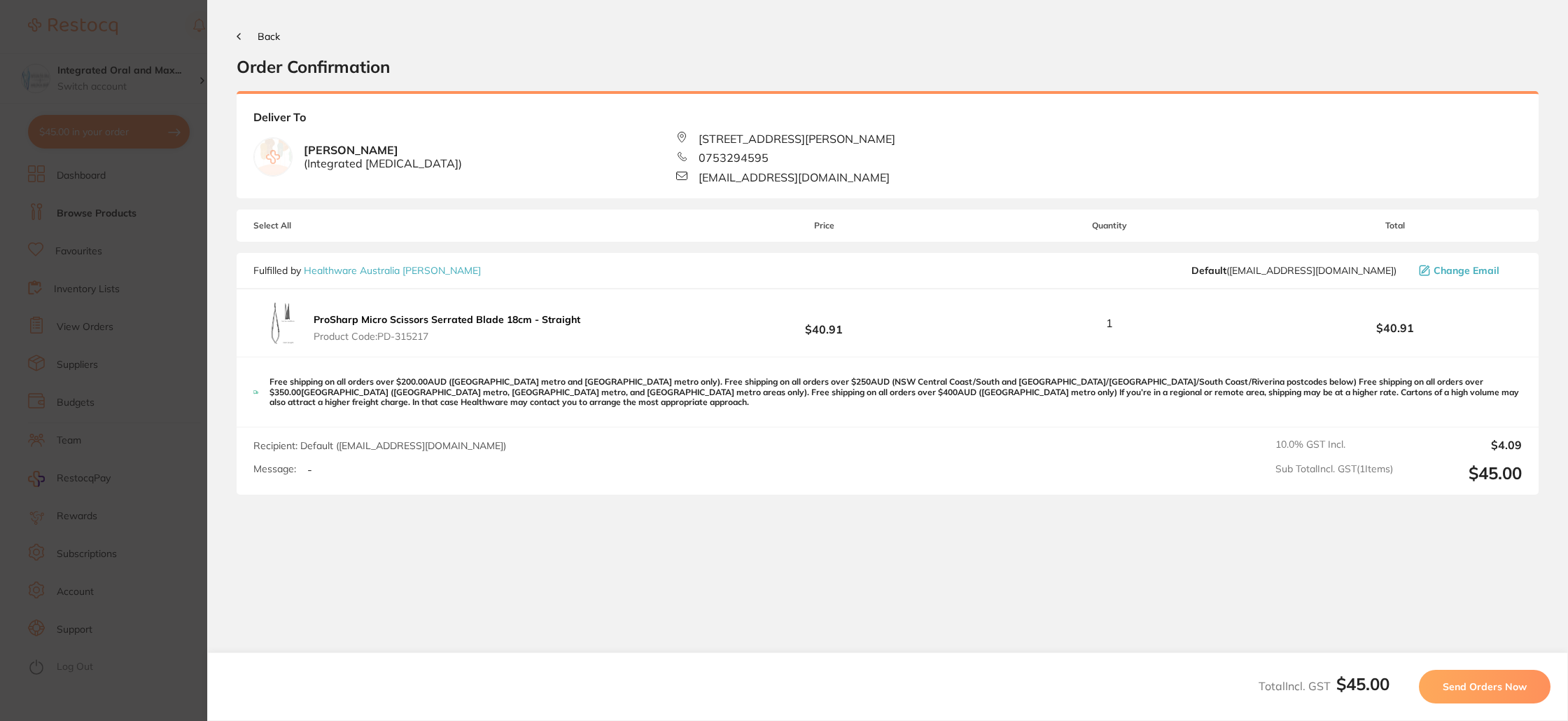
scroll to position [9, 0]
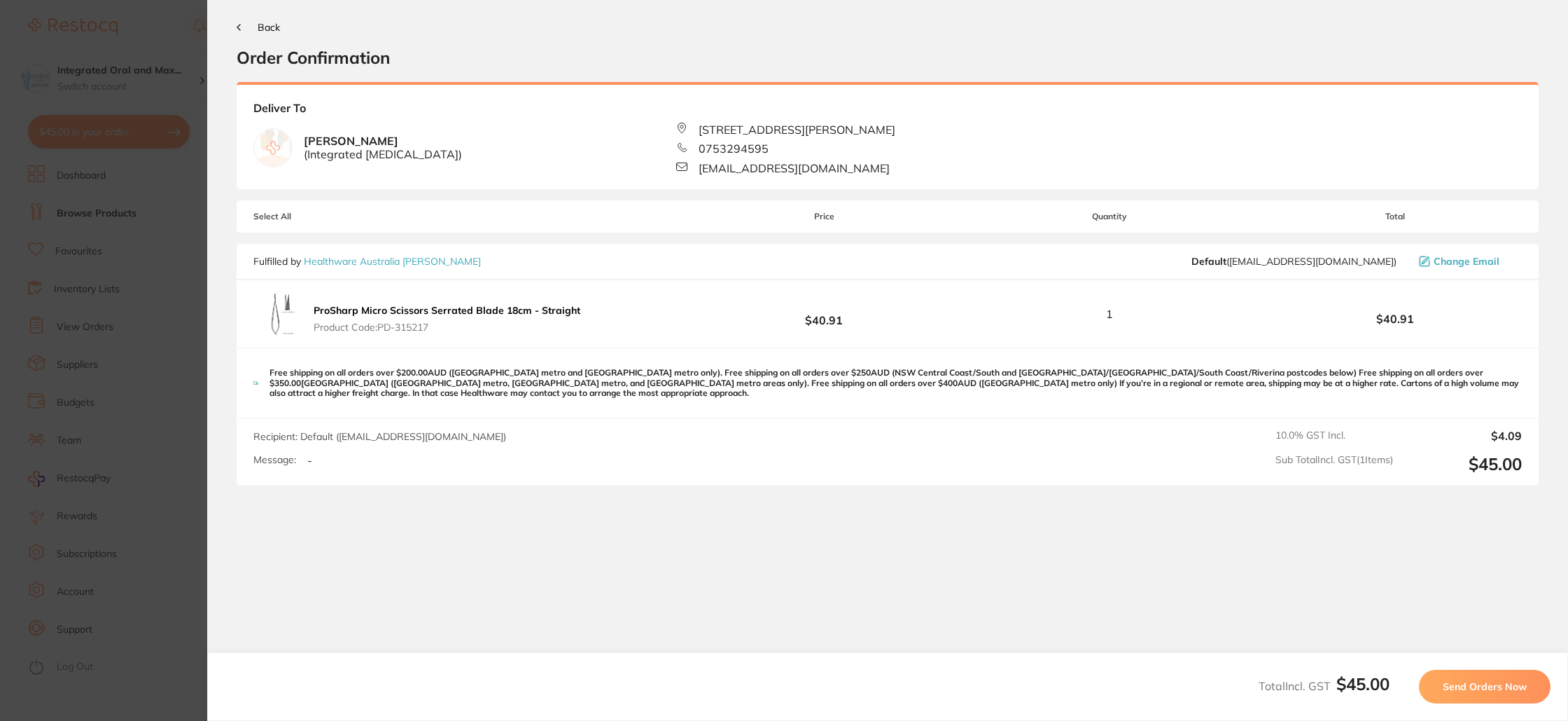
click at [1447, 682] on span "Send Orders Now" at bounding box center [1485, 686] width 84 height 13
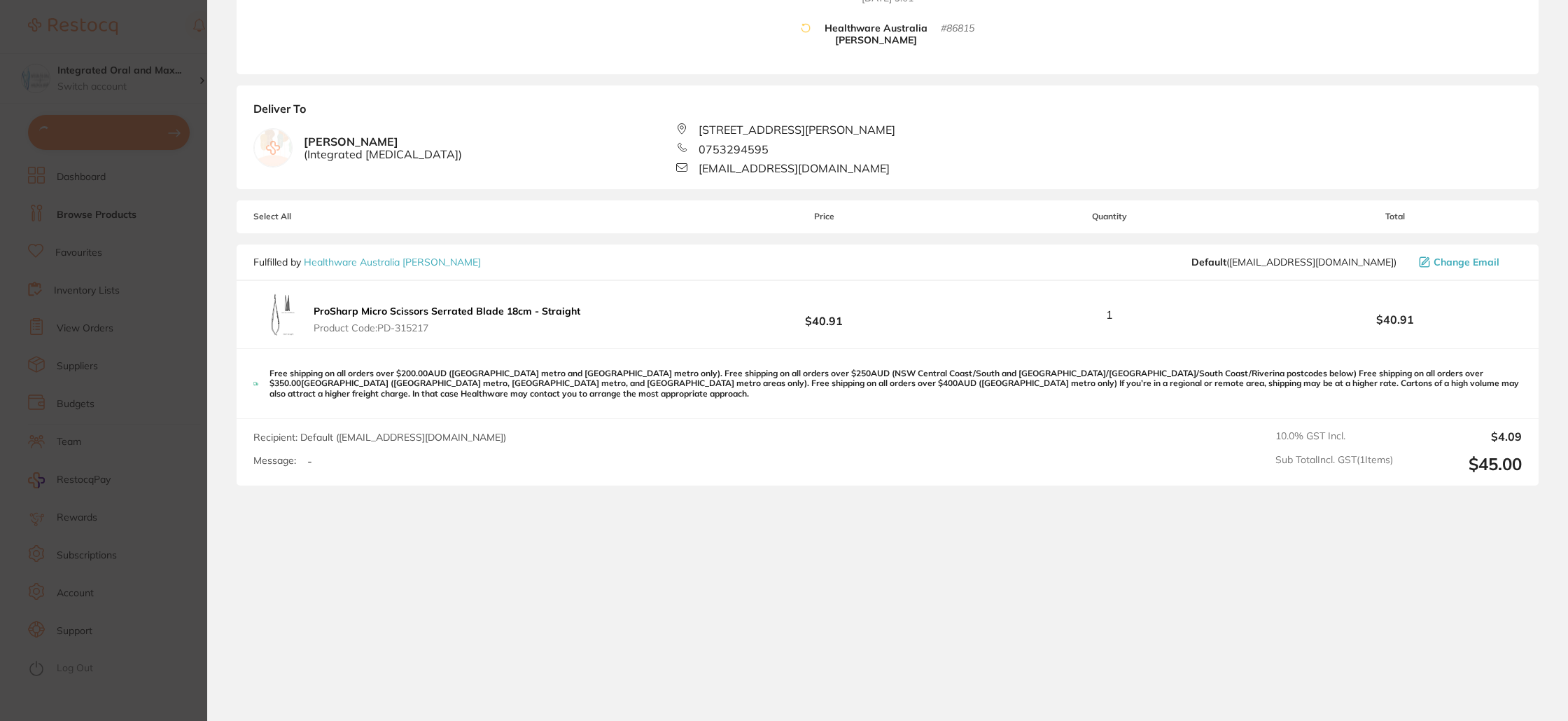
scroll to position [0, 0]
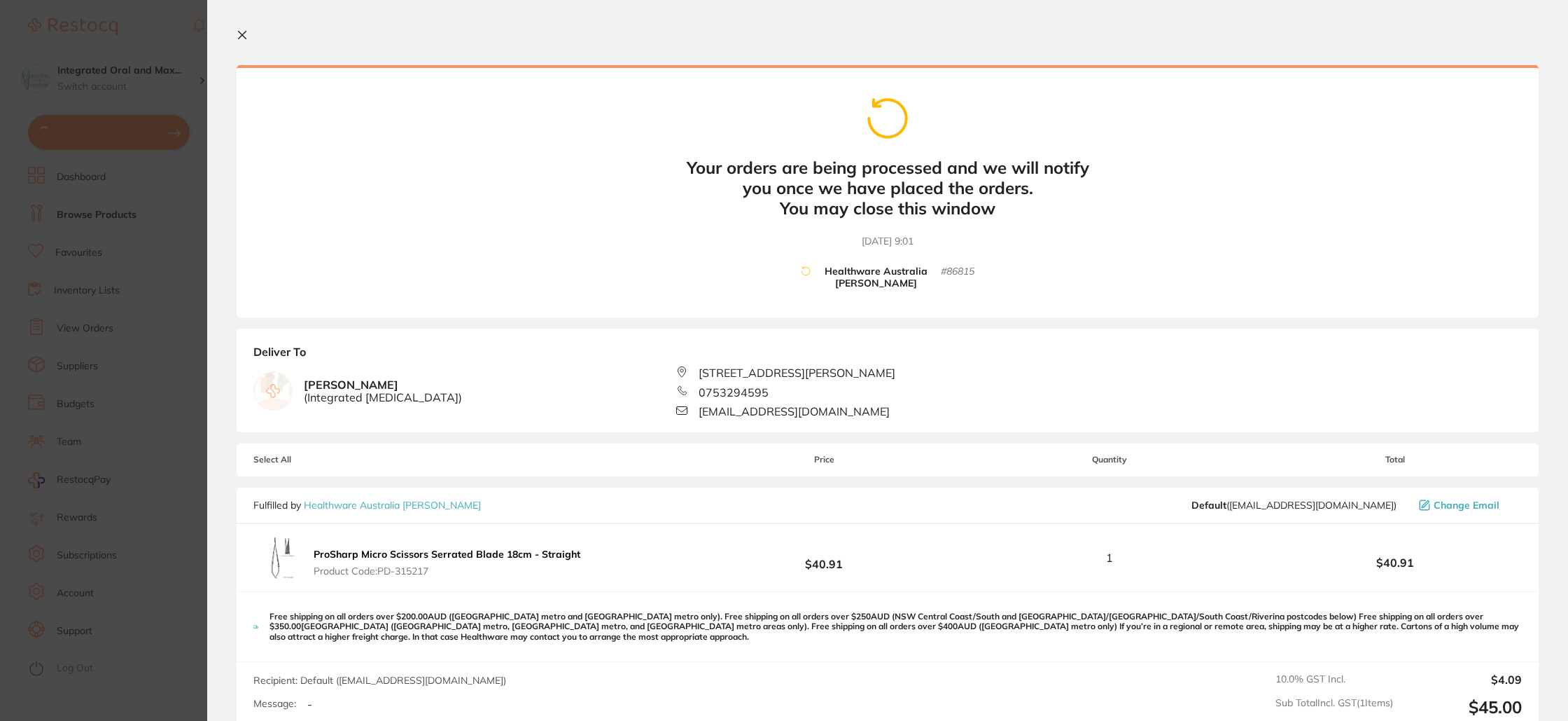
click at [247, 33] on icon at bounding box center [242, 35] width 11 height 11
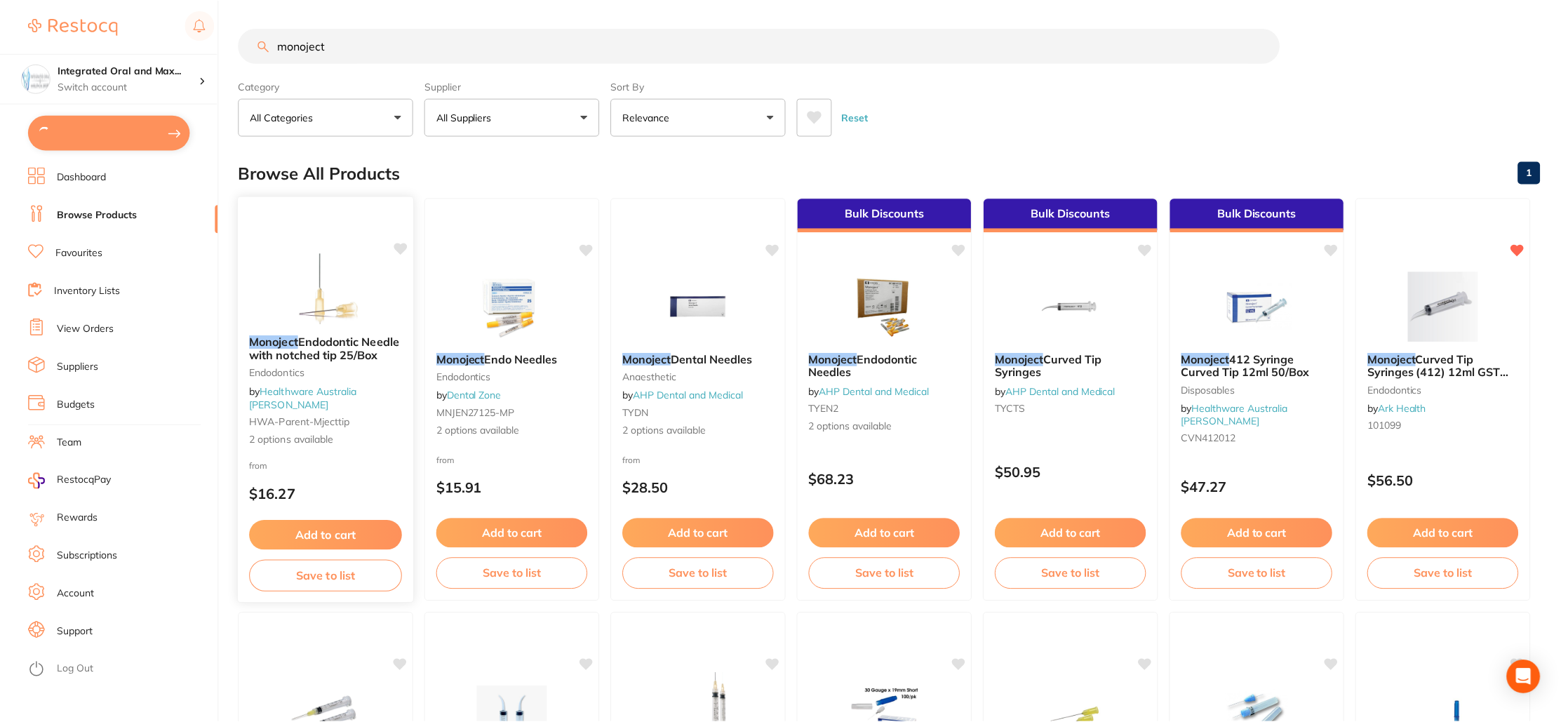
scroll to position [413, 0]
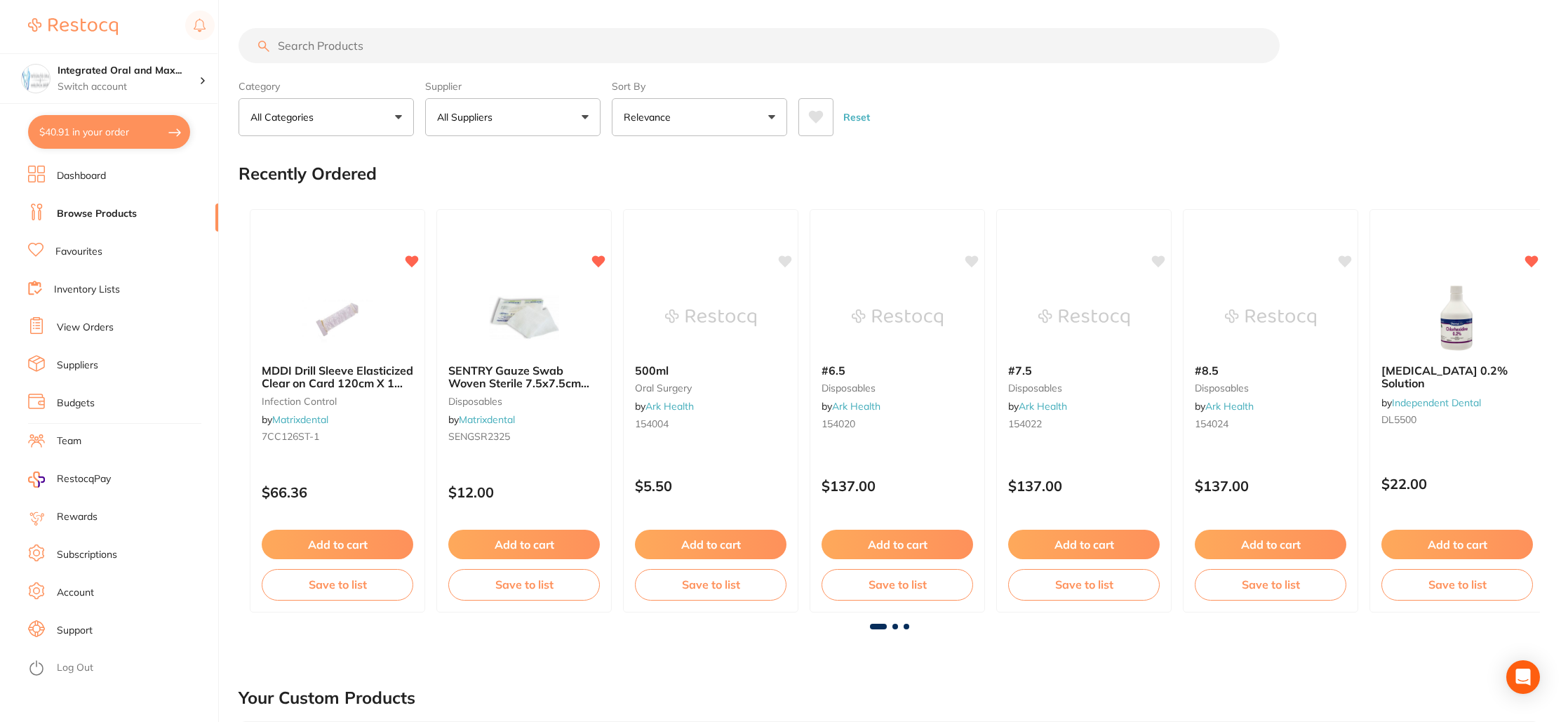
click at [136, 137] on button "$40.91 in your order" at bounding box center [109, 131] width 162 height 34
checkbox input "true"
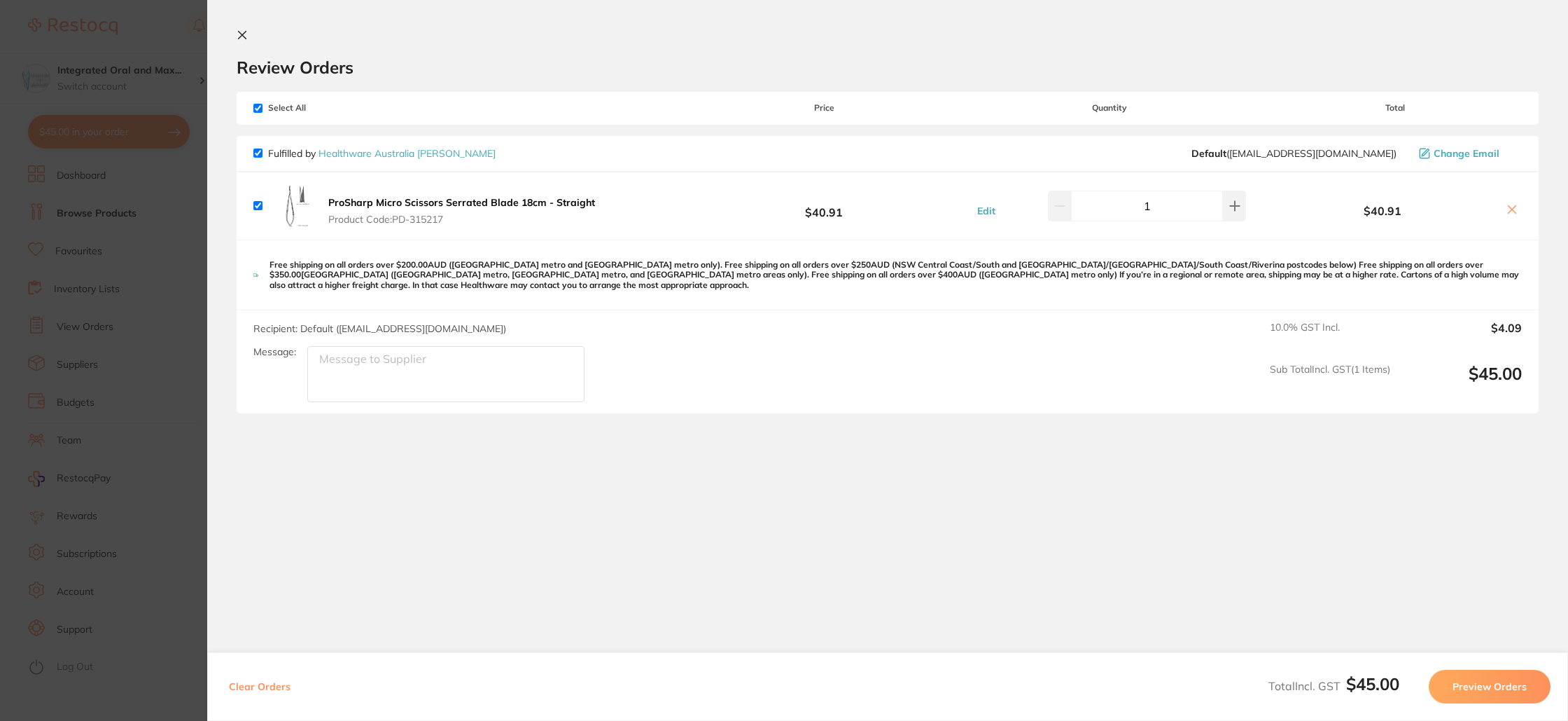
click at [237, 30] on icon at bounding box center [242, 35] width 11 height 11
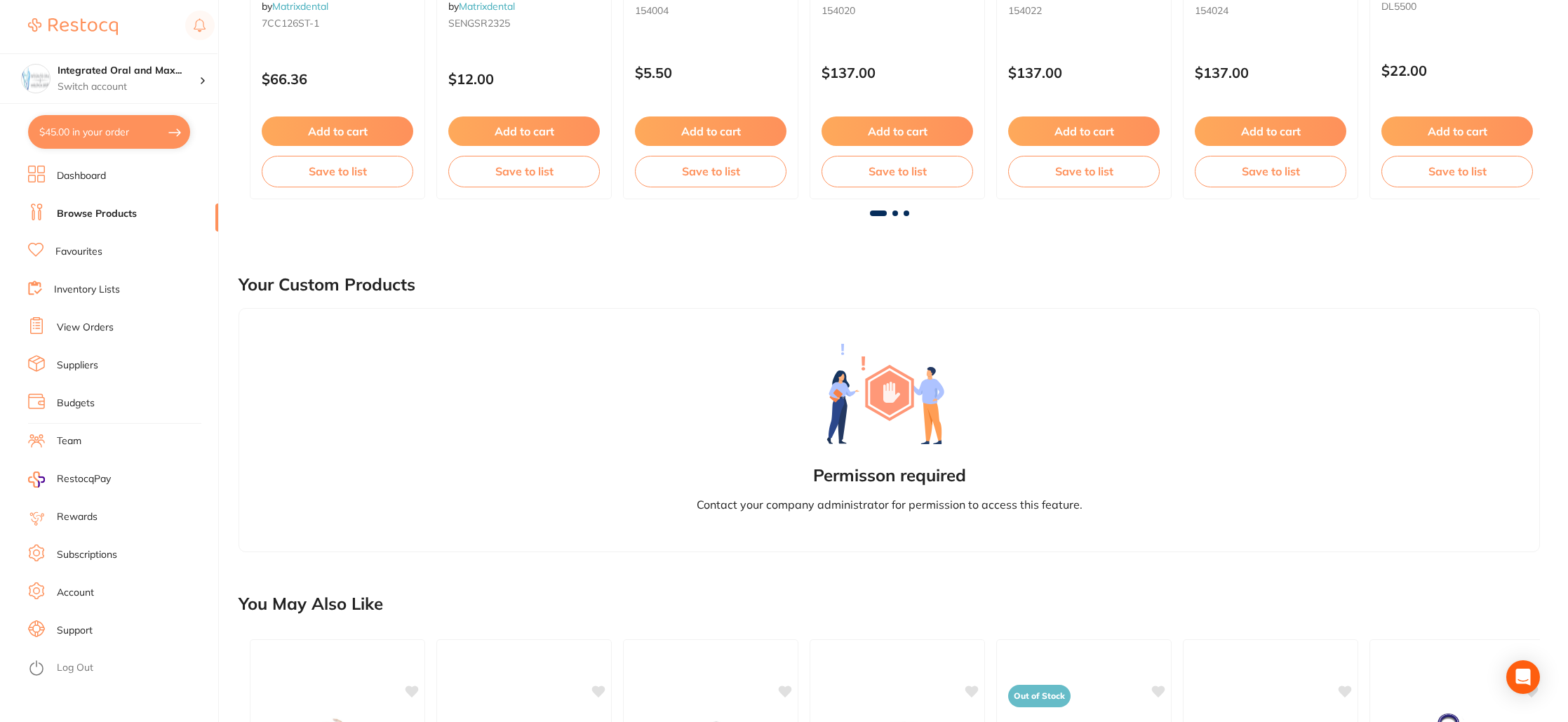
click at [74, 170] on link "Dashboard" at bounding box center [81, 176] width 49 height 14
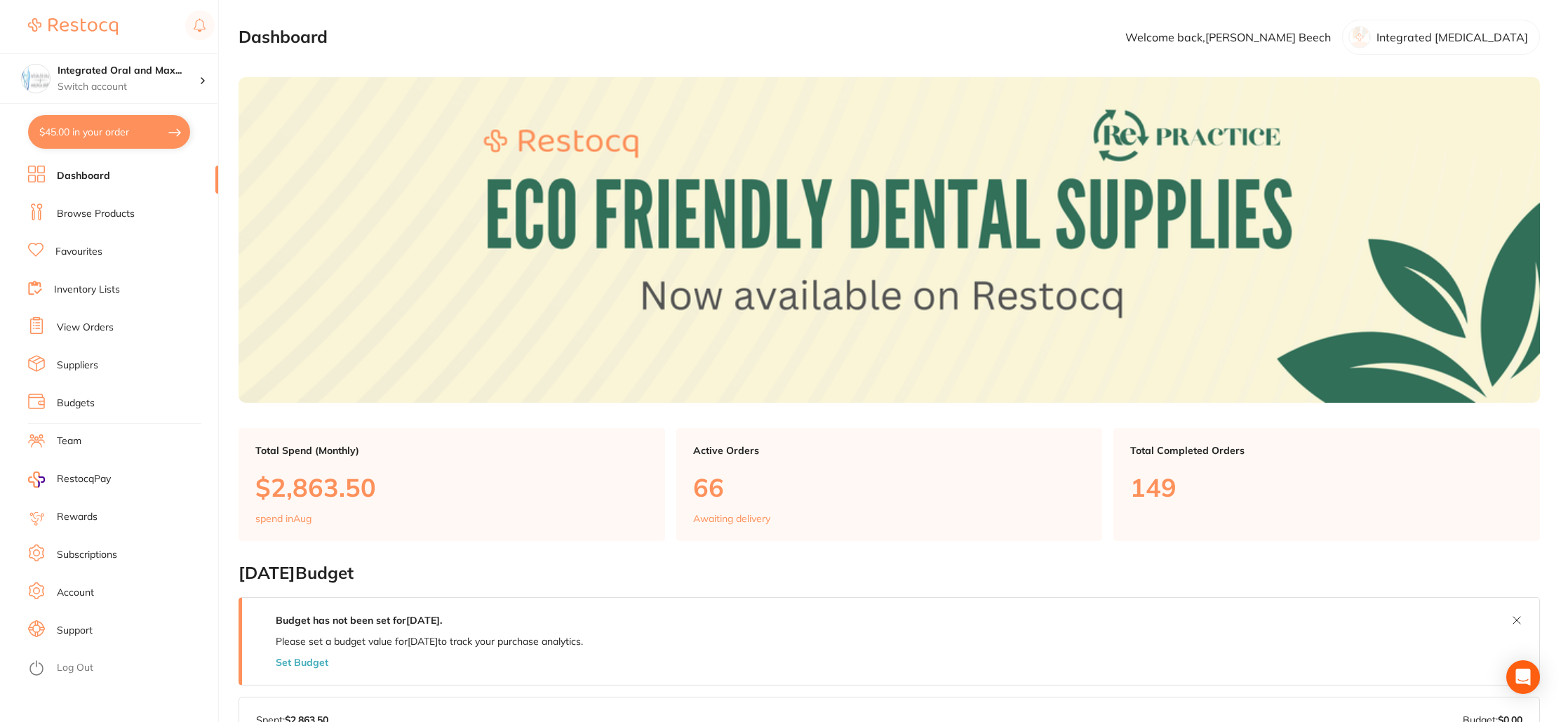
click at [89, 324] on link "View Orders" at bounding box center [84, 327] width 57 height 14
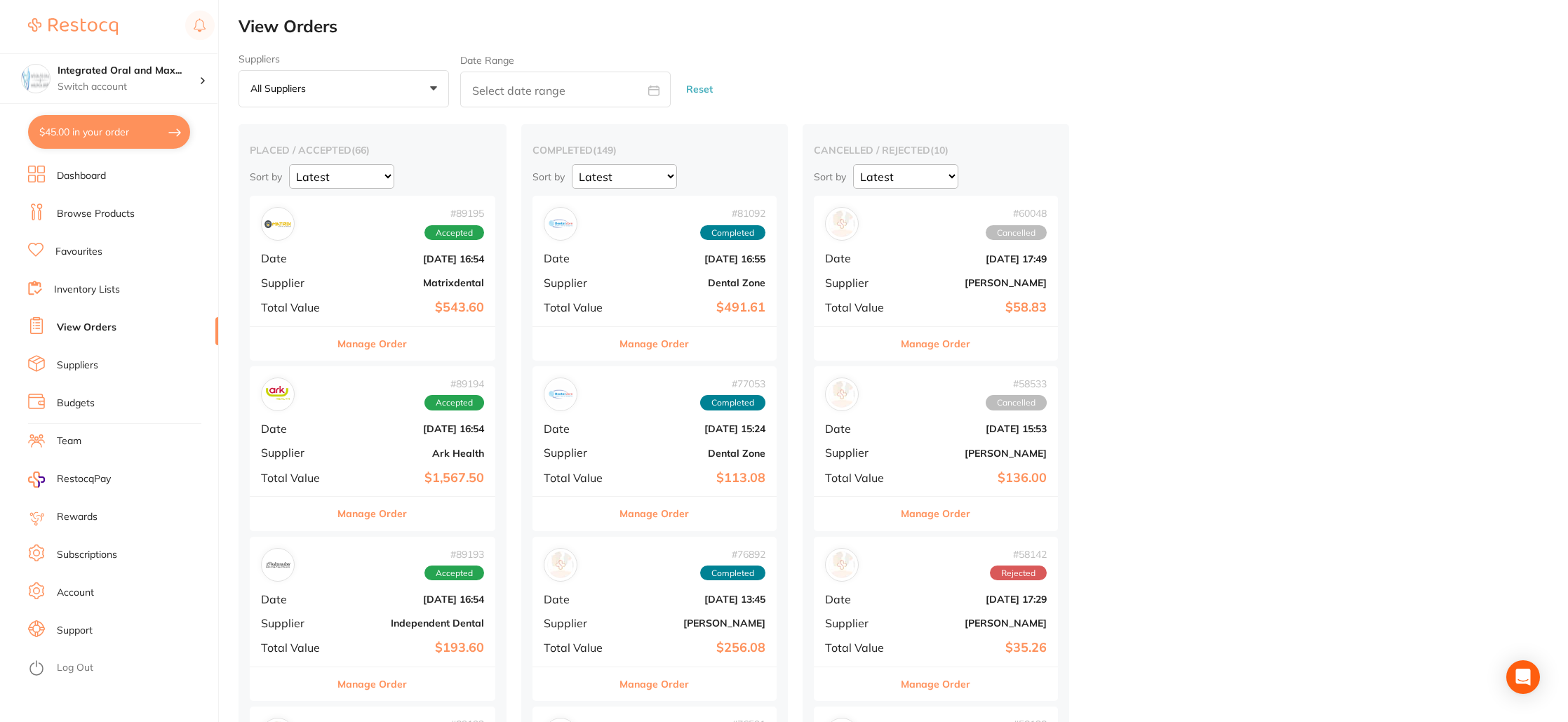
click at [79, 211] on link "Browse Products" at bounding box center [95, 214] width 77 height 14
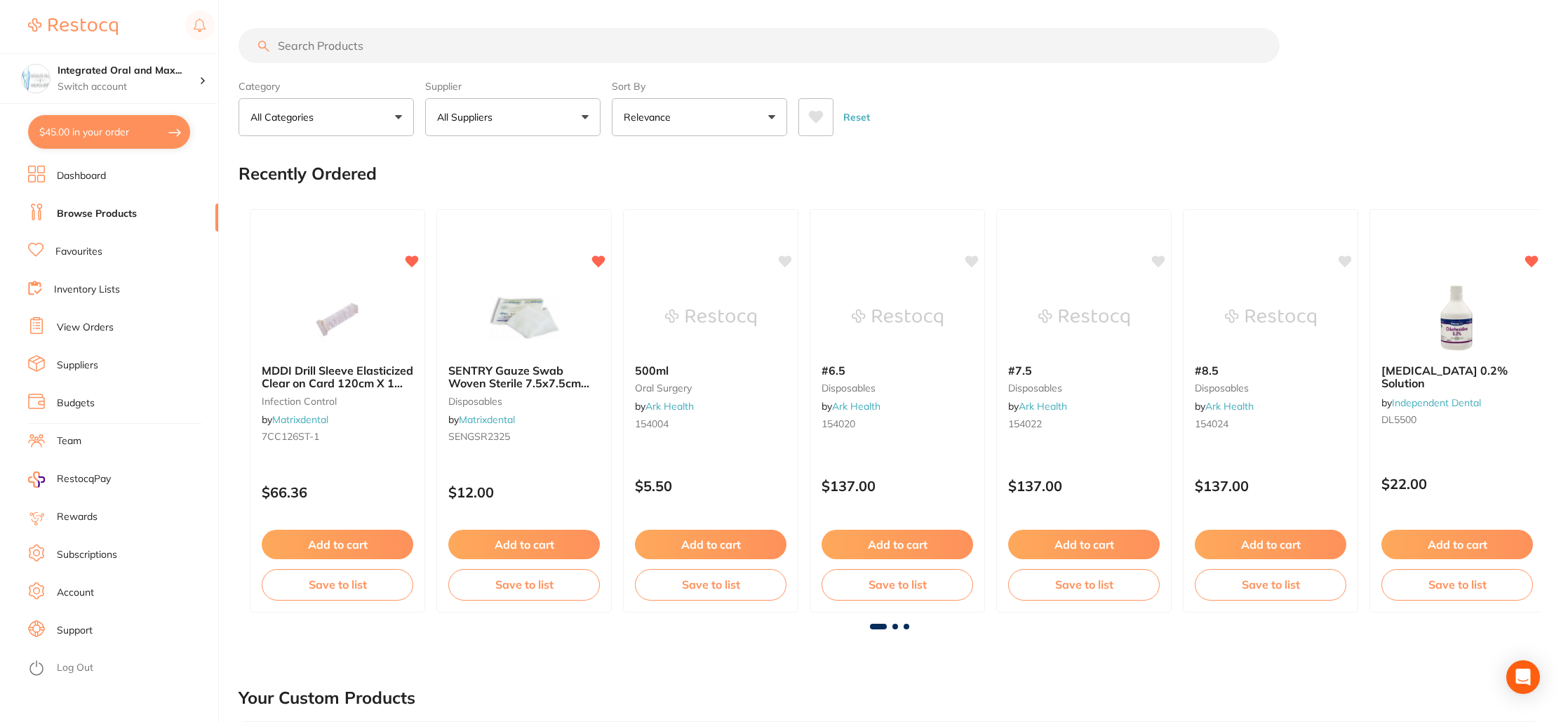
click at [467, 42] on input "search" at bounding box center [759, 45] width 1042 height 35
type input "monoject"
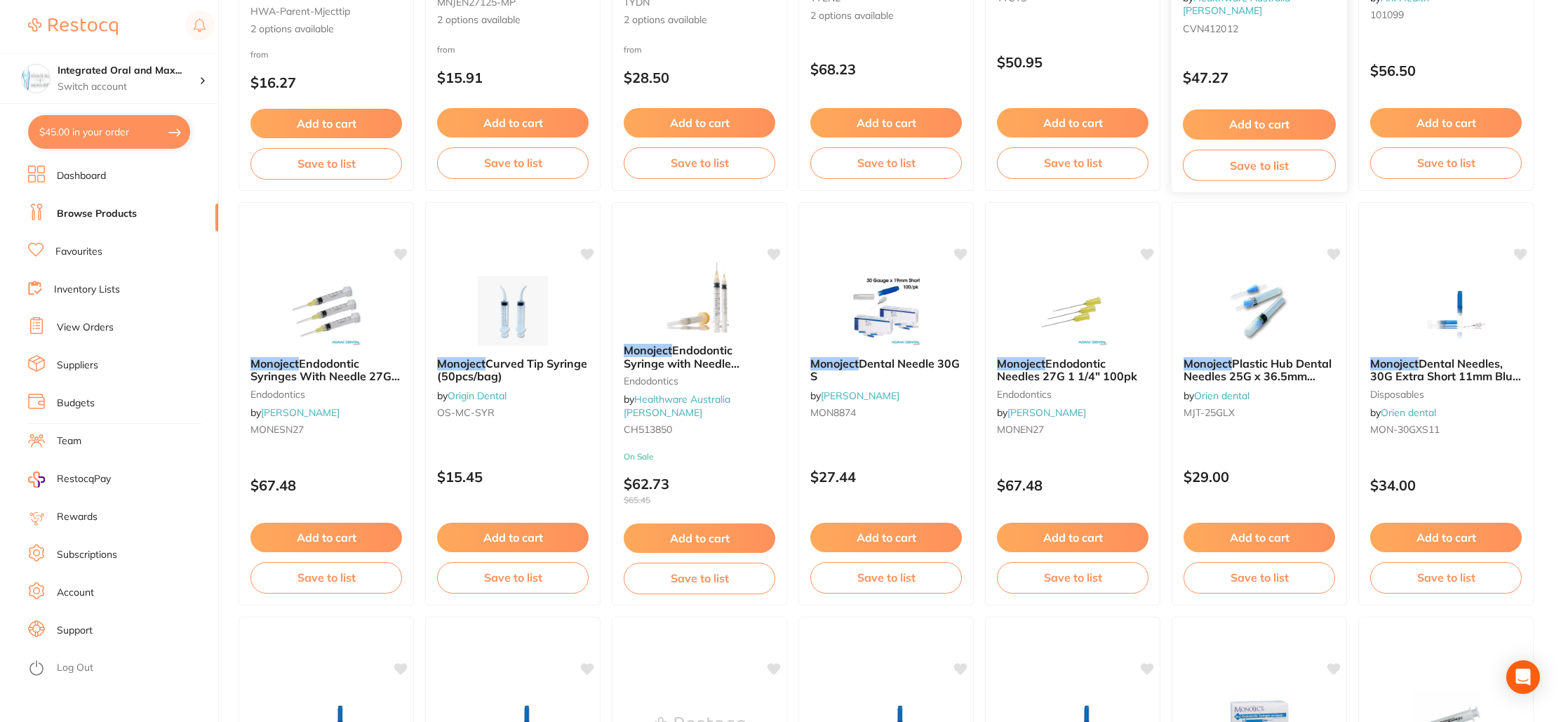
scroll to position [497, 0]
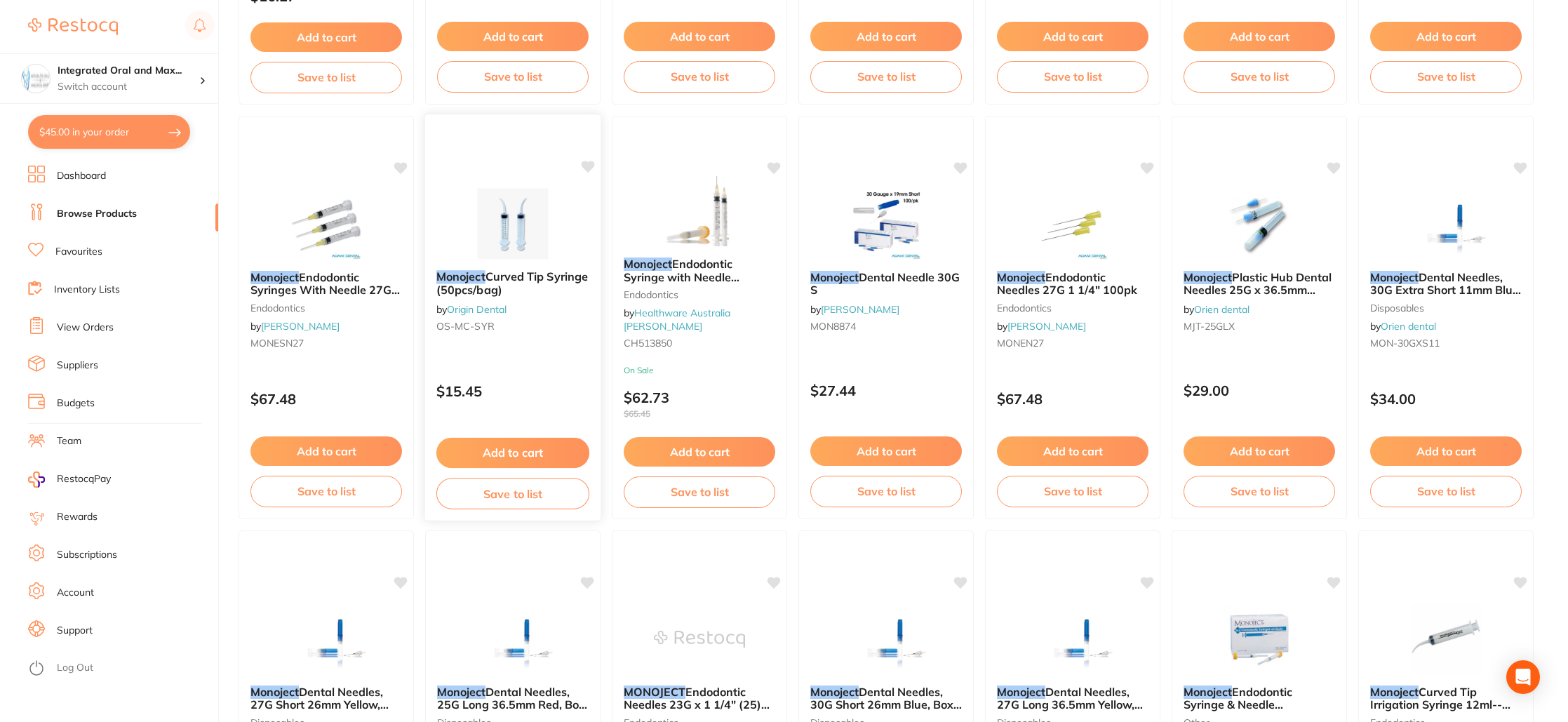
click at [546, 456] on button "Add to cart" at bounding box center [513, 452] width 153 height 30
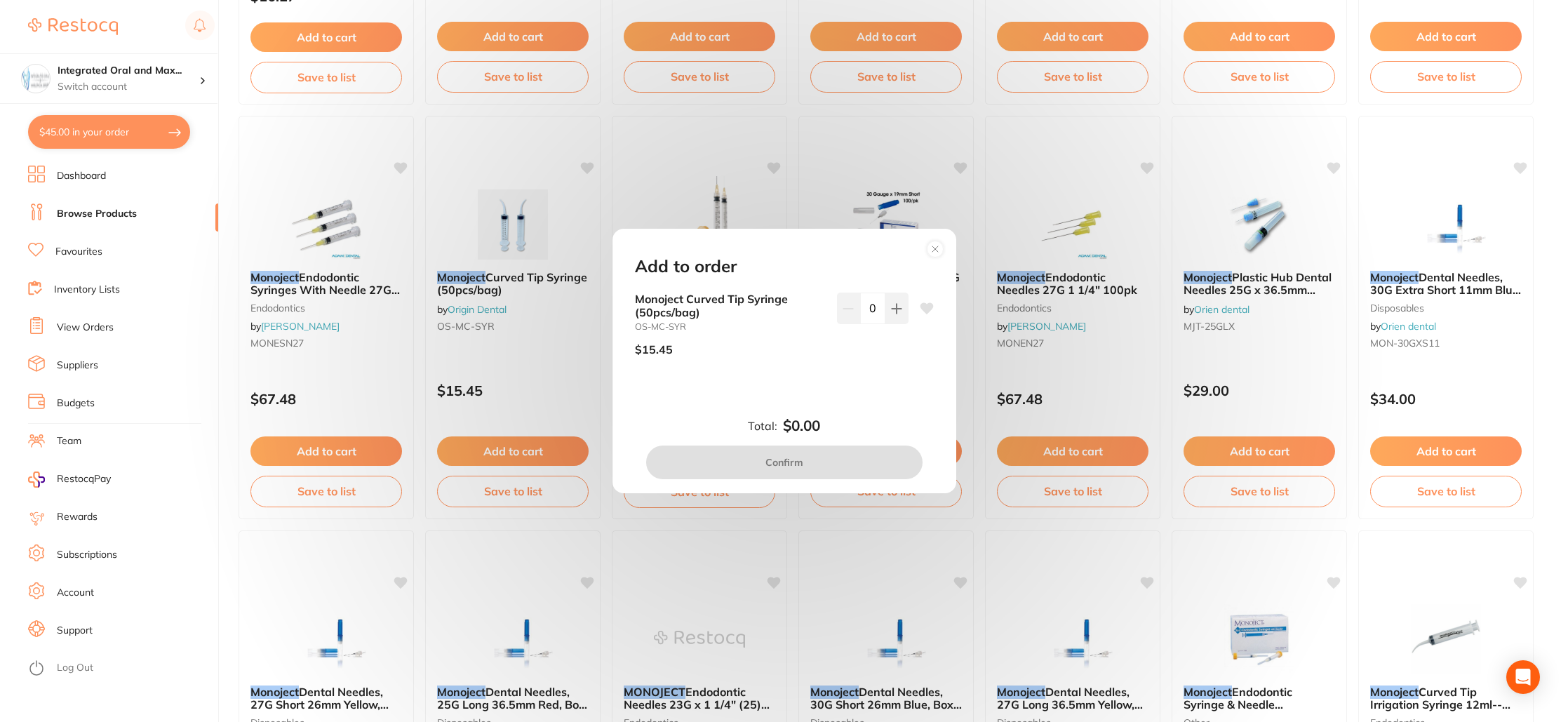
click at [864, 310] on input "0" at bounding box center [872, 307] width 25 height 30
type input "4"
drag, startPoint x: 869, startPoint y: 366, endPoint x: 856, endPoint y: 382, distance: 20.6
click at [869, 366] on div "4" at bounding box center [873, 329] width 71 height 74
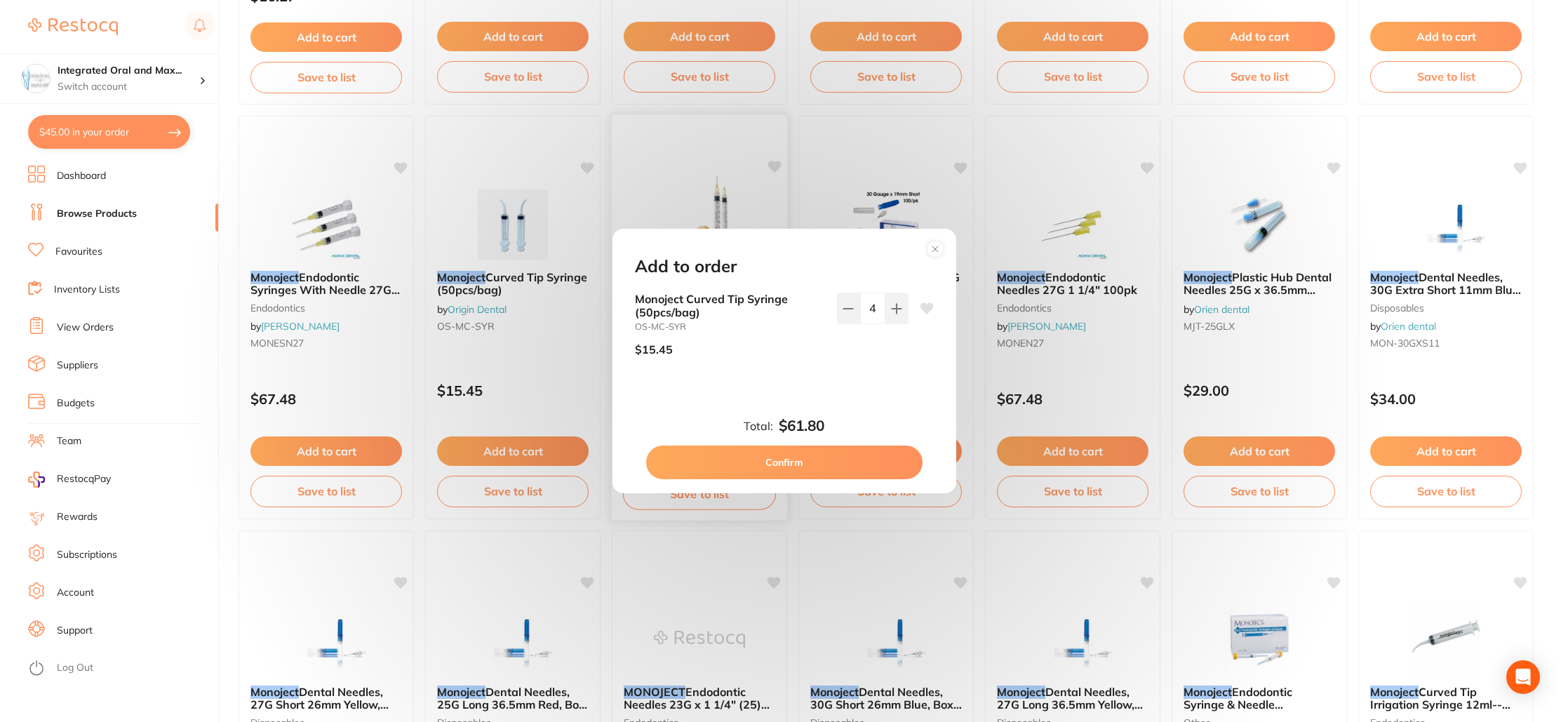
click at [784, 465] on button "Confirm" at bounding box center [785, 462] width 277 height 34
checkbox input "false"
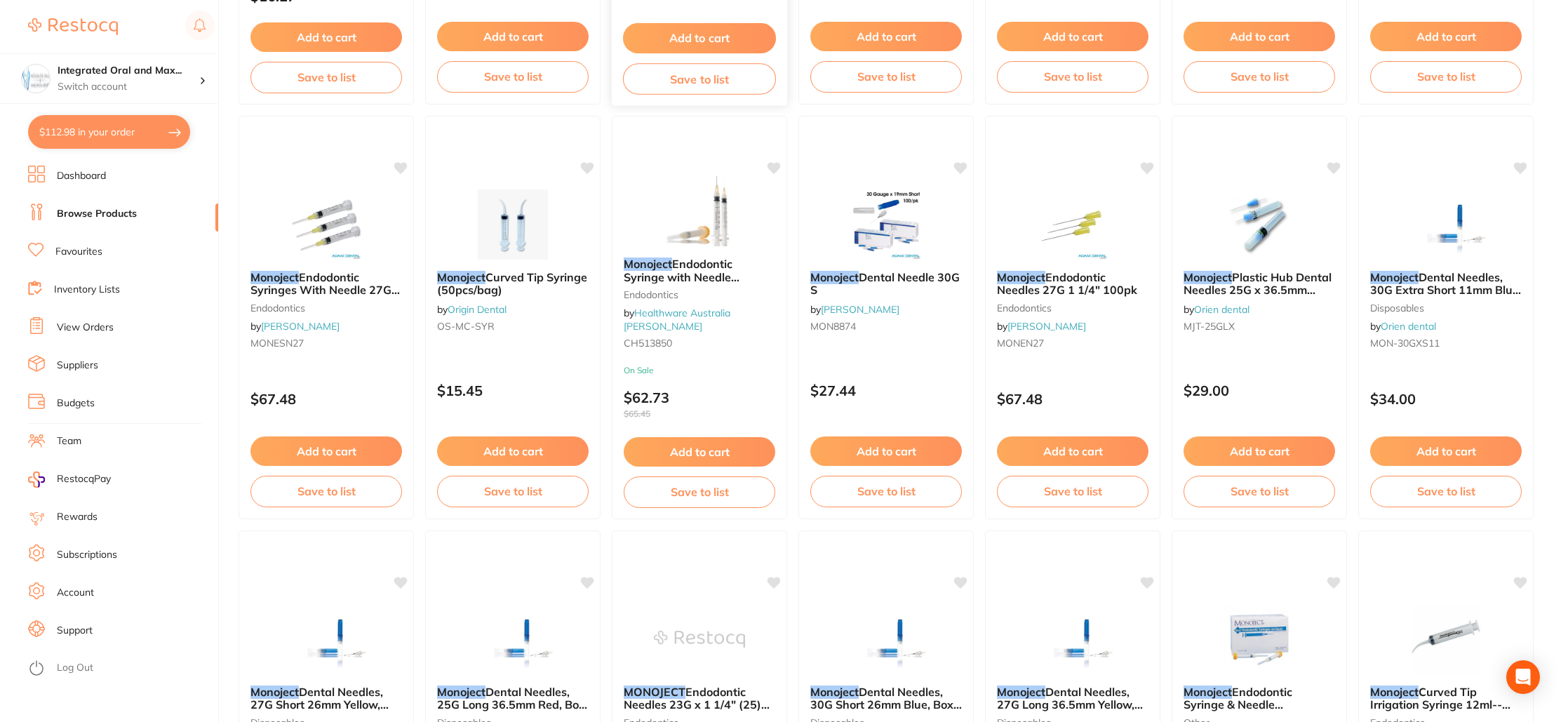
type input "8"
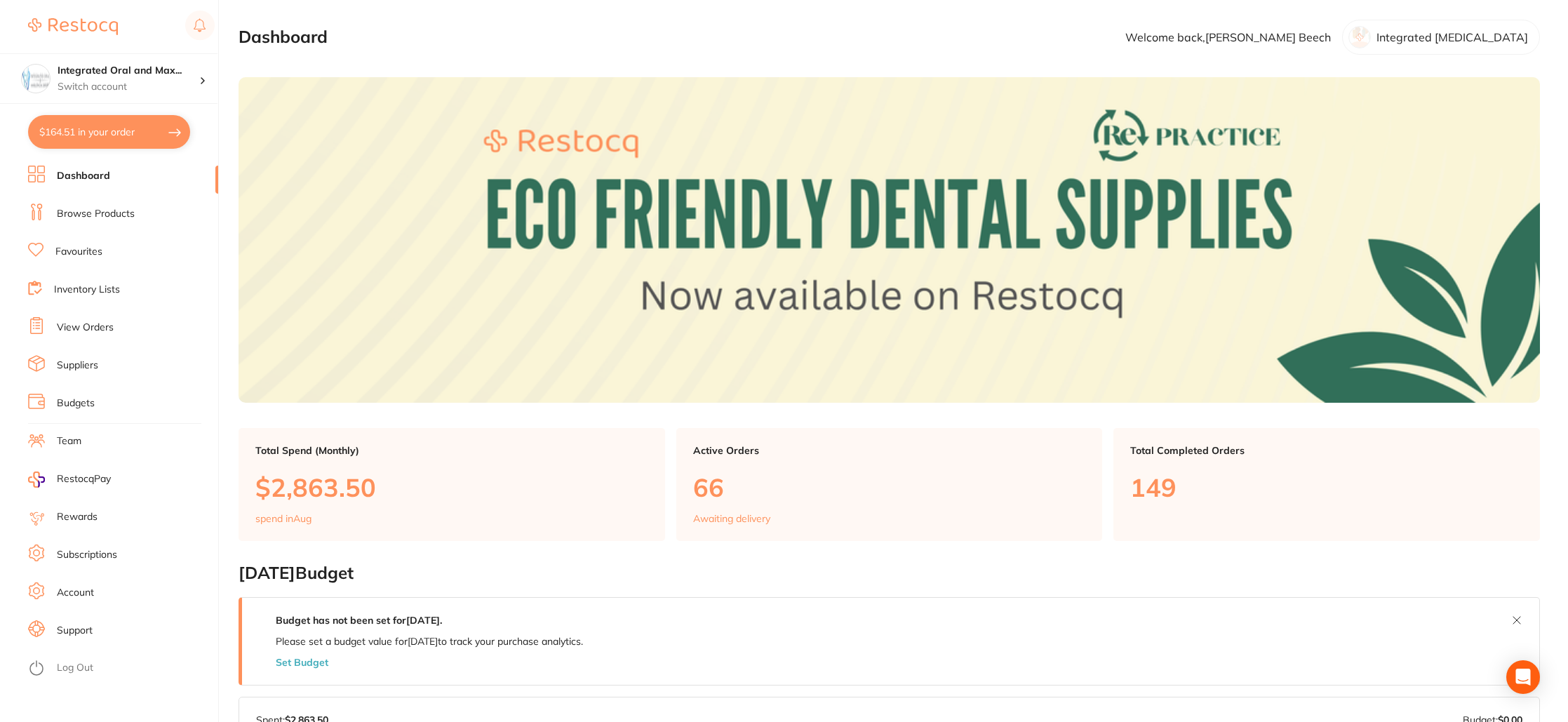
click at [95, 132] on button "$164.51 in your order" at bounding box center [109, 131] width 162 height 34
checkbox input "true"
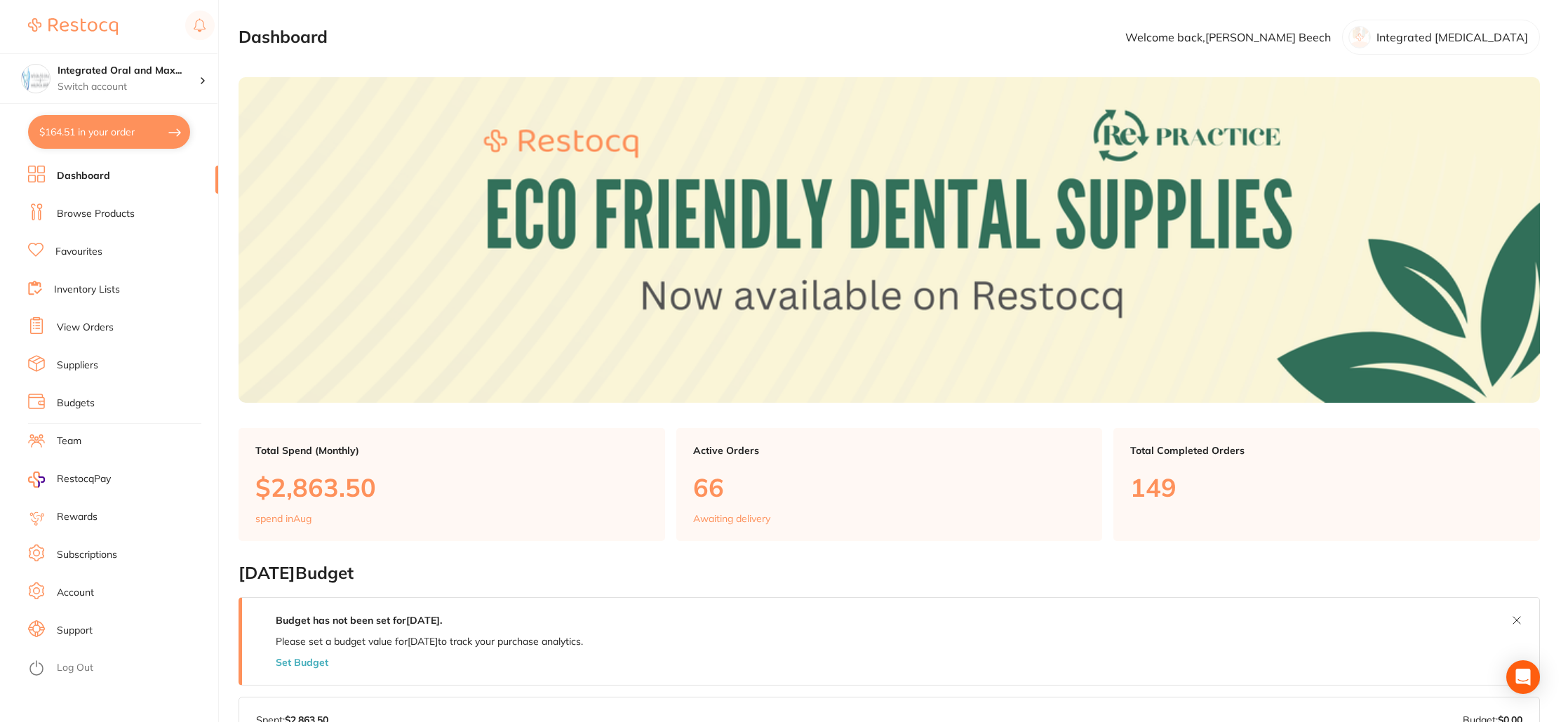
checkbox input "true"
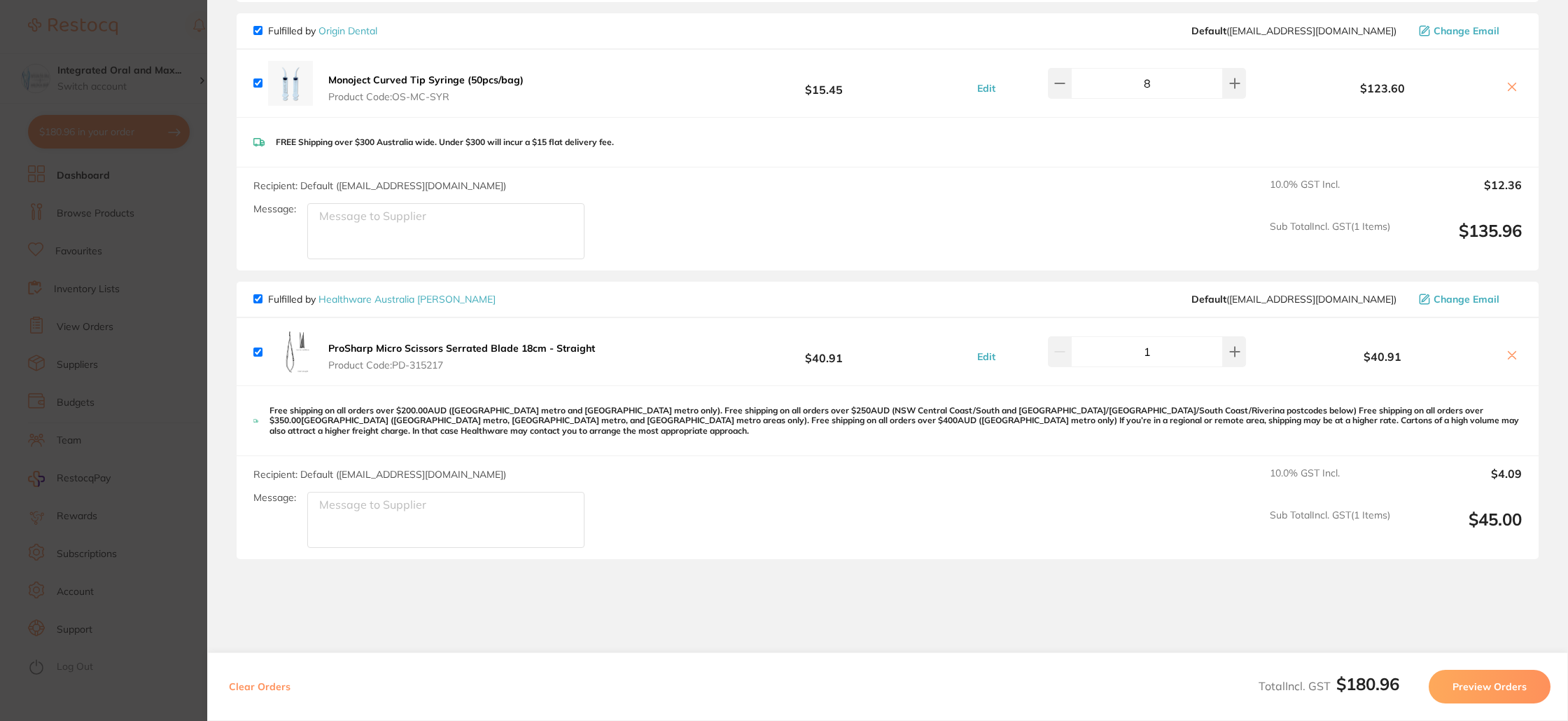
scroll to position [195, 0]
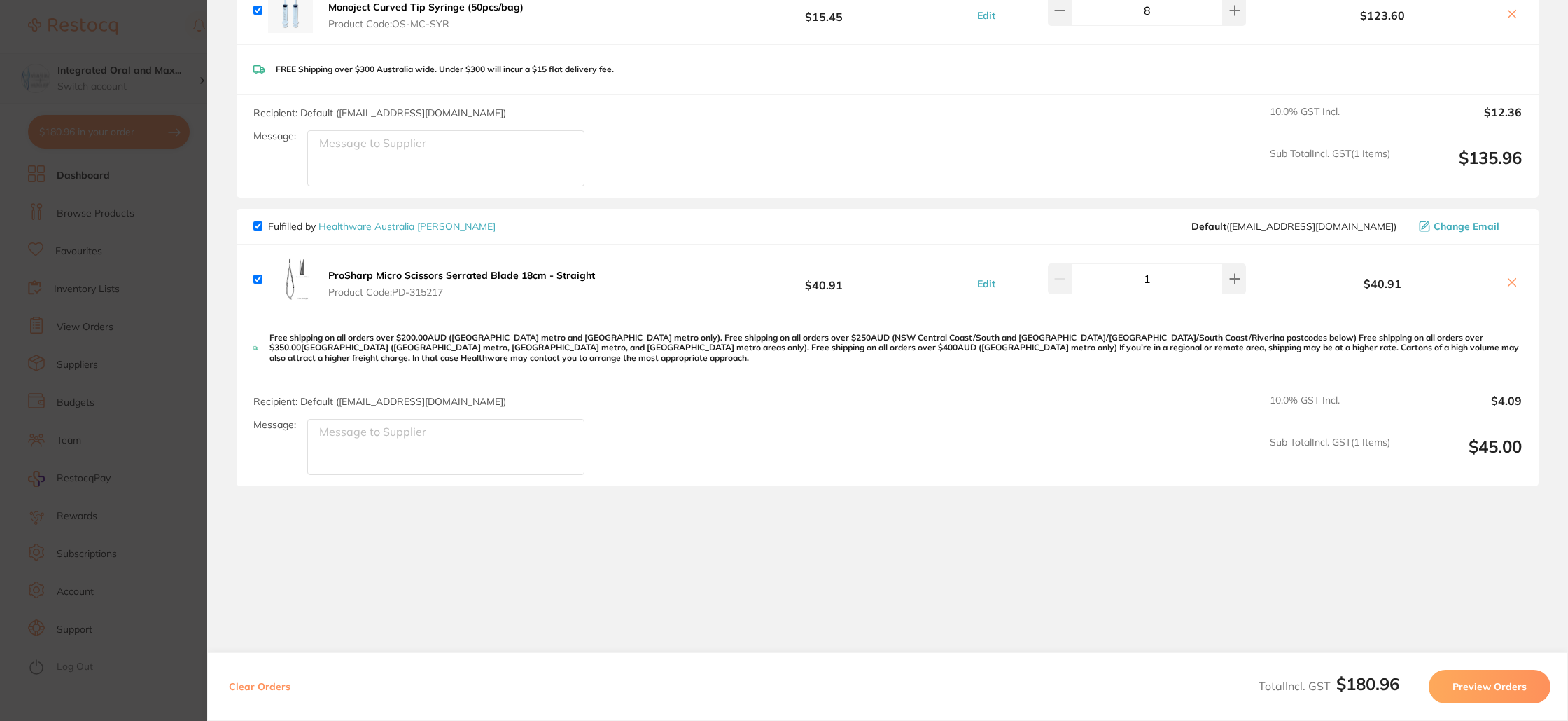
click at [79, 63] on section "Update RRP Set your pre negotiated price for this item. Item Agreed RRP (excl. …" at bounding box center [784, 360] width 1568 height 721
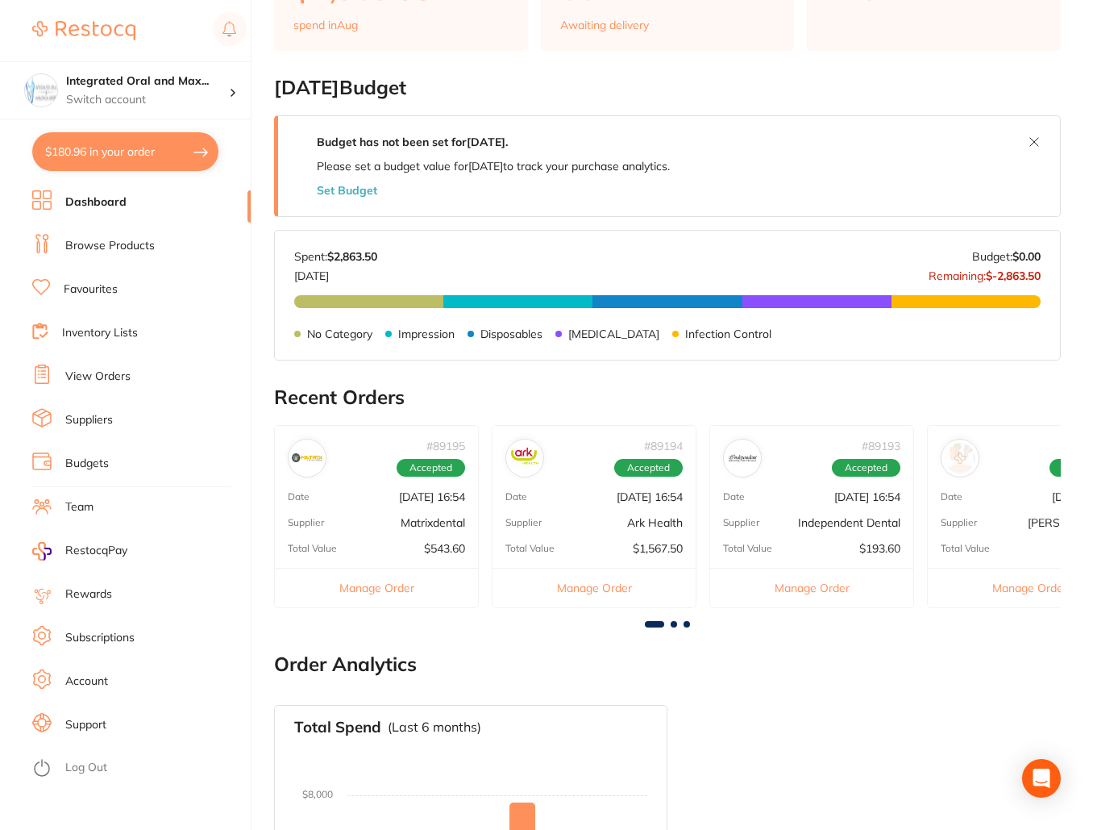
scroll to position [229, 0]
click at [118, 263] on ul "Dashboard Browse Products Favourites Inventory Lists View Orders Suppliers Budg…" at bounding box center [141, 509] width 218 height 639
click at [121, 252] on link "Browse Products" at bounding box center [109, 246] width 89 height 16
